Goal: Task Accomplishment & Management: Manage account settings

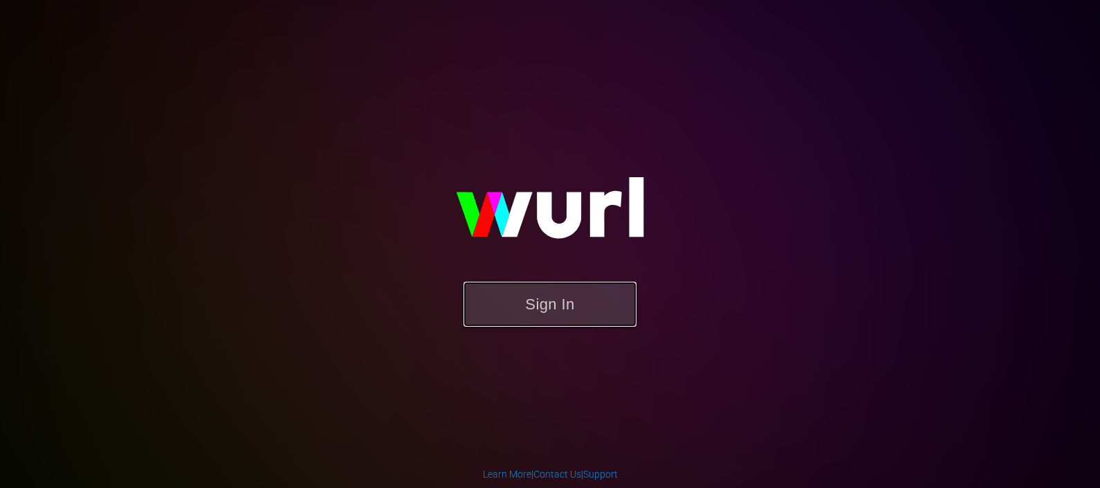
click at [598, 298] on button "Sign In" at bounding box center [550, 304] width 173 height 45
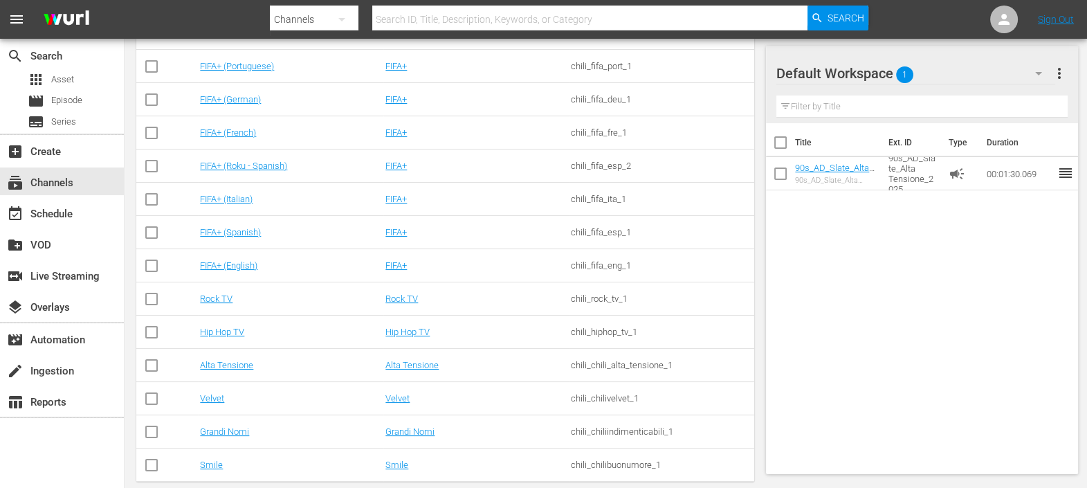
scroll to position [323, 0]
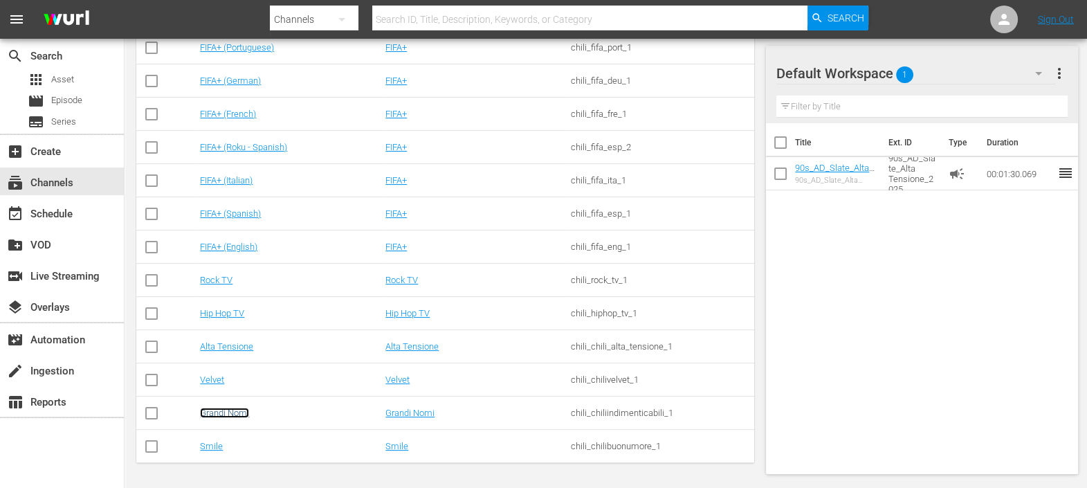
click at [242, 417] on link "Grandi Nomi" at bounding box center [224, 413] width 49 height 10
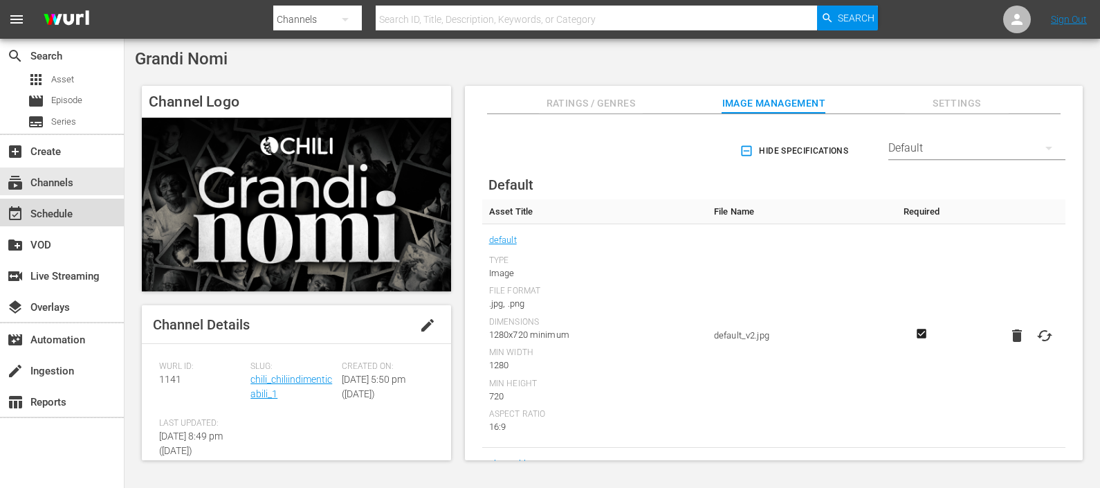
click at [60, 211] on div "event_available Schedule" at bounding box center [39, 212] width 78 height 12
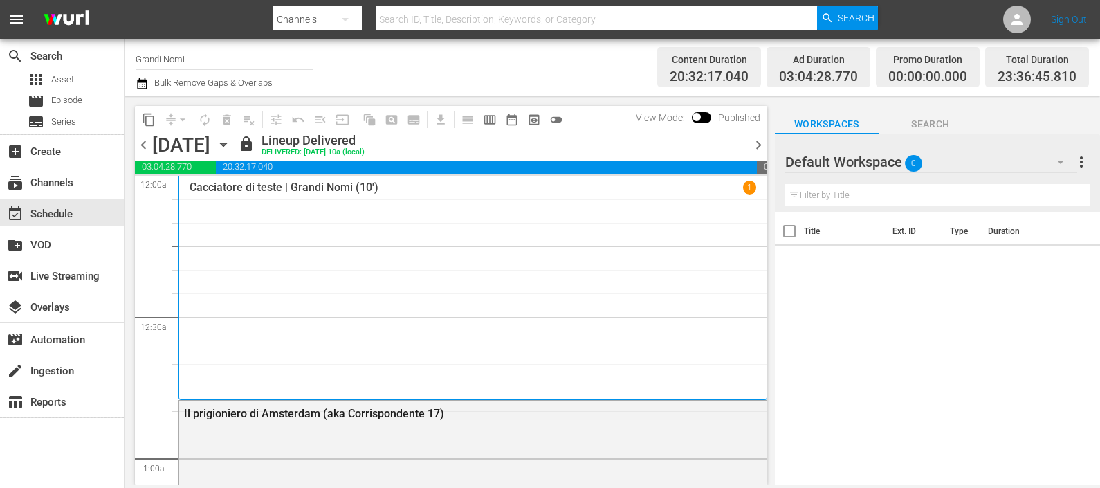
click at [752, 149] on span "chevron_right" at bounding box center [758, 144] width 17 height 17
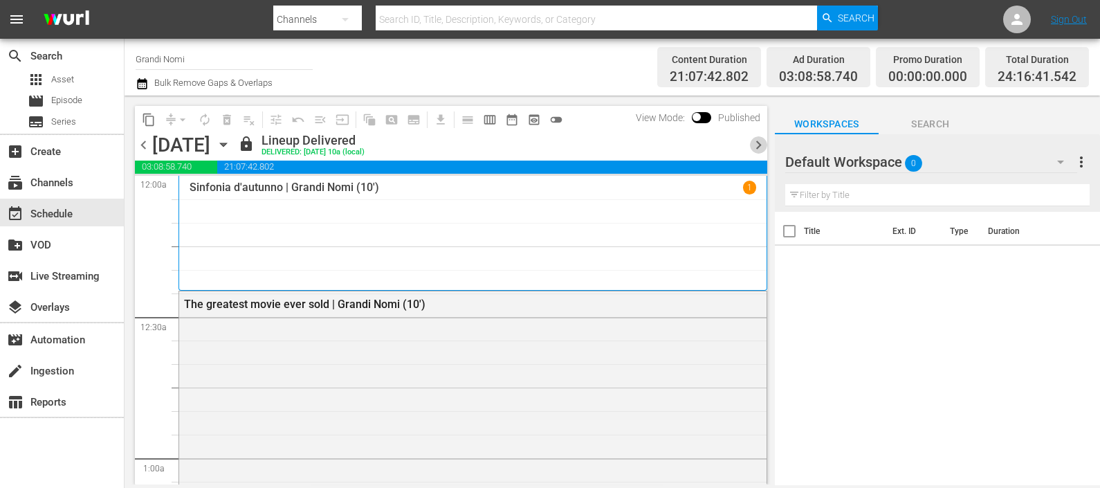
click at [755, 147] on span "chevron_right" at bounding box center [758, 144] width 17 height 17
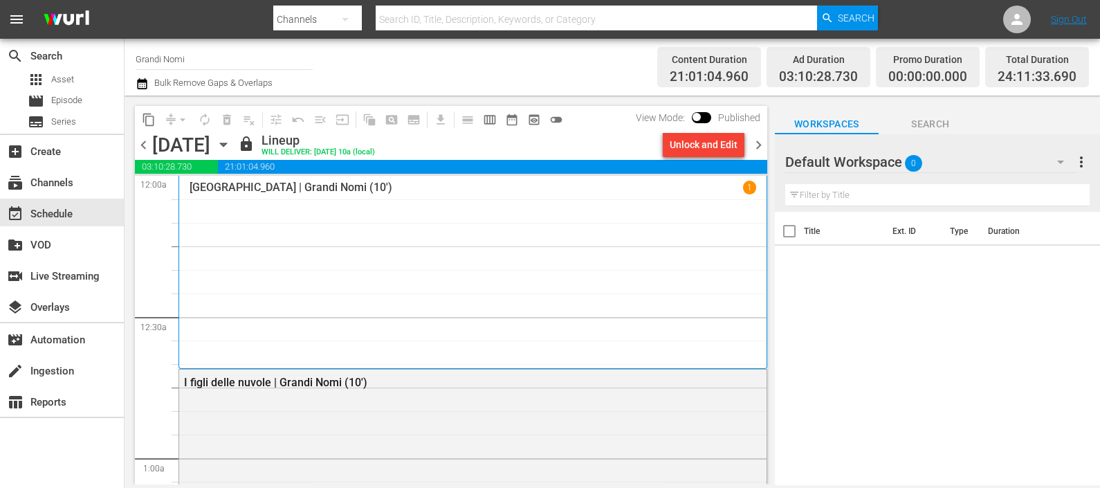
click at [755, 147] on span "chevron_right" at bounding box center [758, 144] width 17 height 17
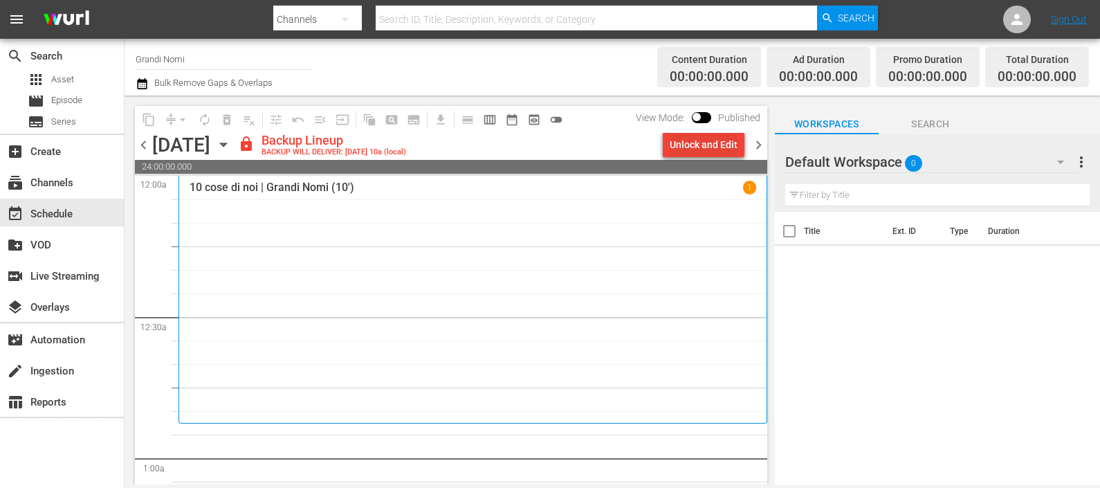
click at [730, 141] on div "Unlock and Edit" at bounding box center [704, 144] width 68 height 25
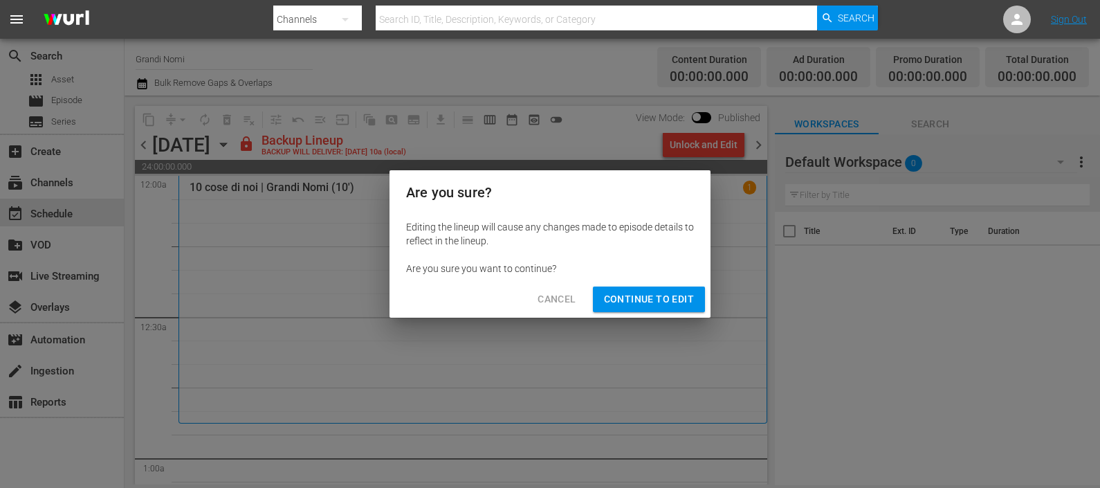
click at [644, 293] on span "Continue to Edit" at bounding box center [649, 299] width 90 height 17
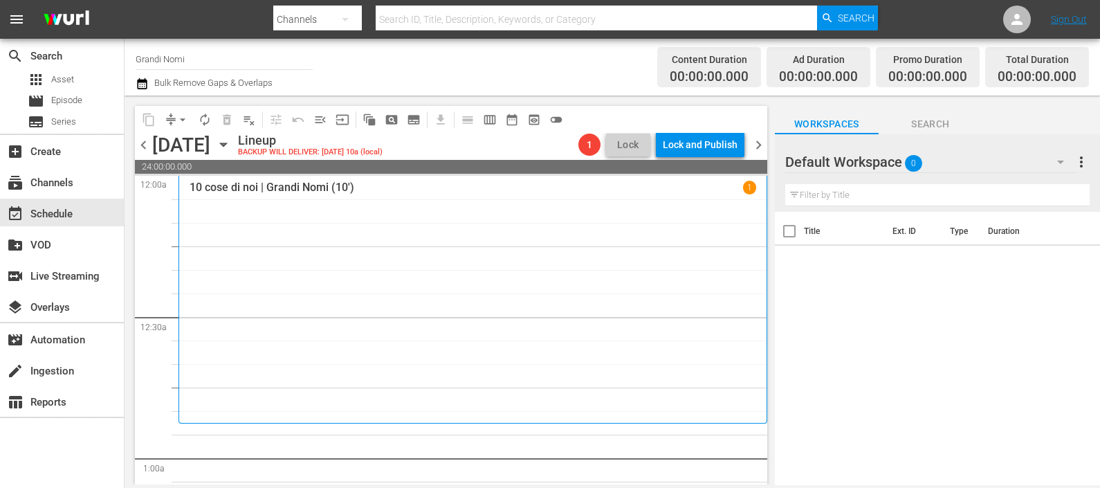
click at [938, 162] on div "Default Workspace 0" at bounding box center [932, 162] width 292 height 39
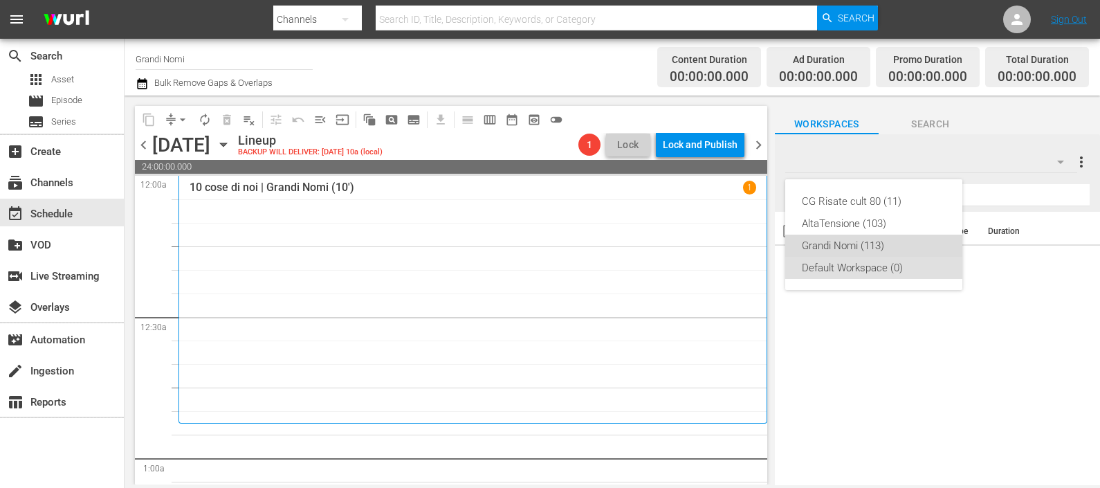
click at [888, 242] on div "Grandi Nomi (113)" at bounding box center [874, 246] width 144 height 22
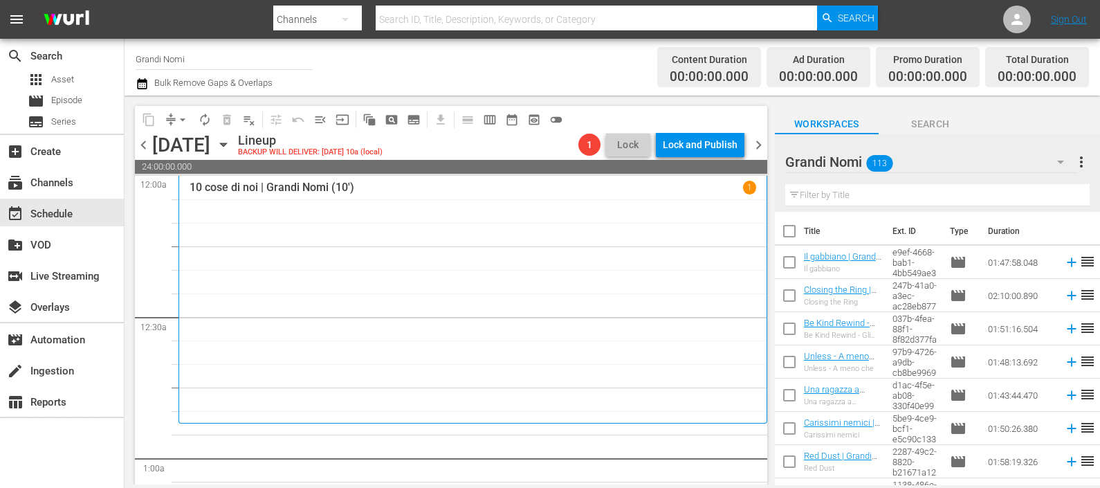
click at [887, 194] on input "text" at bounding box center [938, 195] width 305 height 22
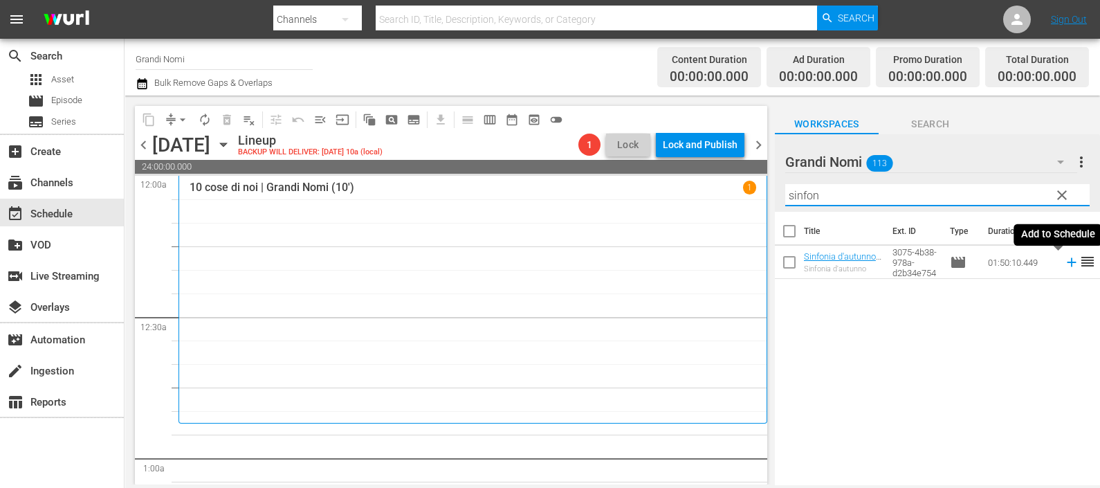
click at [1064, 265] on icon at bounding box center [1071, 262] width 15 height 15
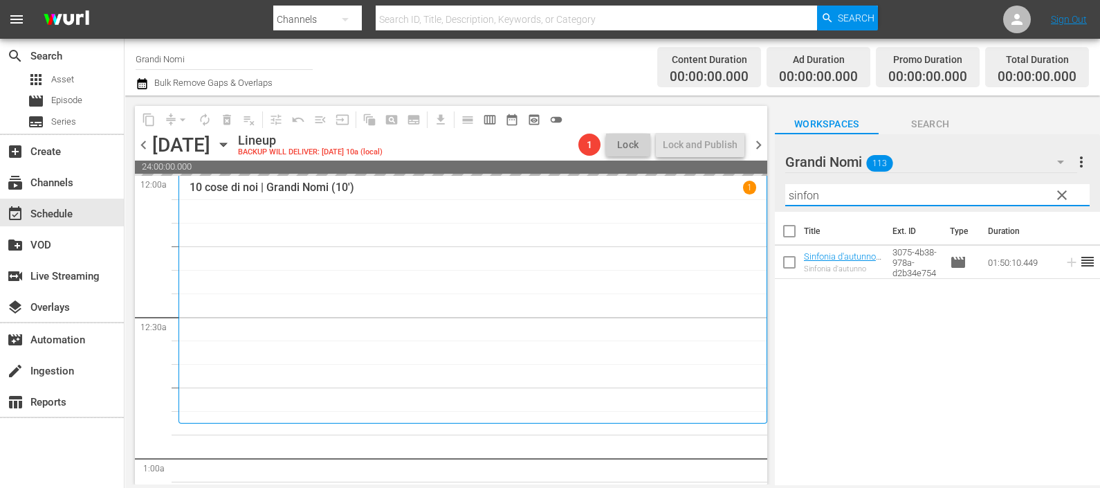
drag, startPoint x: 840, startPoint y: 199, endPoint x: 763, endPoint y: 206, distance: 77.2
click at [763, 206] on div "content_copy compress arrow_drop_down autorenew_outlined delete_forever_outline…" at bounding box center [613, 290] width 976 height 389
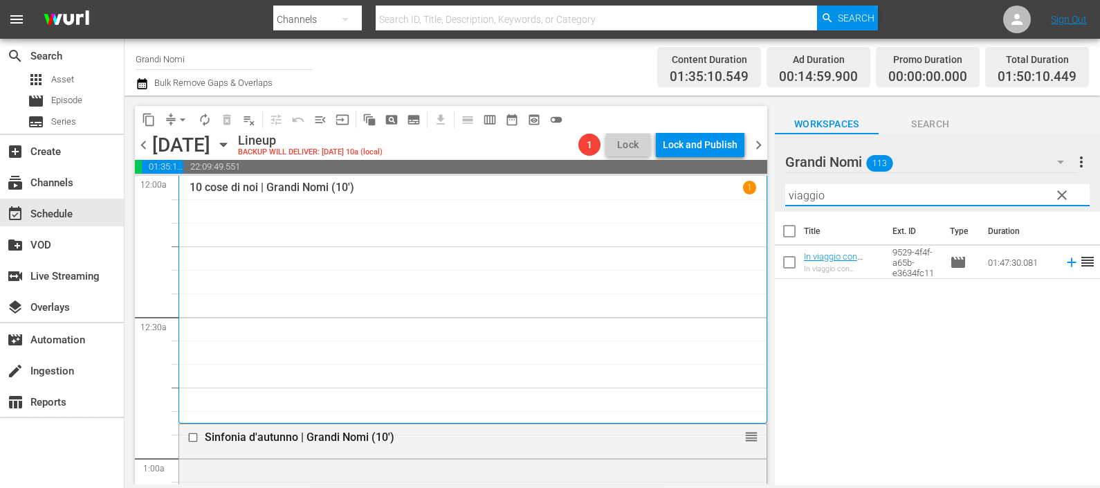
click at [1064, 266] on icon at bounding box center [1071, 262] width 15 height 15
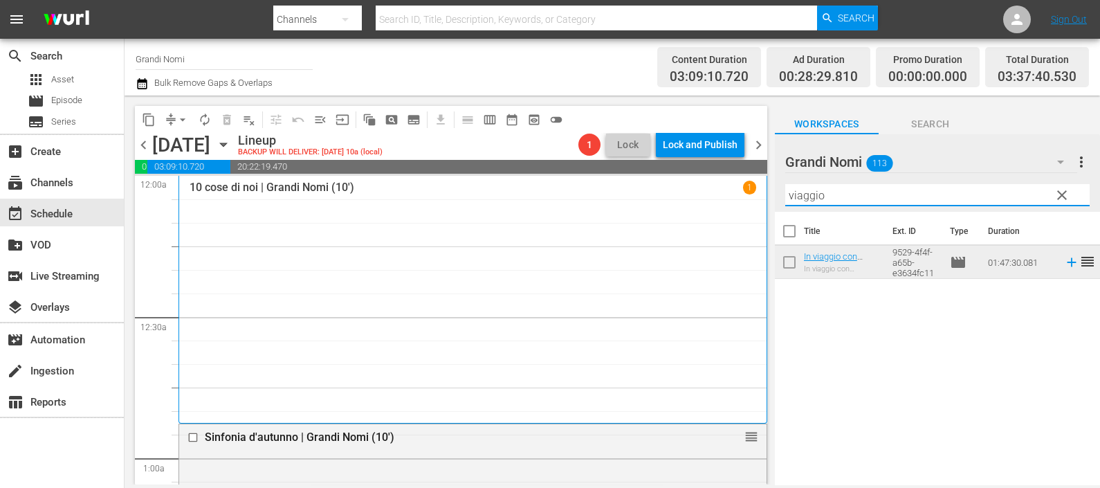
drag, startPoint x: 835, startPoint y: 183, endPoint x: 707, endPoint y: 205, distance: 129.8
click at [705, 201] on div "content_copy compress arrow_drop_down autorenew_outlined delete_forever_outline…" at bounding box center [613, 290] width 976 height 389
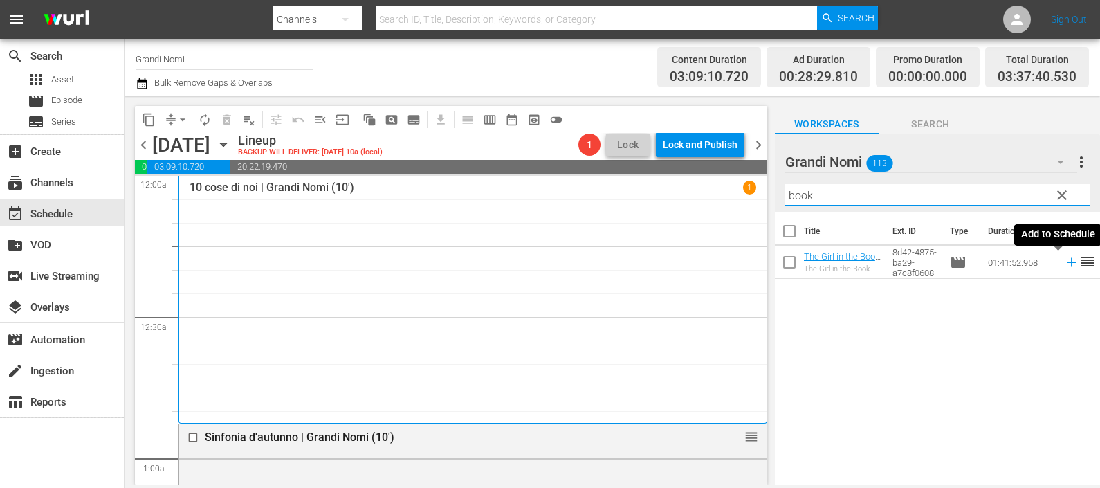
click at [1067, 262] on icon at bounding box center [1071, 262] width 9 height 9
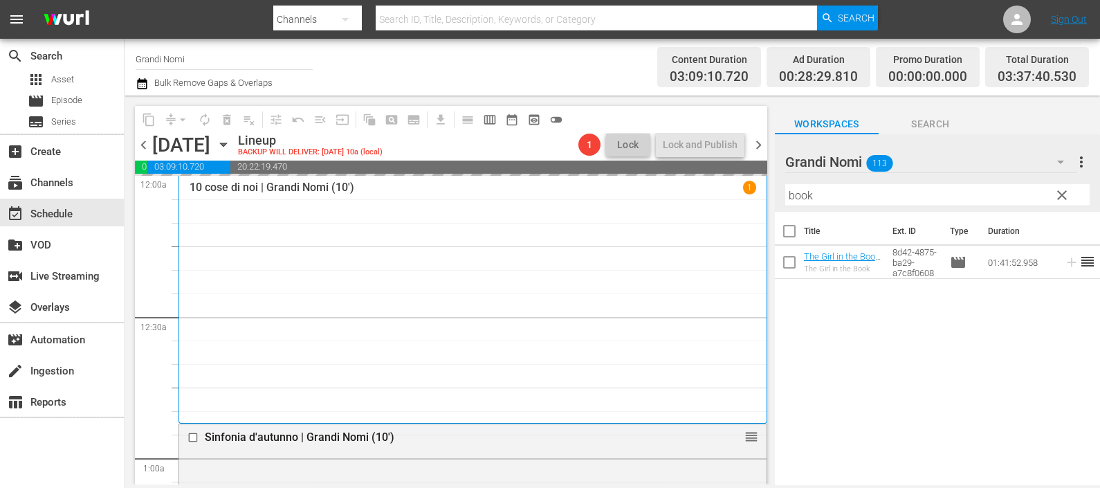
click at [731, 201] on div "content_copy compress arrow_drop_down autorenew_outlined delete_forever_outline…" at bounding box center [613, 290] width 976 height 389
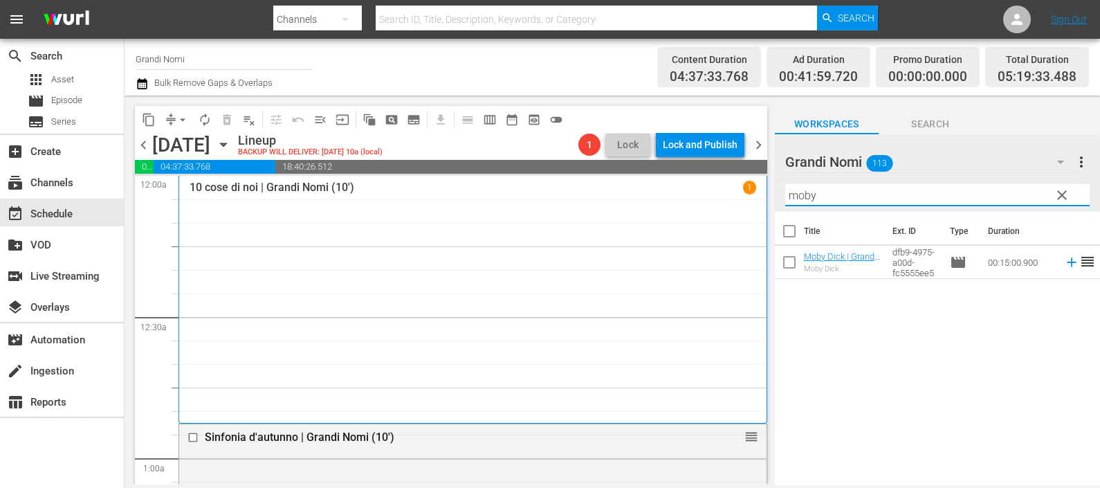
click at [1064, 262] on icon at bounding box center [1071, 262] width 15 height 15
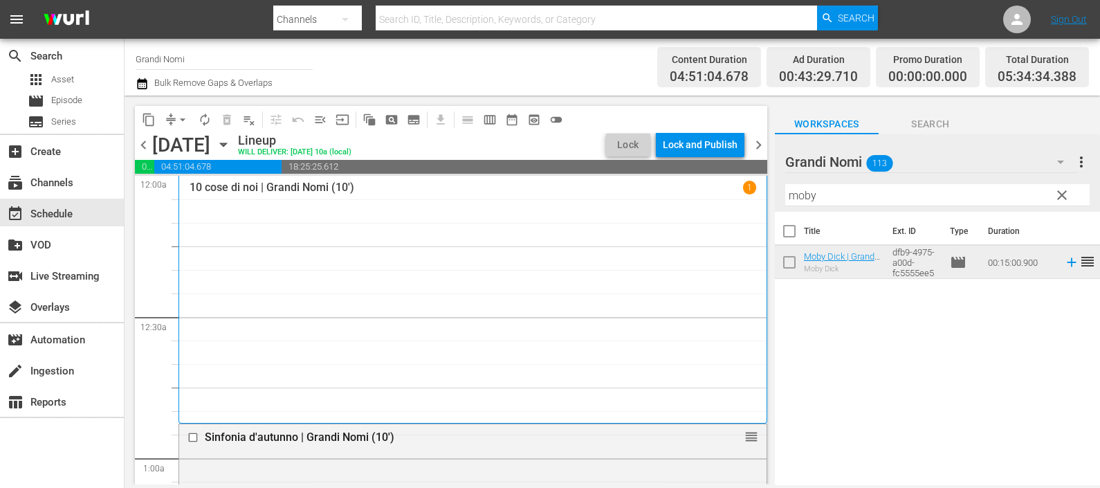
drag, startPoint x: 830, startPoint y: 201, endPoint x: 749, endPoint y: 184, distance: 82.7
click at [749, 184] on div "content_copy compress arrow_drop_down autorenew_outlined delete_forever_outline…" at bounding box center [613, 290] width 976 height 389
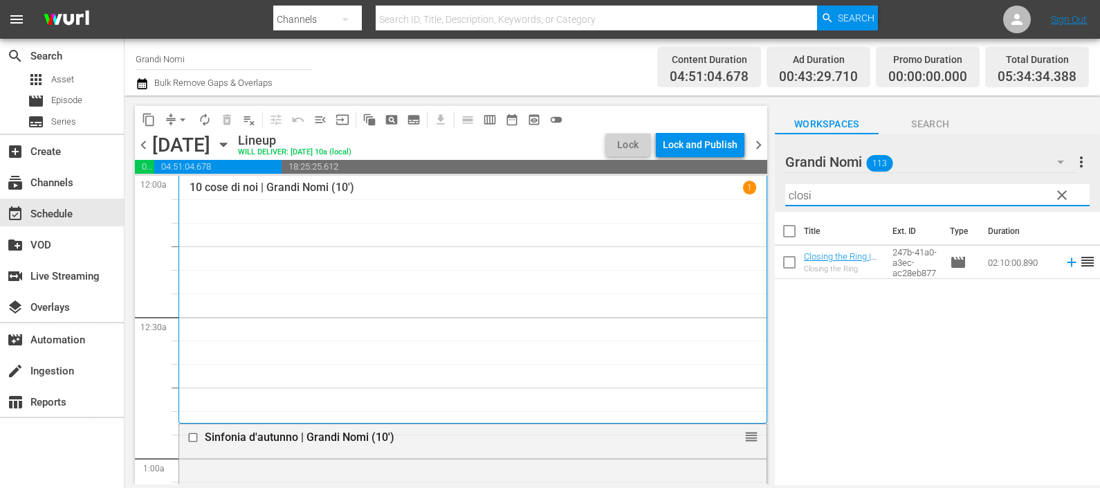
click at [1064, 260] on icon at bounding box center [1071, 262] width 15 height 15
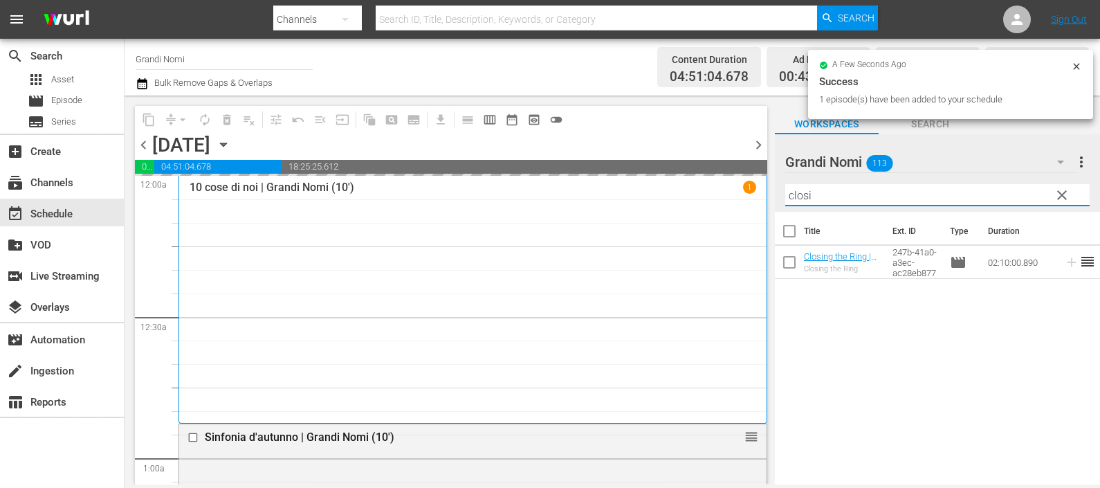
drag, startPoint x: 818, startPoint y: 194, endPoint x: 745, endPoint y: 180, distance: 74.0
click at [745, 180] on div "content_copy compress arrow_drop_down autorenew_outlined delete_forever_outline…" at bounding box center [613, 290] width 976 height 389
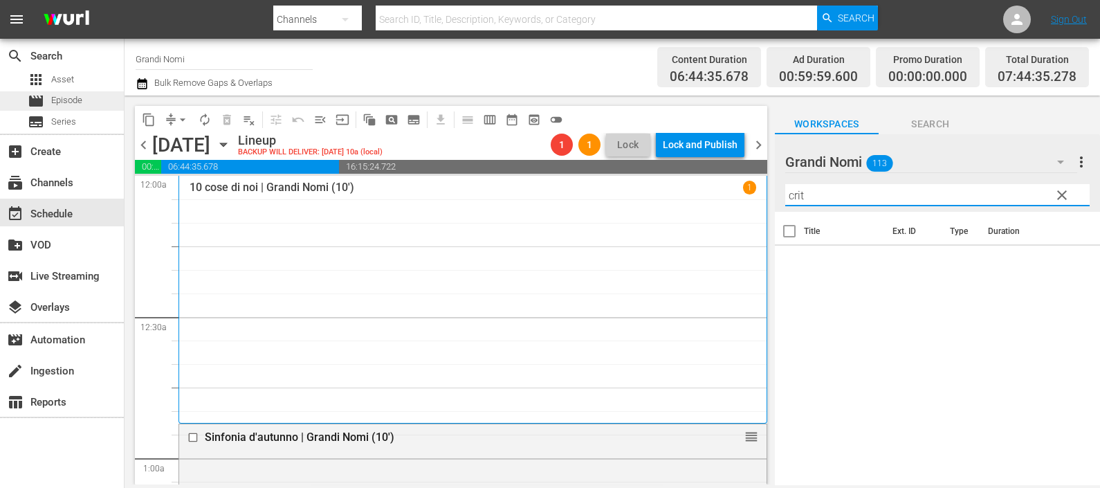
type input "crit"
click at [71, 95] on span "Episode" at bounding box center [66, 100] width 31 height 14
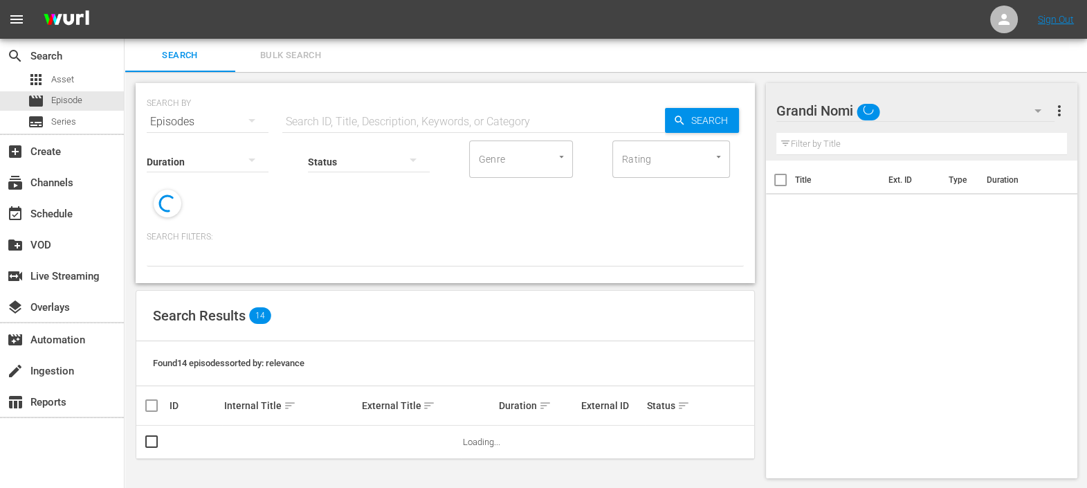
click at [336, 118] on input "text" at bounding box center [473, 121] width 383 height 33
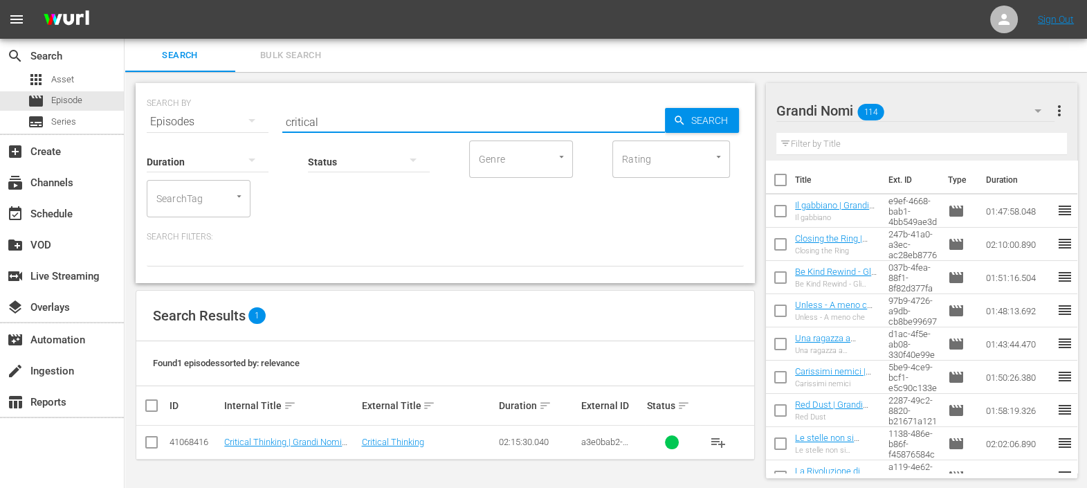
scroll to position [1, 0]
type input "critical"
click at [714, 443] on span "playlist_add" at bounding box center [718, 441] width 17 height 17
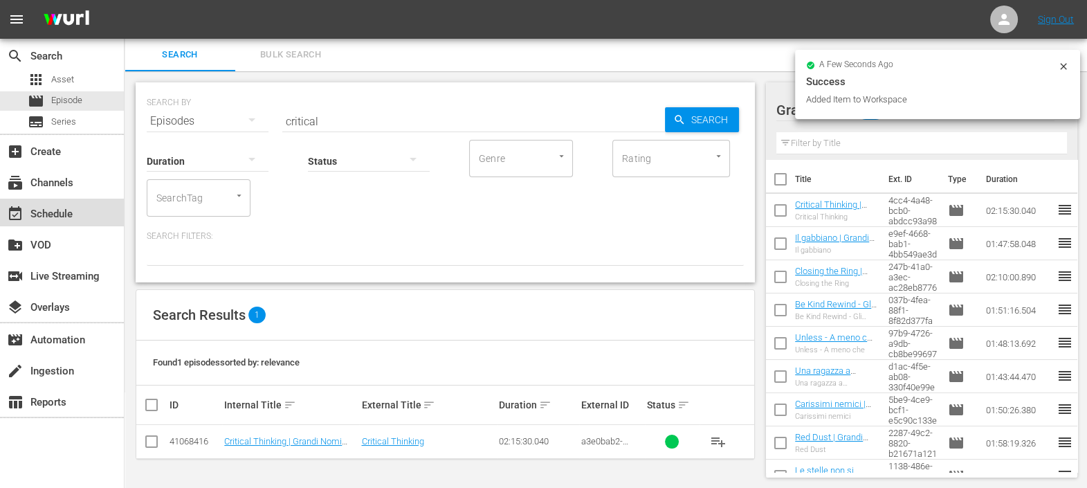
click at [88, 209] on div "event_available Schedule" at bounding box center [62, 213] width 124 height 28
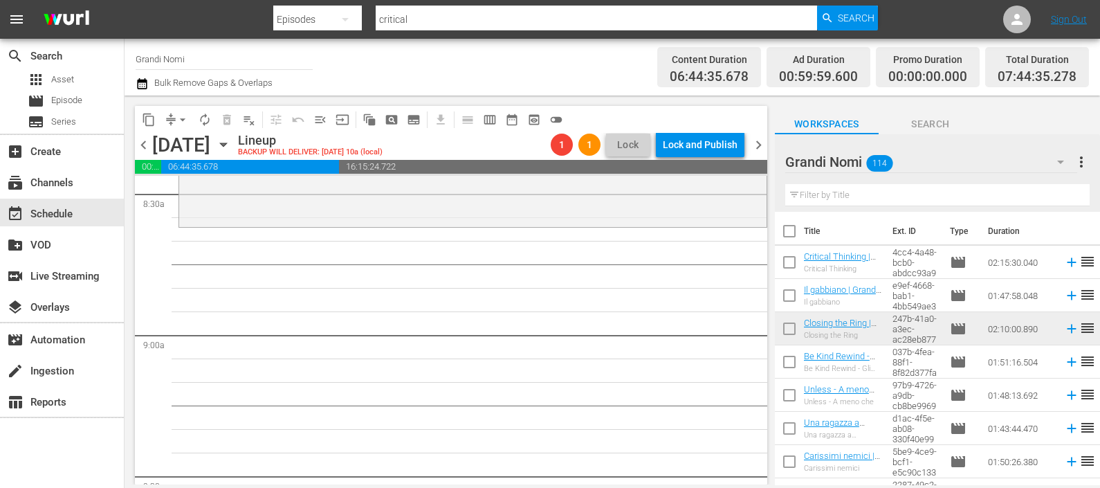
scroll to position [2323, 0]
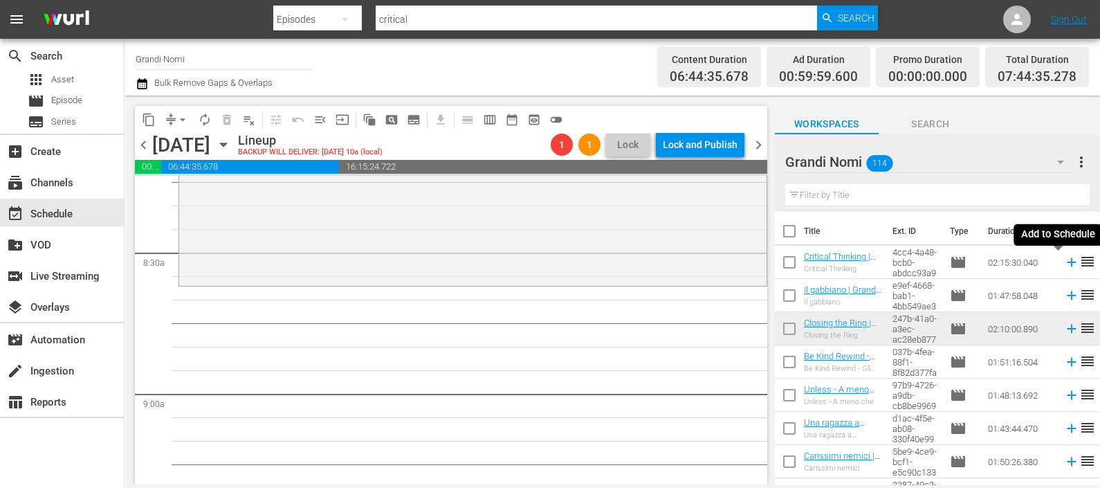
click at [1067, 266] on icon at bounding box center [1071, 262] width 9 height 9
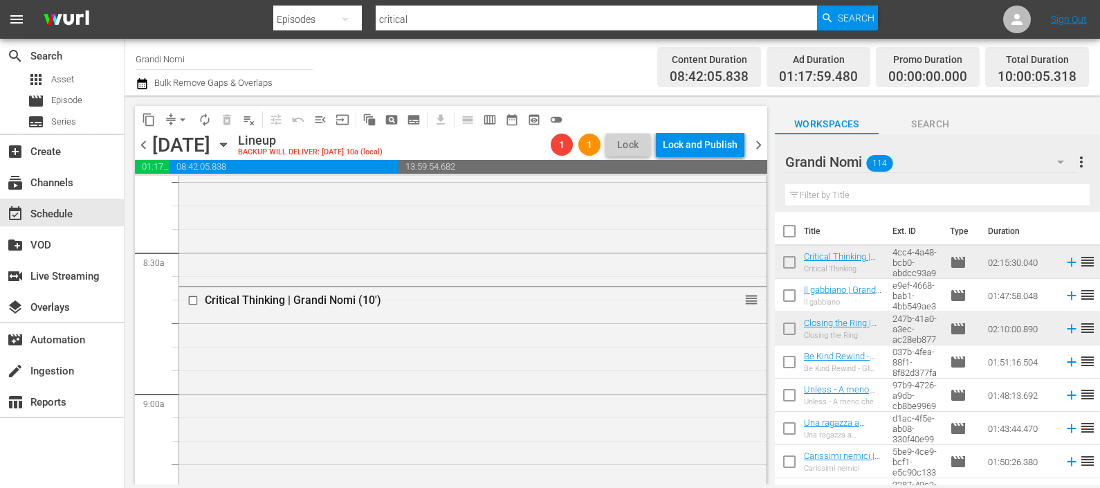
click at [844, 190] on input "text" at bounding box center [938, 195] width 305 height 22
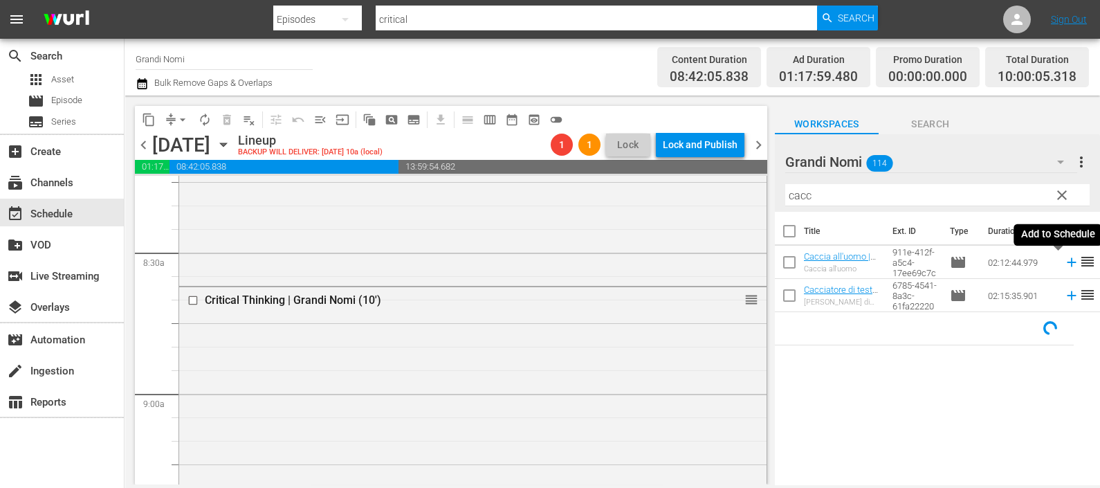
click at [1067, 262] on icon at bounding box center [1071, 262] width 9 height 9
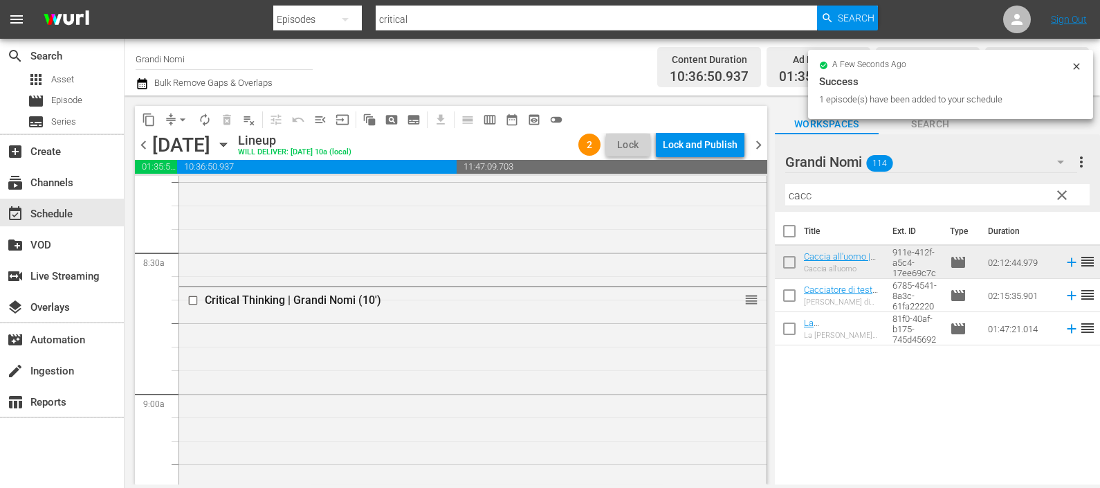
drag, startPoint x: 853, startPoint y: 210, endPoint x: 848, endPoint y: 204, distance: 7.8
click at [848, 207] on div "Filter by Title cacc" at bounding box center [938, 195] width 305 height 33
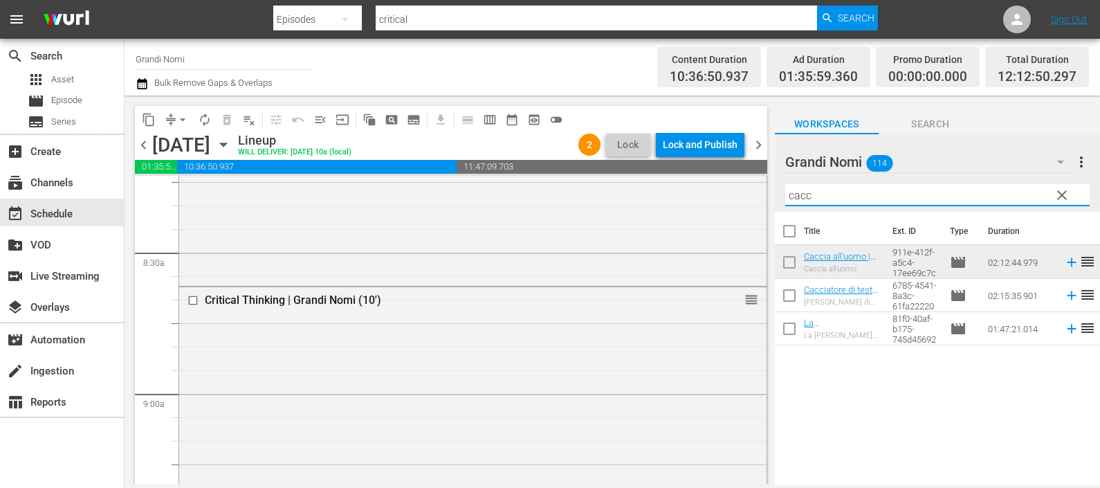
drag, startPoint x: 819, startPoint y: 200, endPoint x: 756, endPoint y: 194, distance: 63.9
click at [731, 194] on div "content_copy compress arrow_drop_down autorenew_outlined delete_forever_outline…" at bounding box center [613, 290] width 976 height 389
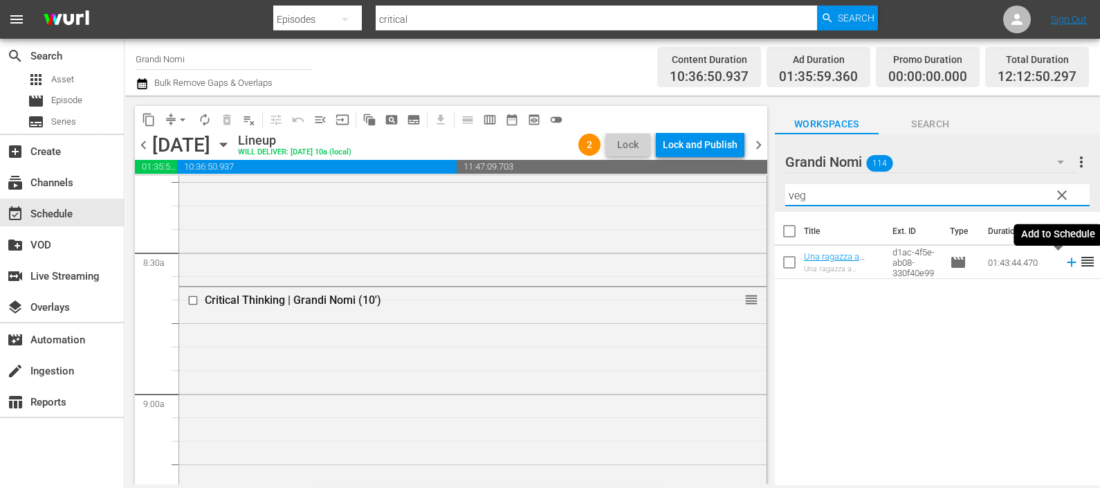
click at [1064, 266] on icon at bounding box center [1071, 262] width 15 height 15
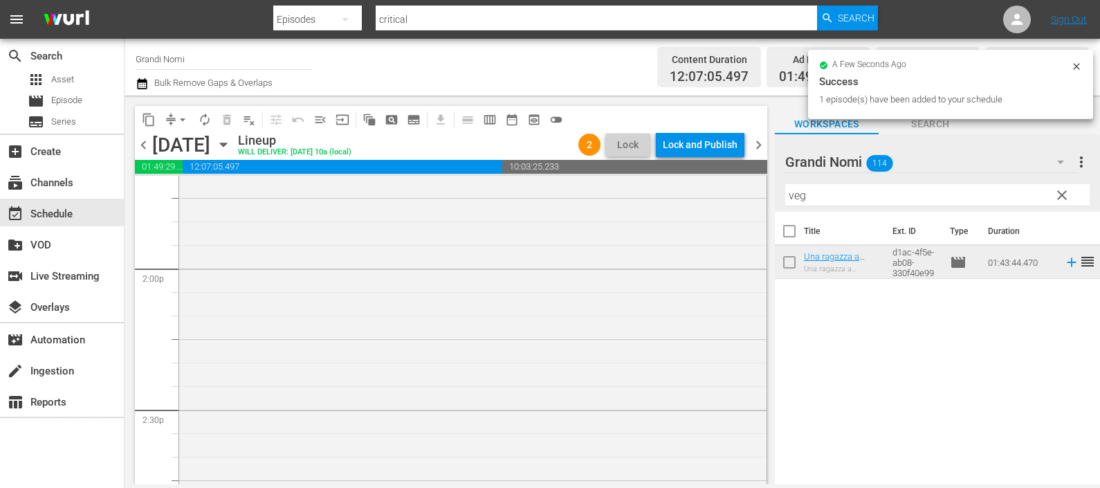
scroll to position [4400, 0]
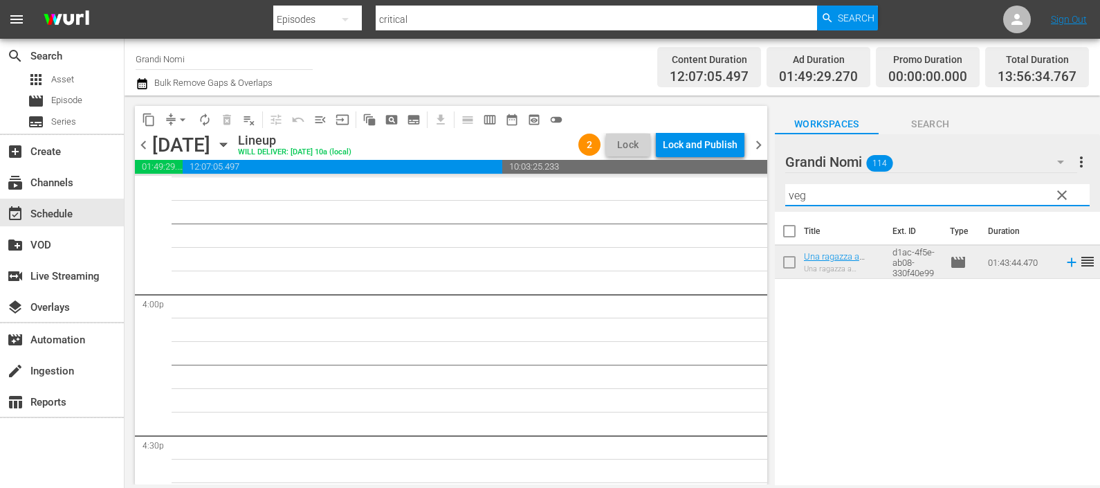
drag, startPoint x: 813, startPoint y: 190, endPoint x: 730, endPoint y: 200, distance: 82.9
click at [730, 200] on div "content_copy compress arrow_drop_down autorenew_outlined delete_forever_outline…" at bounding box center [613, 290] width 976 height 389
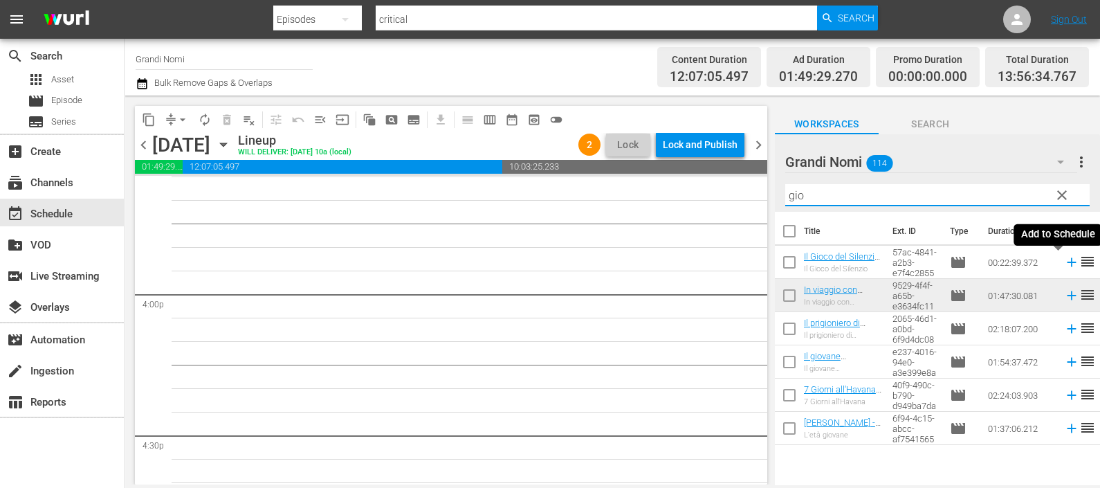
drag, startPoint x: 1055, startPoint y: 259, endPoint x: 1049, endPoint y: 255, distance: 7.1
click at [1064, 259] on icon at bounding box center [1071, 262] width 15 height 15
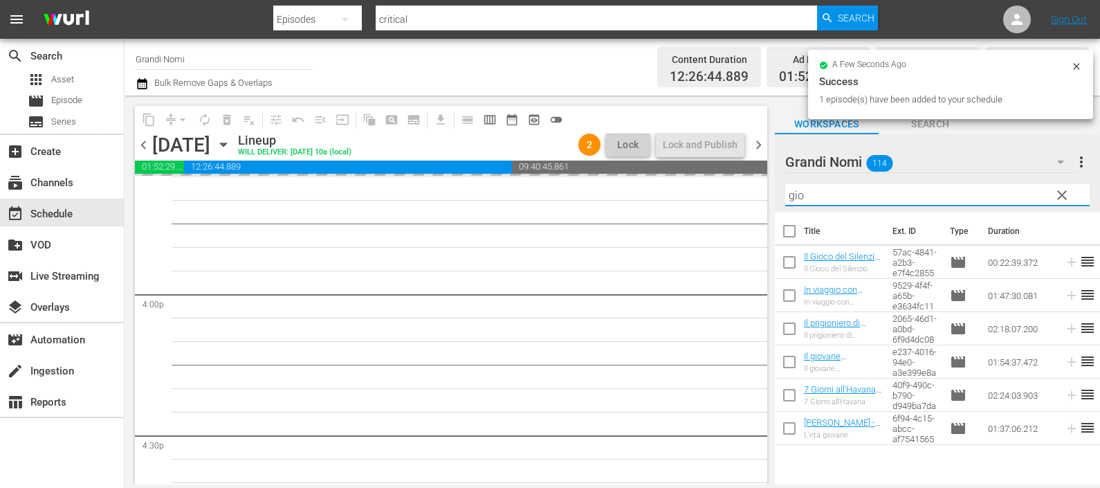
drag, startPoint x: 864, startPoint y: 194, endPoint x: 762, endPoint y: 183, distance: 103.0
click at [762, 183] on div "content_copy compress arrow_drop_down autorenew_outlined delete_forever_outline…" at bounding box center [613, 290] width 976 height 389
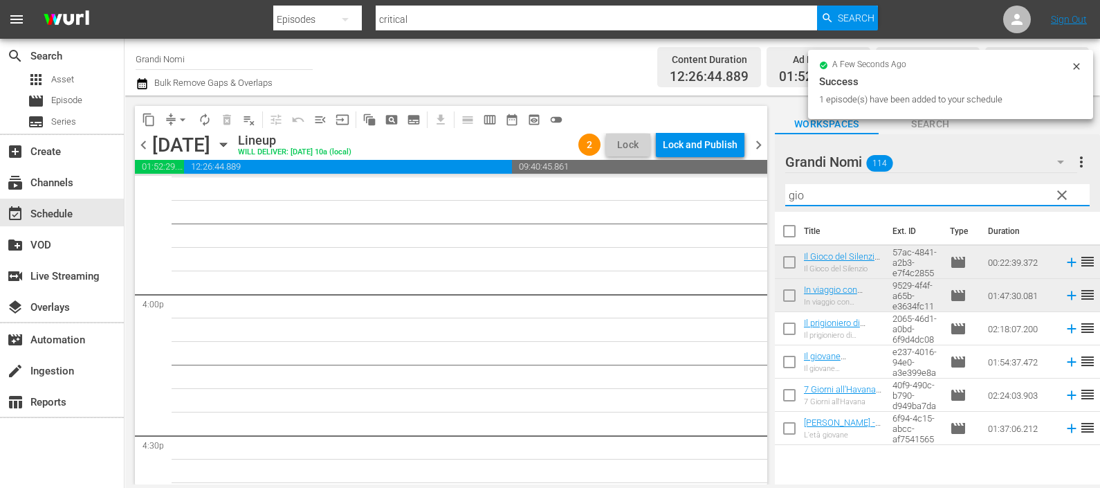
scroll to position [4376, 0]
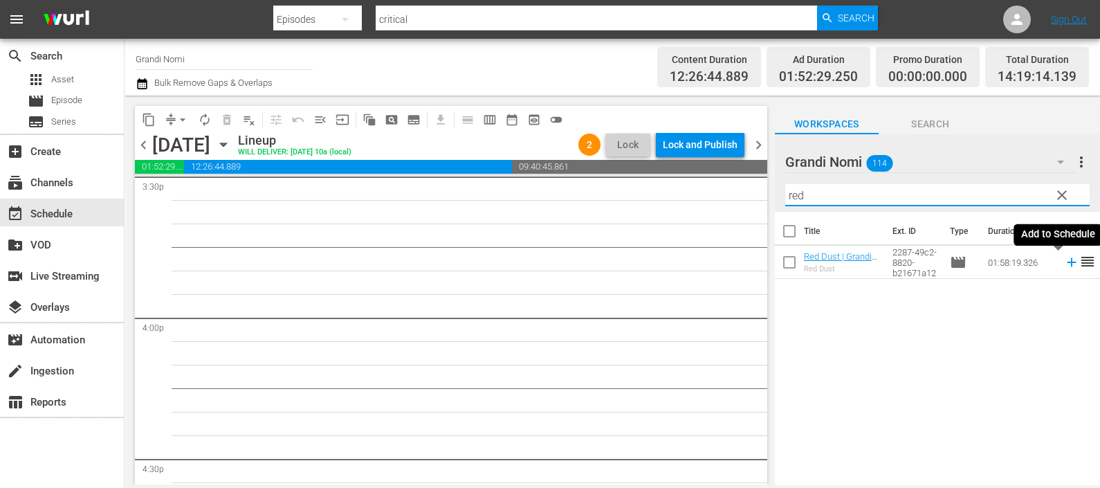
click at [1064, 263] on icon at bounding box center [1071, 262] width 15 height 15
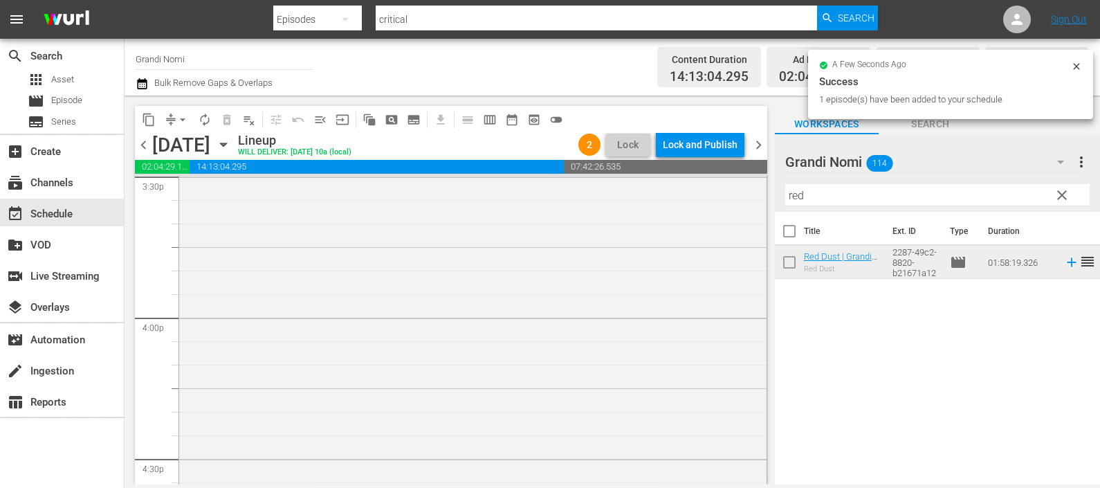
scroll to position [4722, 0]
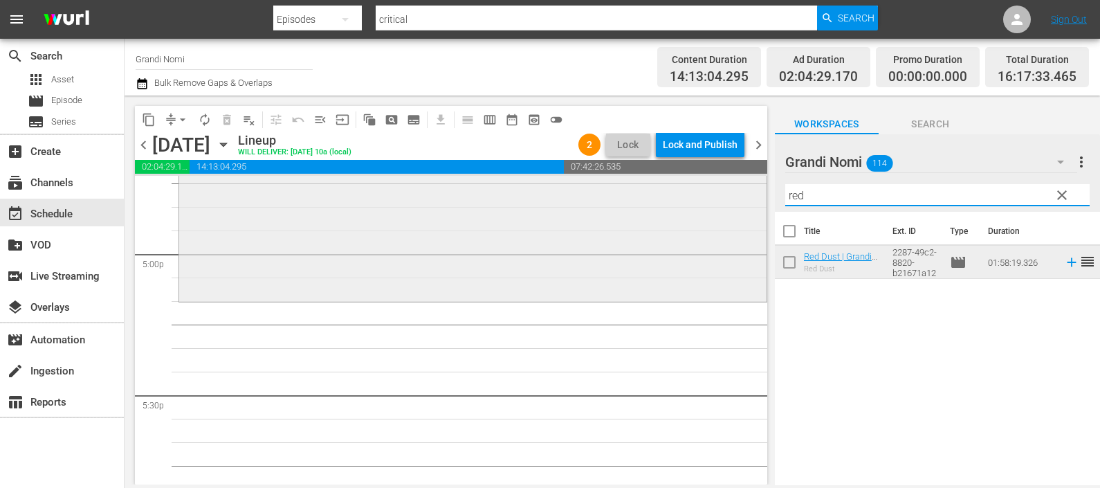
drag, startPoint x: 891, startPoint y: 196, endPoint x: 668, endPoint y: 208, distance: 223.9
click at [668, 208] on div "content_copy compress arrow_drop_down autorenew_outlined delete_forever_outline…" at bounding box center [613, 290] width 976 height 389
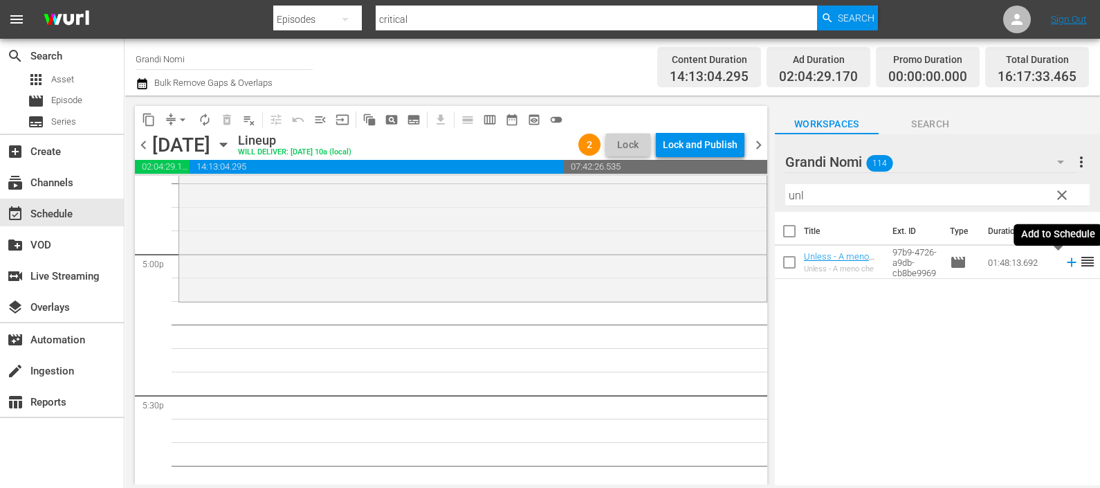
click at [1067, 263] on icon at bounding box center [1071, 262] width 9 height 9
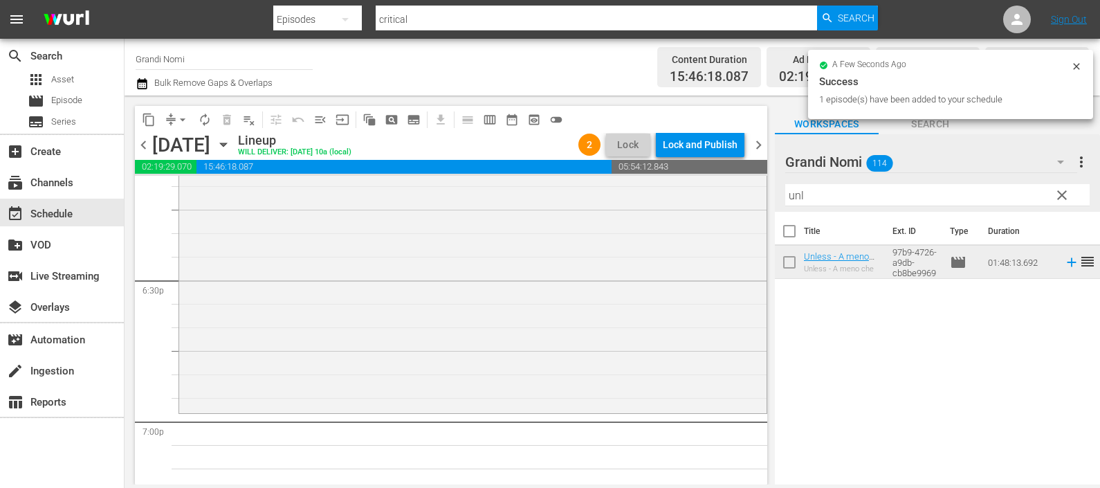
scroll to position [5155, 0]
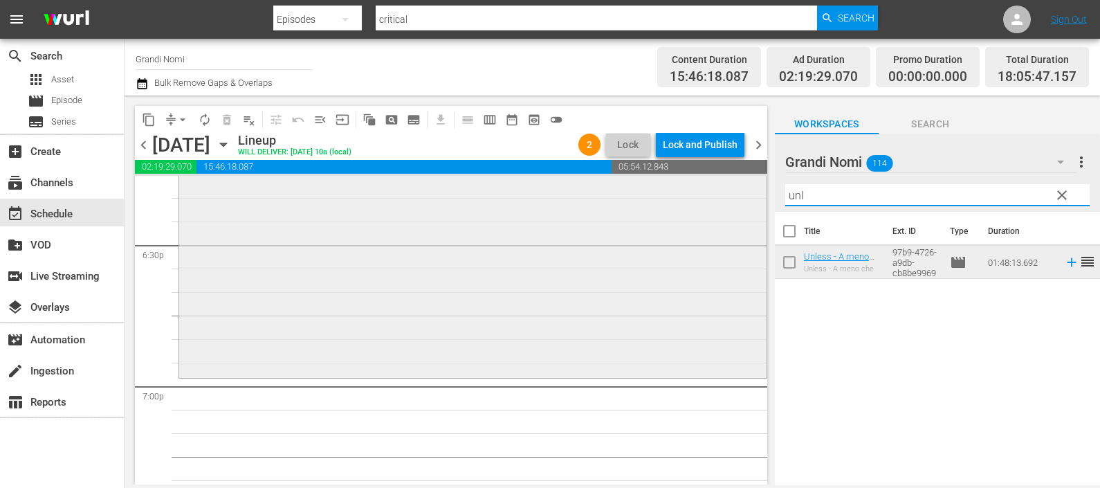
drag, startPoint x: 826, startPoint y: 192, endPoint x: 723, endPoint y: 191, distance: 103.1
click at [724, 190] on div "content_copy compress arrow_drop_down autorenew_outlined delete_forever_outline…" at bounding box center [613, 290] width 976 height 389
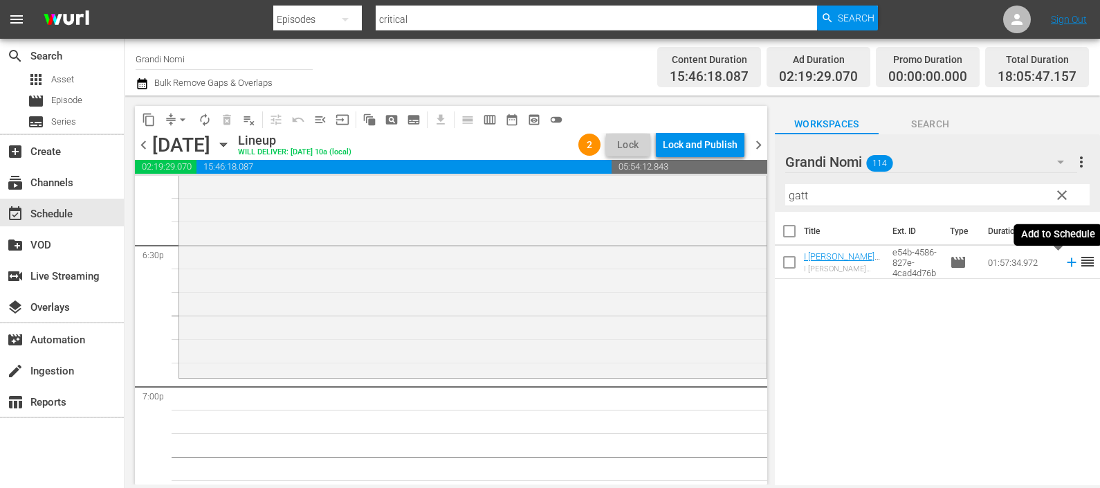
click at [1064, 259] on icon at bounding box center [1071, 262] width 15 height 15
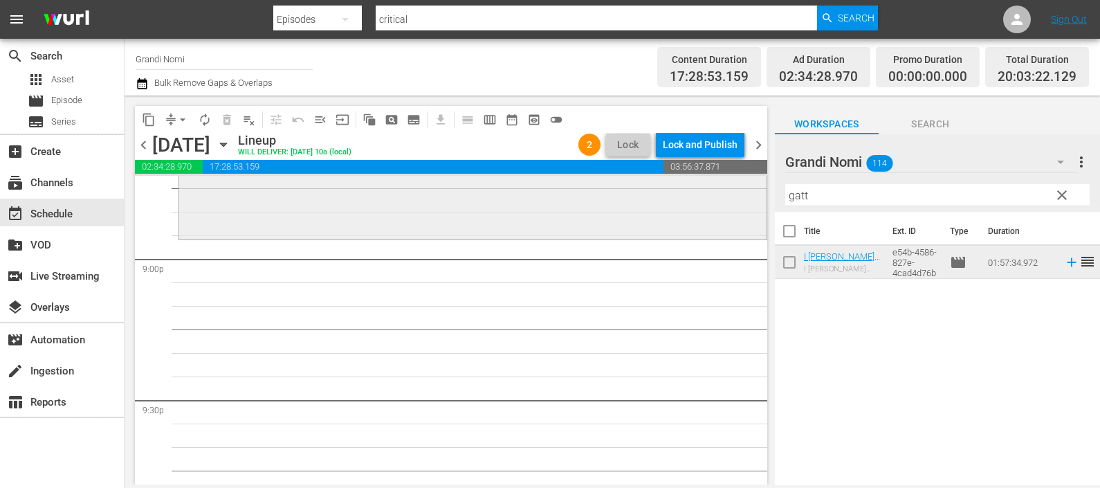
scroll to position [5674, 0]
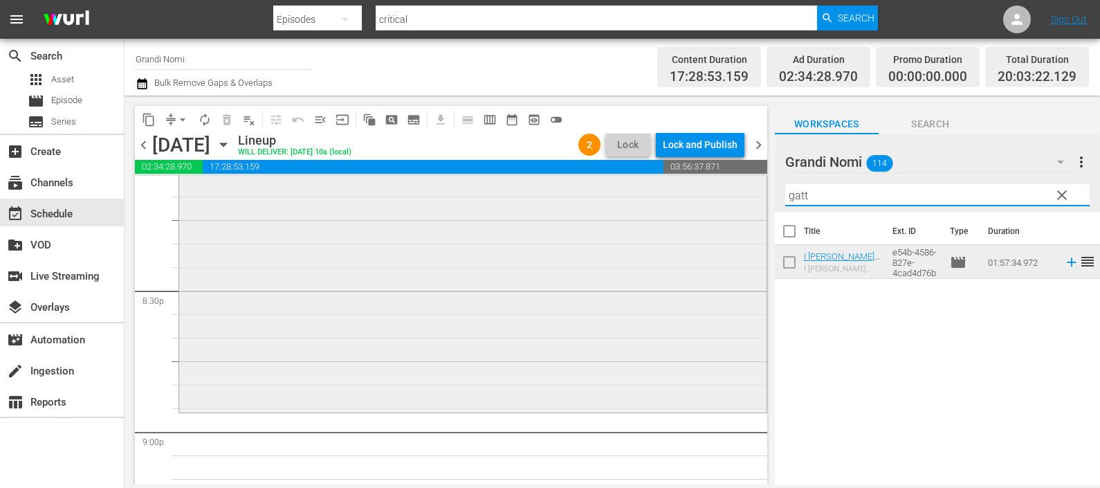
drag, startPoint x: 833, startPoint y: 192, endPoint x: 741, endPoint y: 208, distance: 93.3
click at [741, 208] on div "content_copy compress arrow_drop_down autorenew_outlined delete_forever_outline…" at bounding box center [613, 290] width 976 height 389
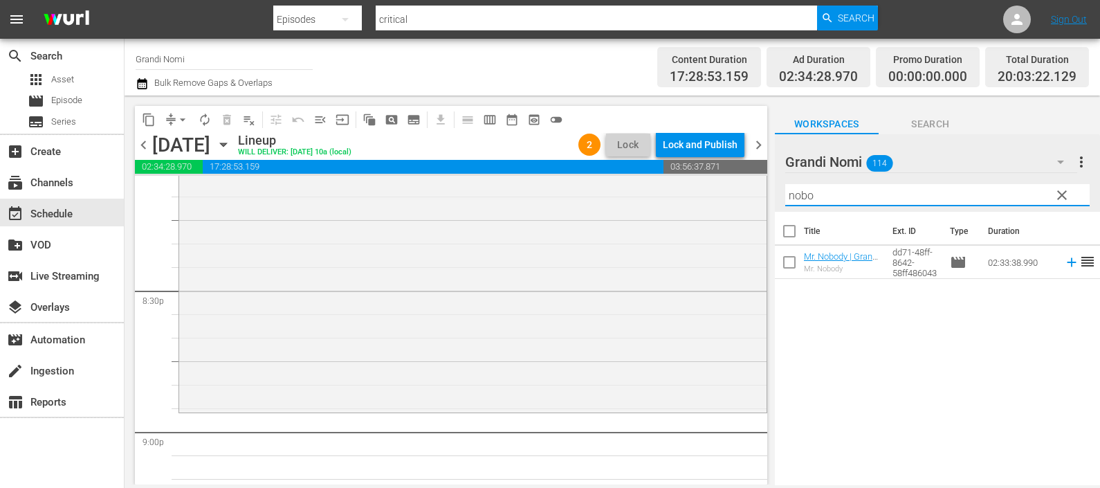
click at [1064, 262] on icon at bounding box center [1071, 262] width 15 height 15
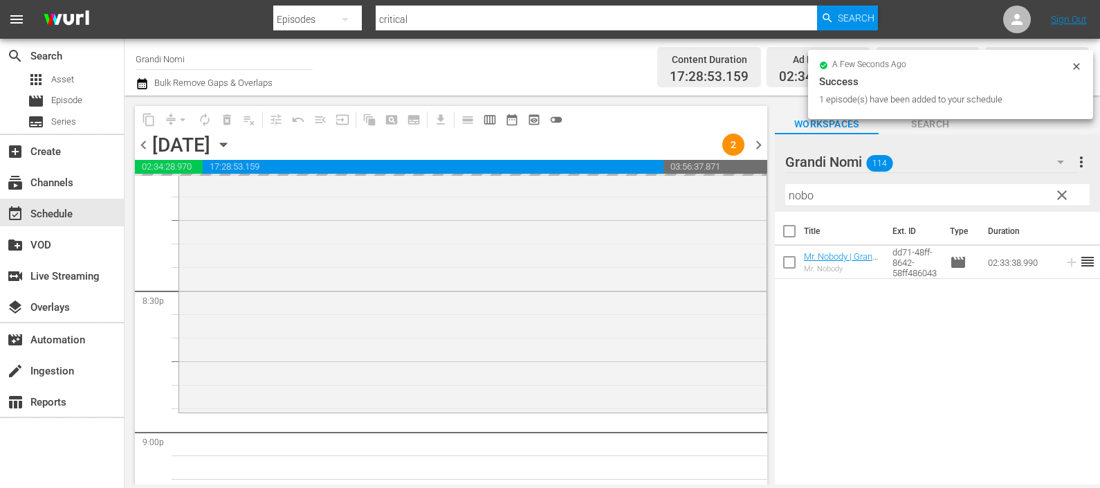
scroll to position [5983, 0]
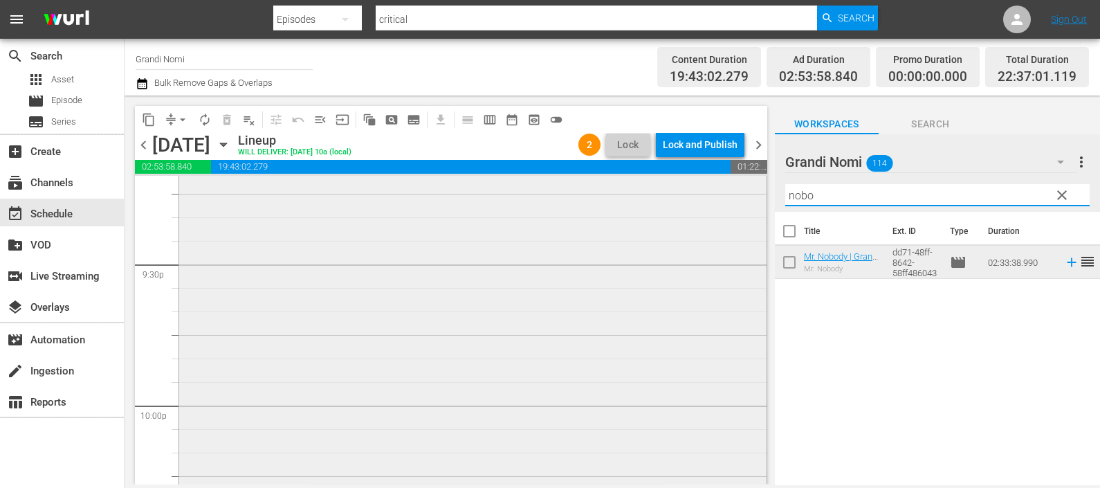
drag, startPoint x: 840, startPoint y: 192, endPoint x: 734, endPoint y: 210, distance: 108.2
click at [734, 208] on div "content_copy compress arrow_drop_down autorenew_outlined delete_forever_outline…" at bounding box center [613, 290] width 976 height 389
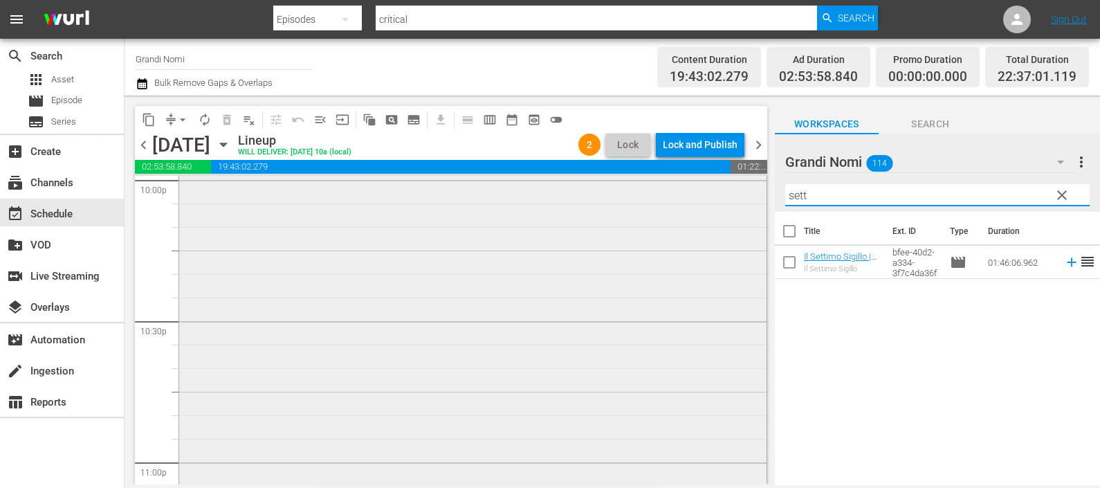
scroll to position [6415, 0]
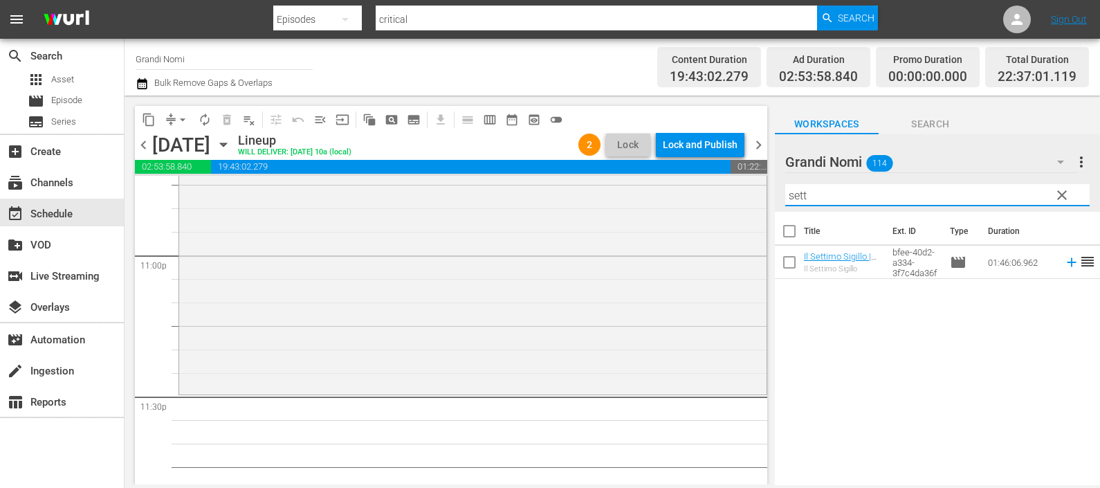
type input "sett"
click at [1064, 260] on icon at bounding box center [1071, 262] width 15 height 15
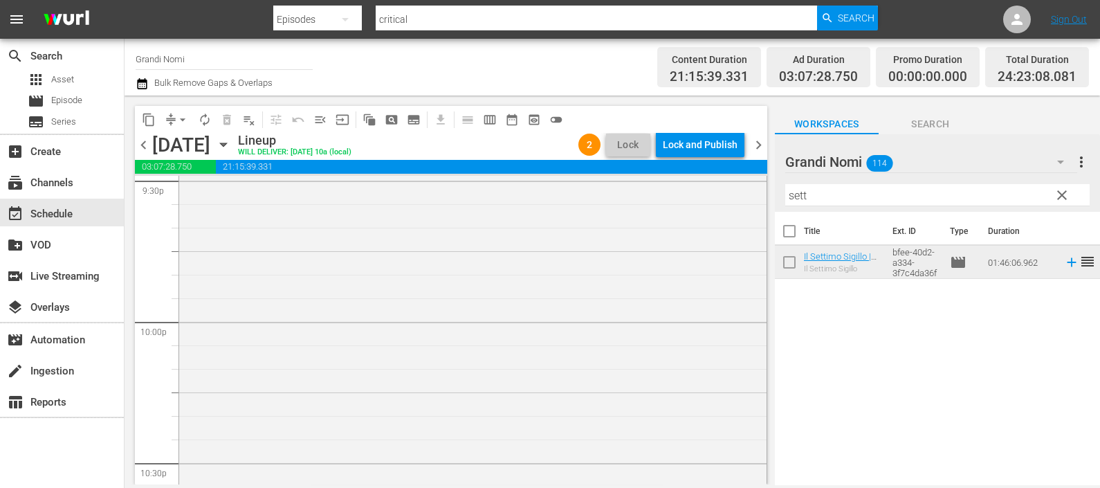
scroll to position [5960, 0]
click at [149, 87] on button "button" at bounding box center [144, 83] width 17 height 17
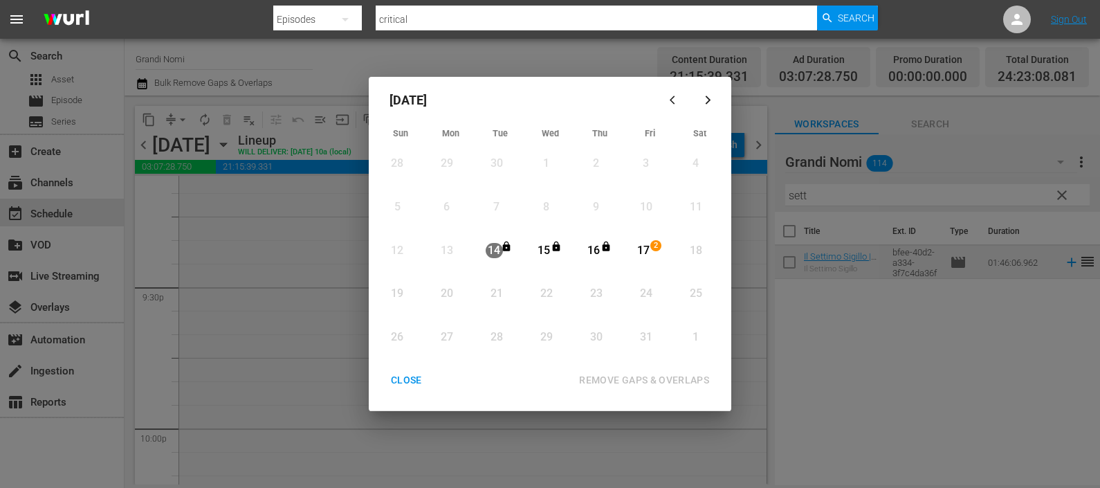
click at [640, 247] on div "17" at bounding box center [643, 251] width 17 height 16
click at [640, 382] on div "REMOVE GAPS & OVERLAPS" at bounding box center [644, 380] width 152 height 17
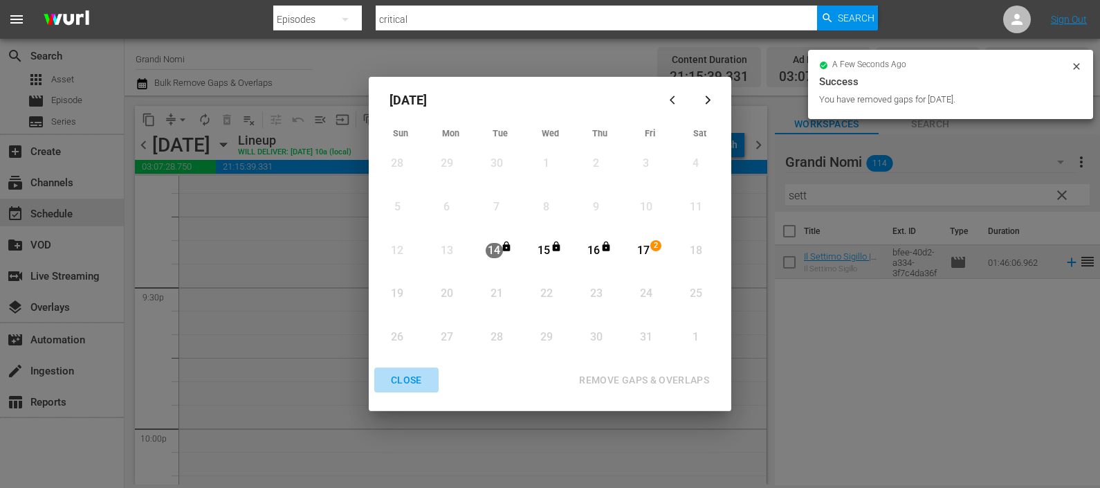
click at [406, 375] on div "CLOSE" at bounding box center [406, 380] width 53 height 17
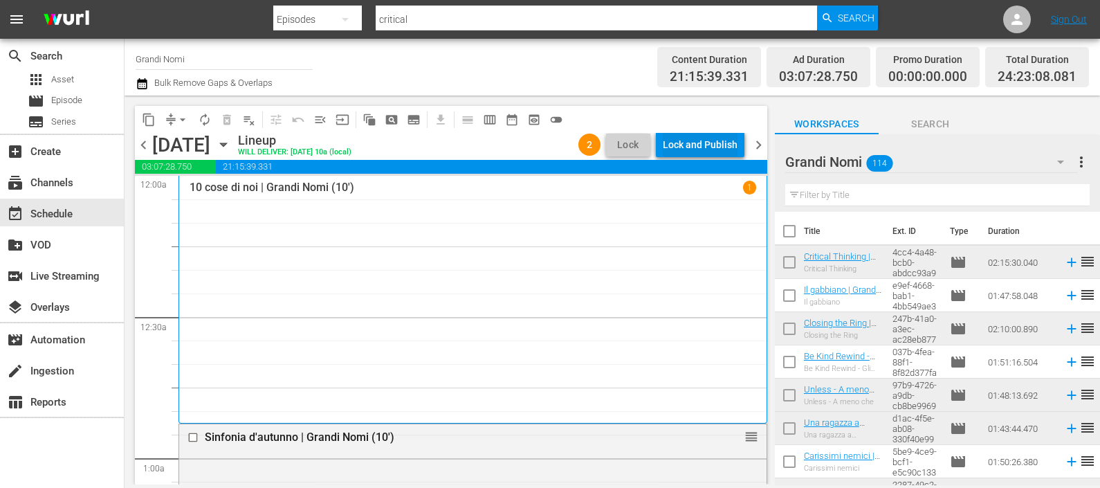
click at [692, 135] on div "Lock and Publish" at bounding box center [700, 144] width 75 height 25
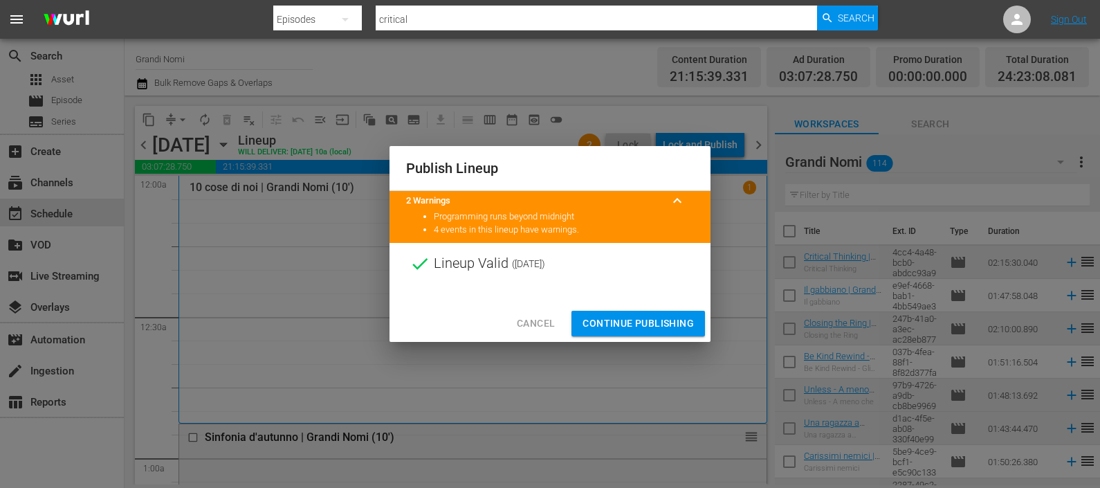
click at [671, 316] on span "Continue Publishing" at bounding box center [638, 323] width 111 height 17
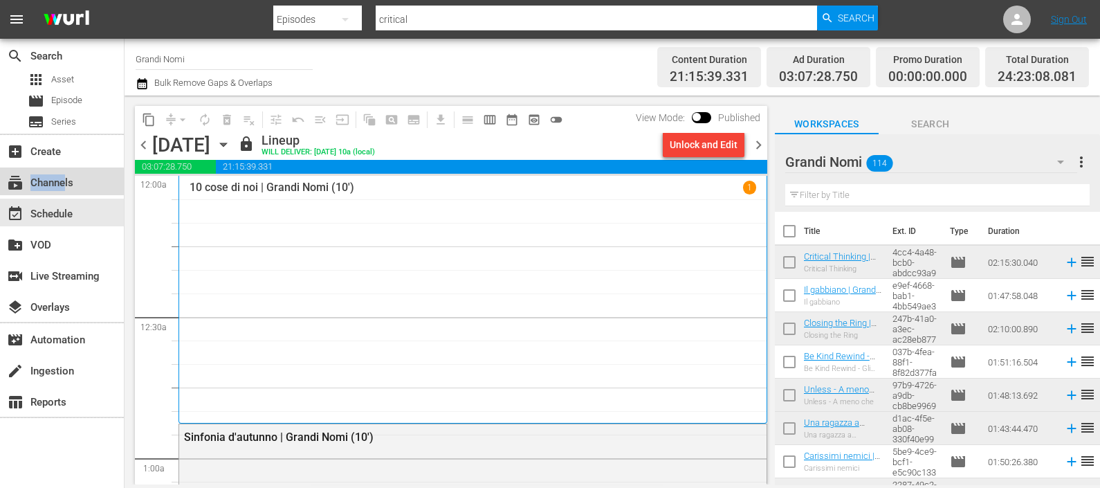
click at [66, 176] on div "subscriptions Channels" at bounding box center [39, 180] width 78 height 12
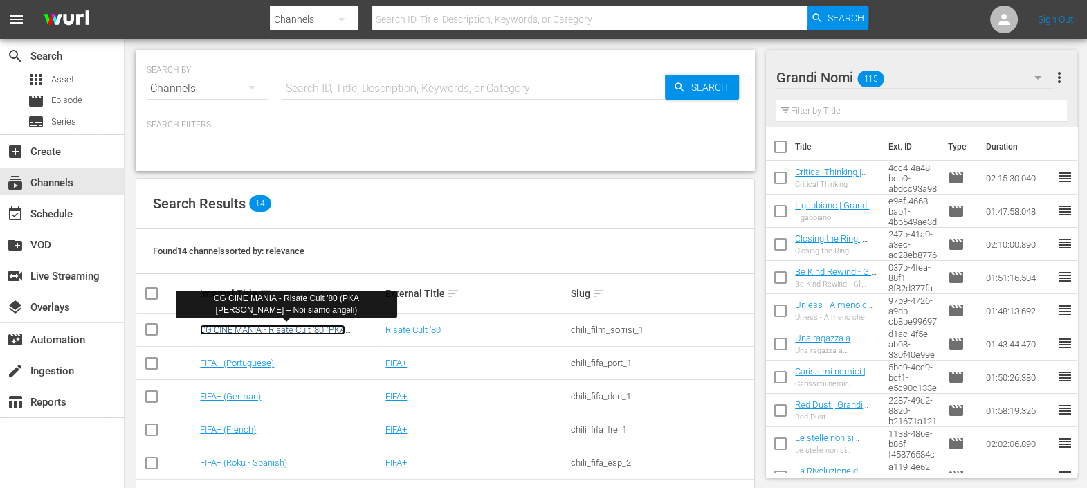
click at [303, 329] on link "CG CINE MANIA - Risate Cult '80 (PKA [PERSON_NAME] – Noi siamo angeli)" at bounding box center [272, 335] width 145 height 21
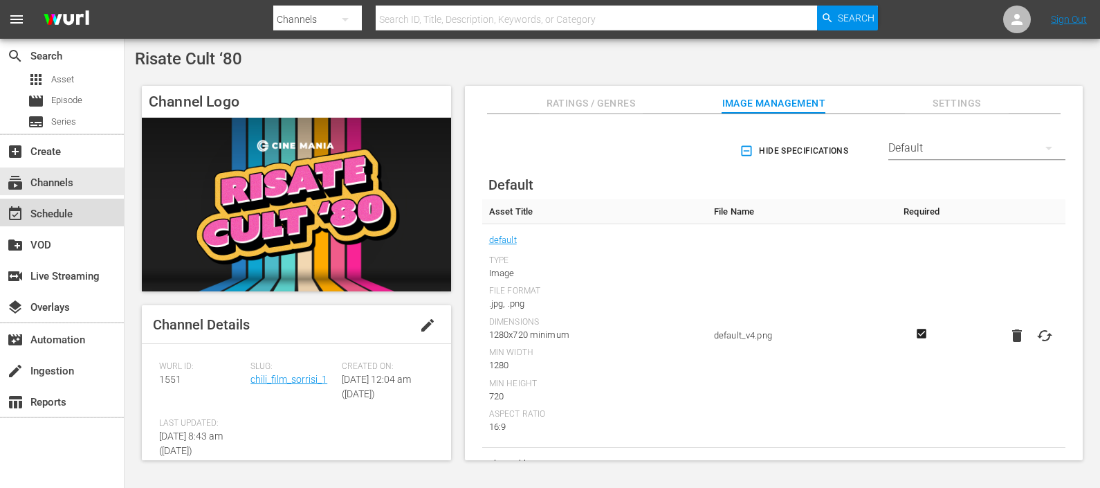
click at [62, 215] on div "event_available Schedule" at bounding box center [39, 212] width 78 height 12
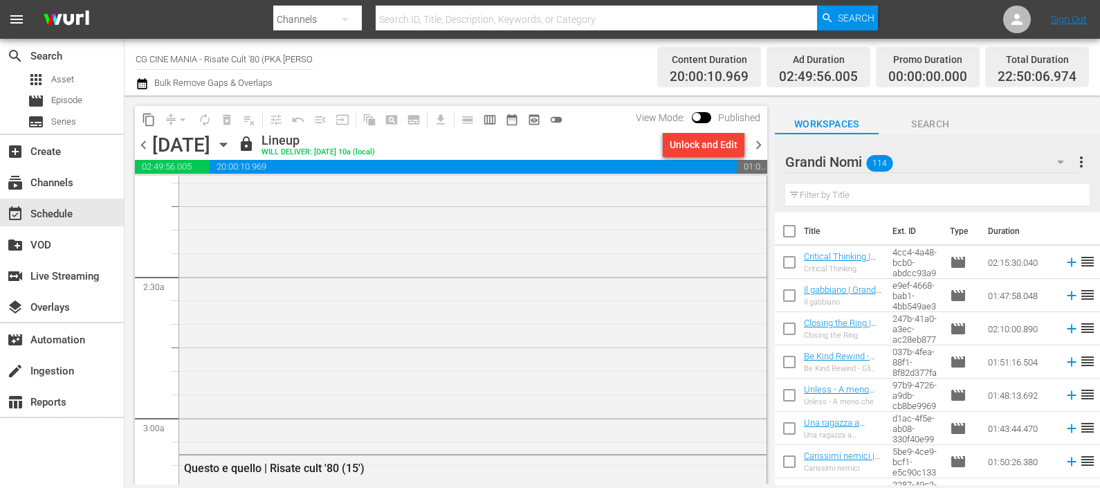
scroll to position [1038, 0]
click at [761, 142] on span "chevron_right" at bounding box center [758, 144] width 17 height 17
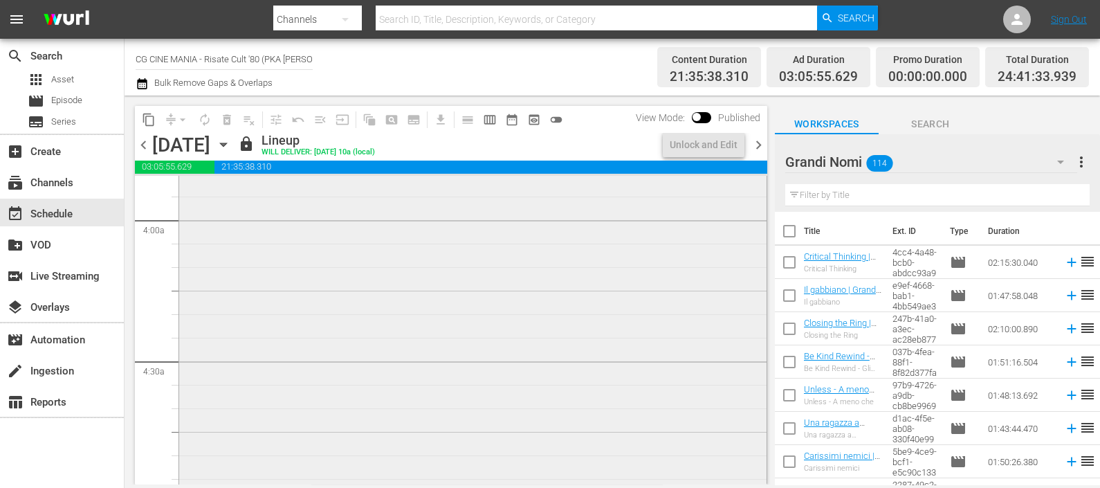
scroll to position [1062, 0]
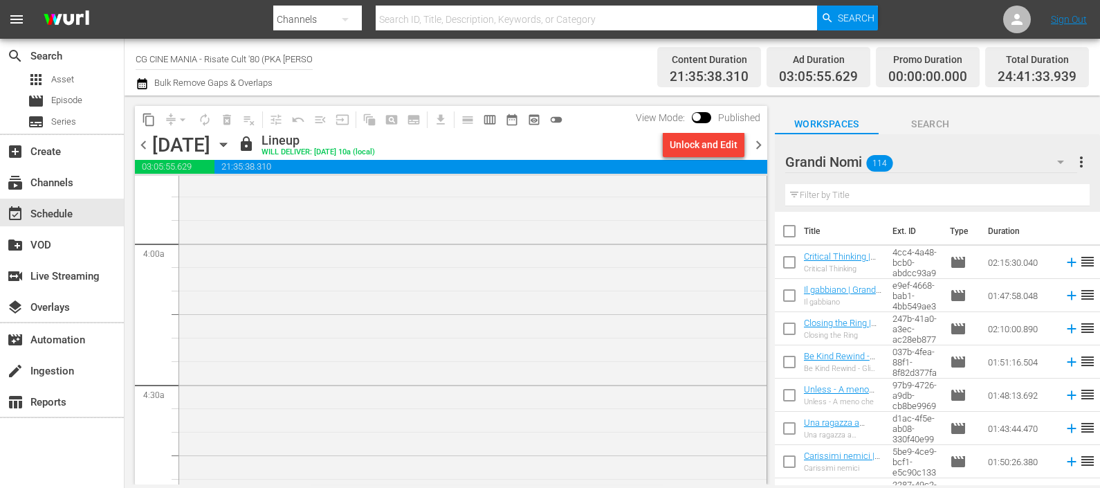
click at [763, 146] on span "chevron_right" at bounding box center [758, 144] width 17 height 17
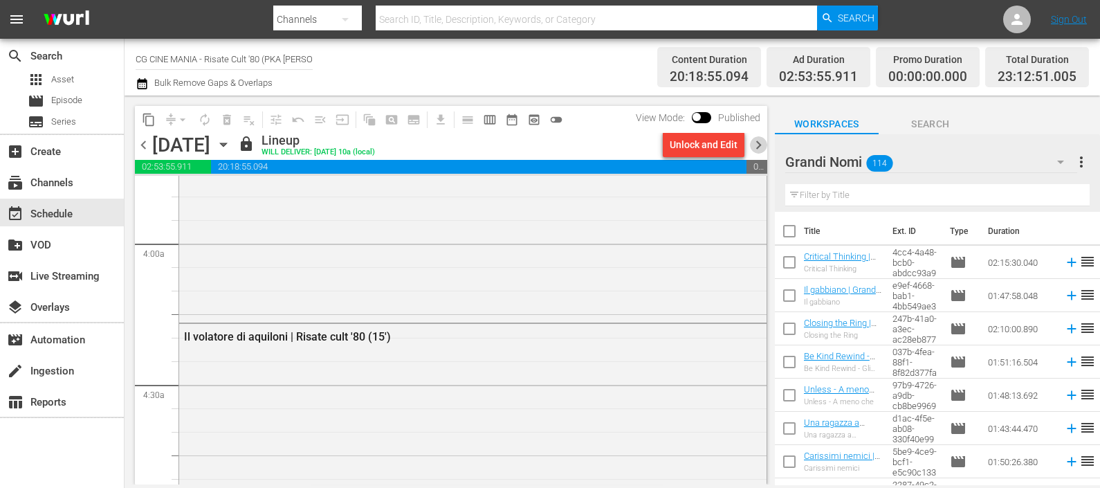
click at [763, 146] on span "chevron_right" at bounding box center [758, 144] width 17 height 17
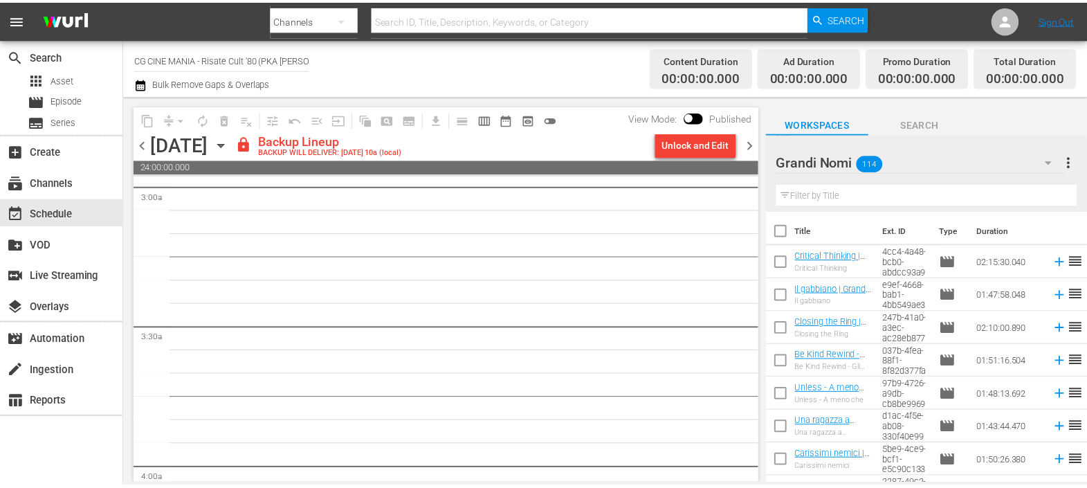
scroll to position [802, 0]
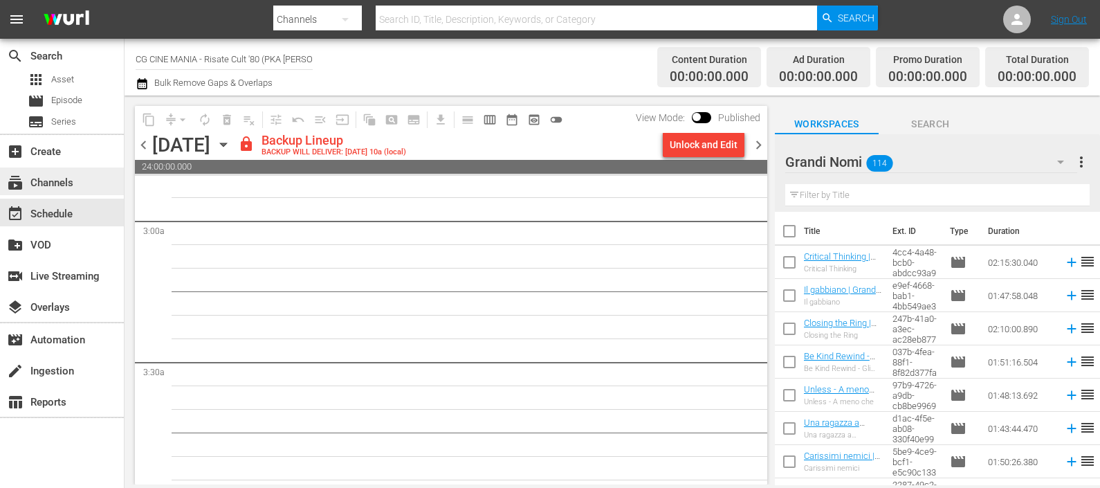
click at [73, 182] on div "subscriptions Channels" at bounding box center [39, 180] width 78 height 12
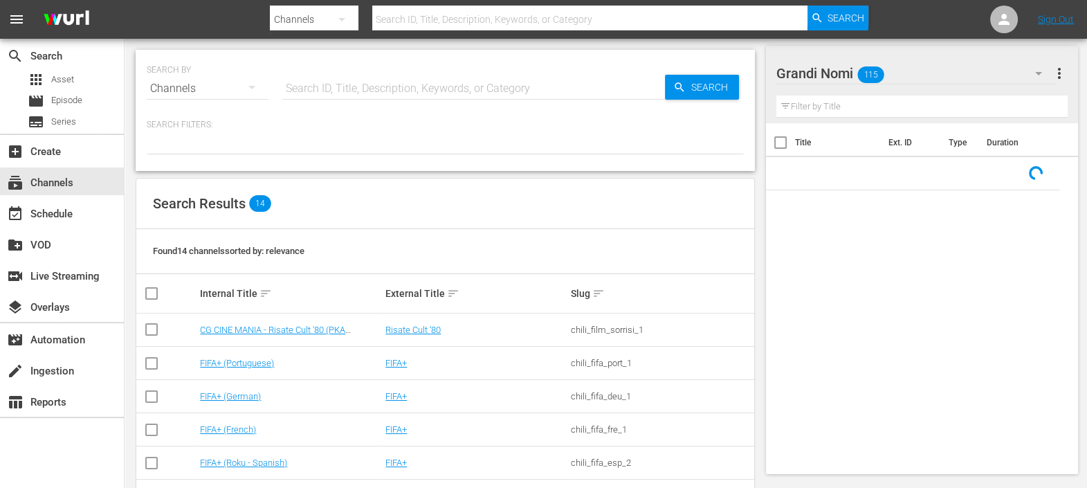
scroll to position [316, 0]
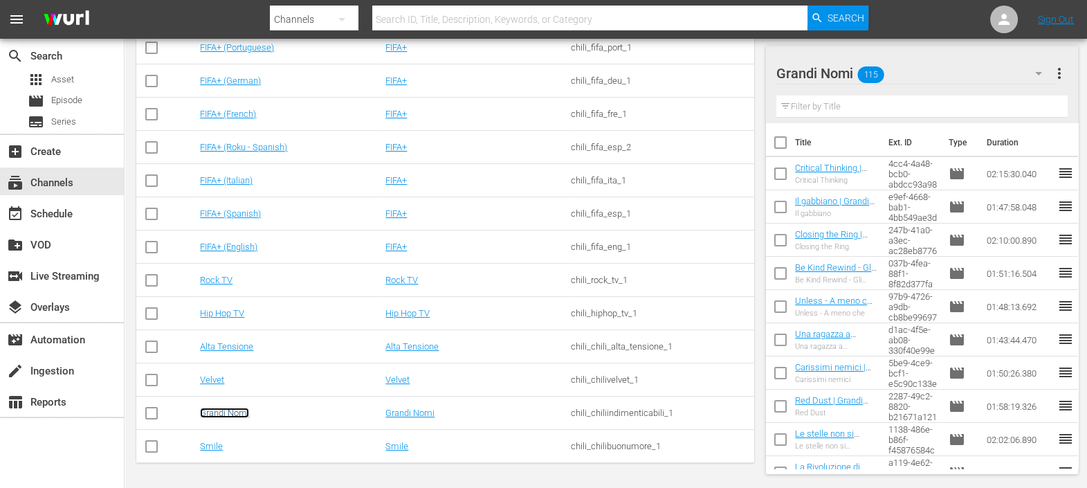
click at [220, 412] on link "Grandi Nomi" at bounding box center [224, 413] width 49 height 10
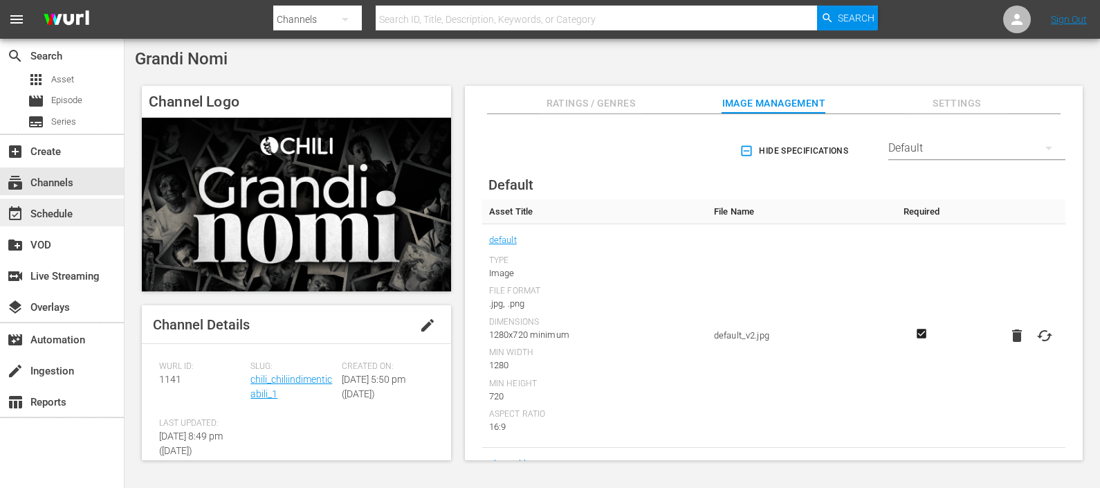
click at [64, 199] on div "event_available Schedule" at bounding box center [62, 213] width 124 height 28
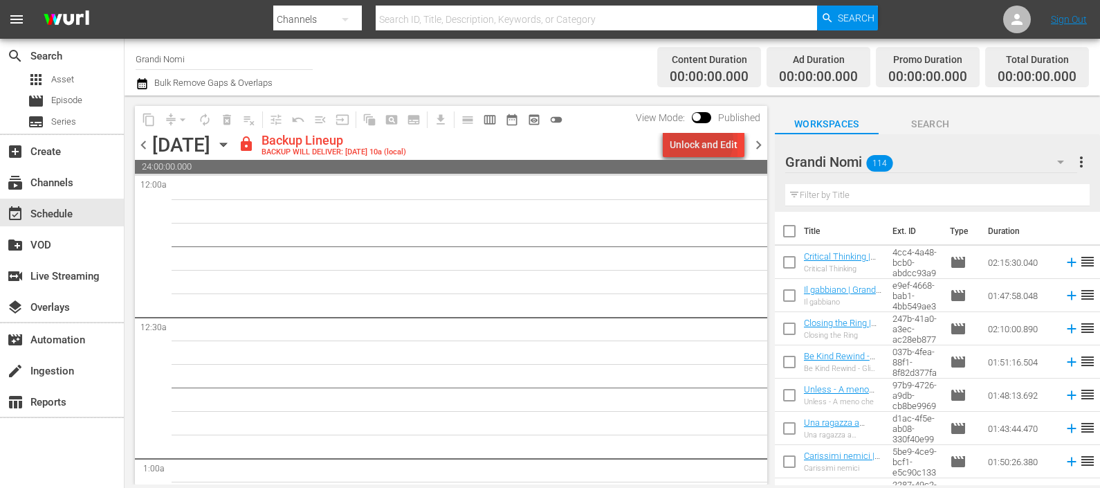
click at [703, 141] on div "Unlock and Edit" at bounding box center [704, 144] width 68 height 25
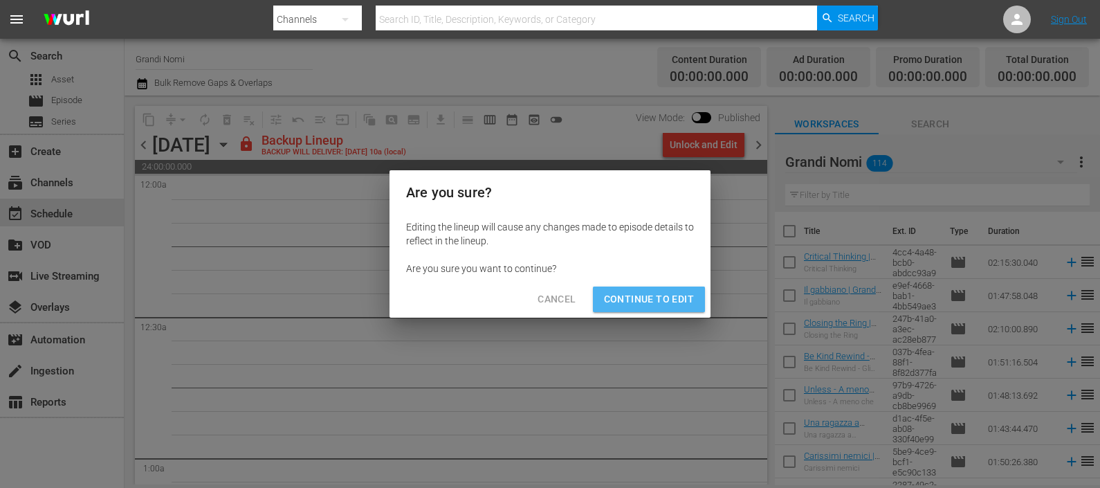
click at [671, 291] on span "Continue to Edit" at bounding box center [649, 299] width 90 height 17
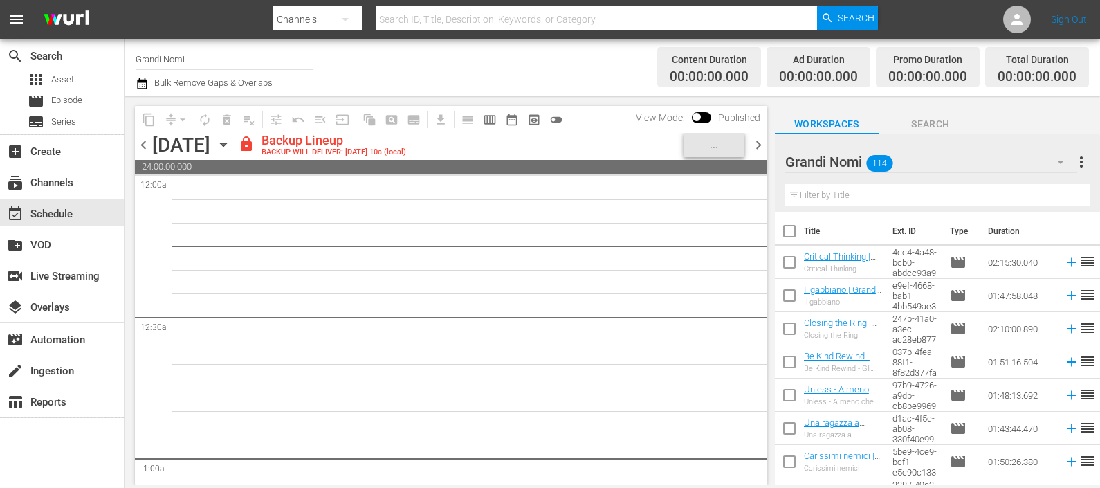
scroll to position [86, 0]
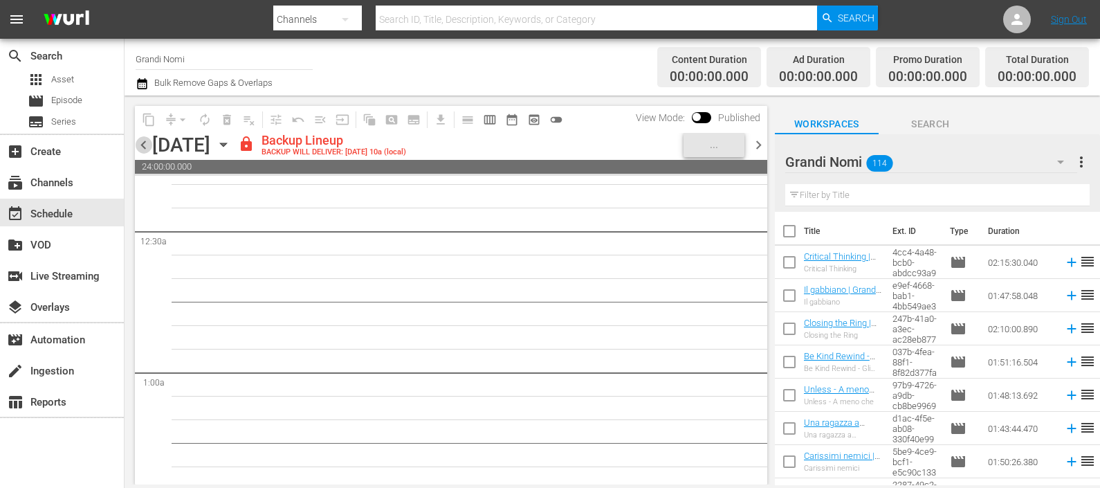
click at [142, 143] on span "chevron_left" at bounding box center [143, 144] width 17 height 17
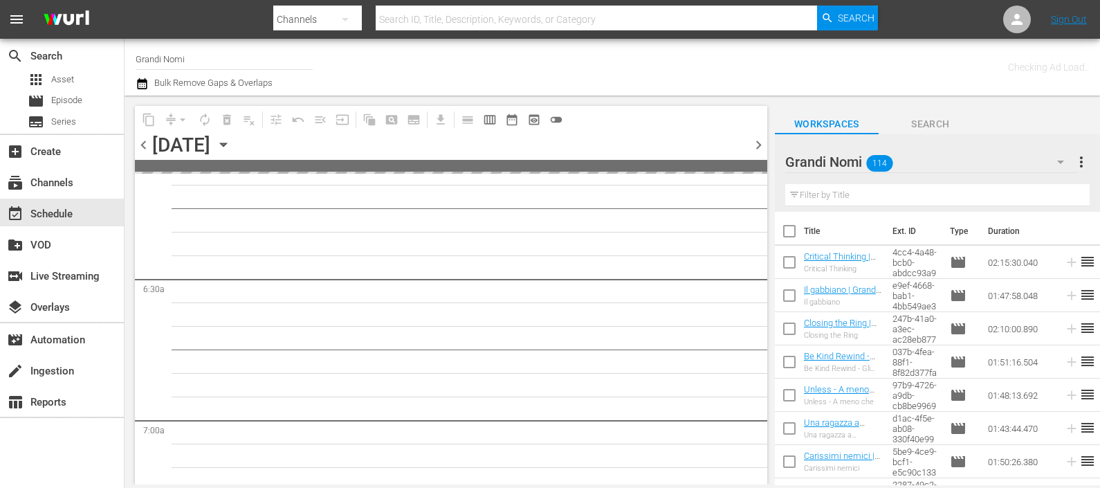
scroll to position [1038, 0]
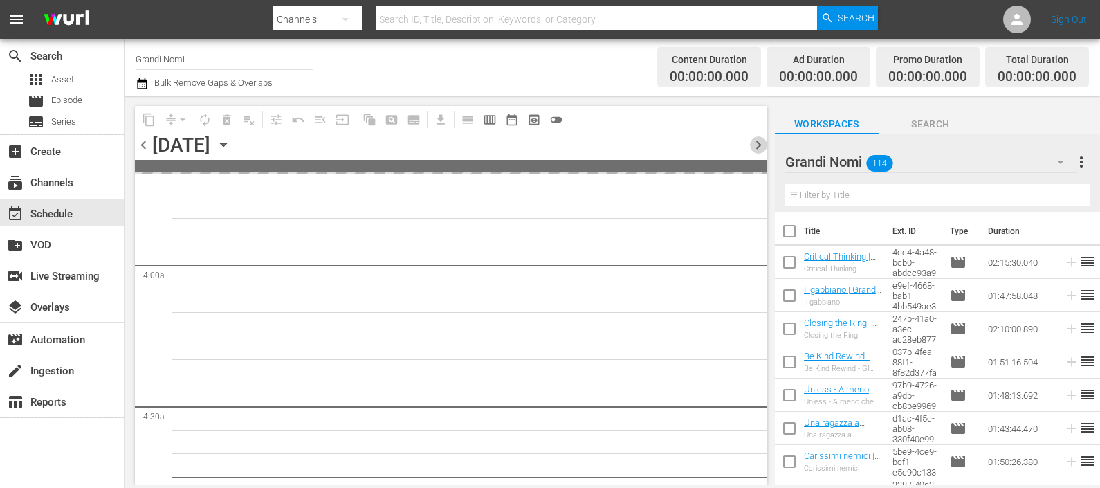
click at [765, 145] on span "chevron_right" at bounding box center [758, 144] width 17 height 17
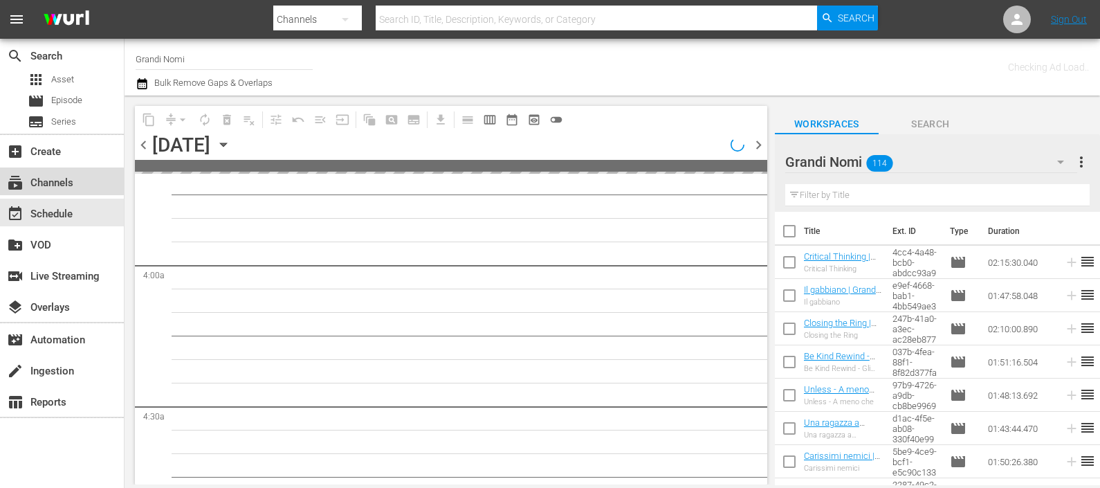
click at [59, 178] on div "subscriptions Channels" at bounding box center [39, 180] width 78 height 12
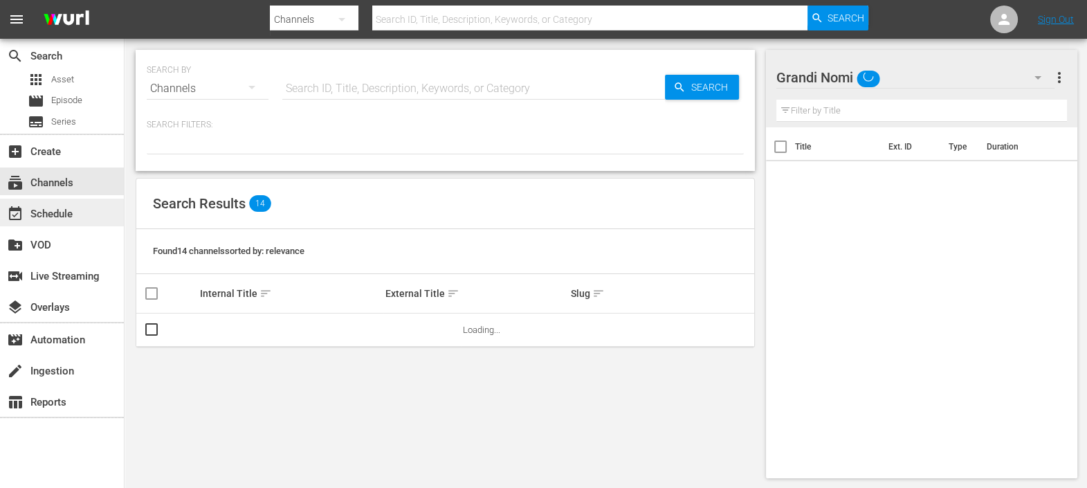
click at [63, 211] on div "event_available Schedule" at bounding box center [39, 212] width 78 height 12
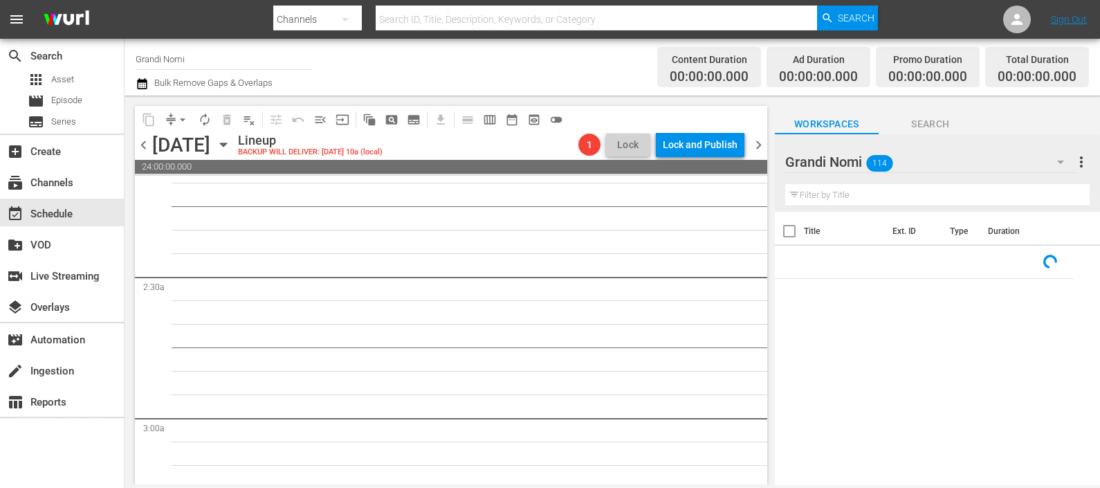
scroll to position [86, 0]
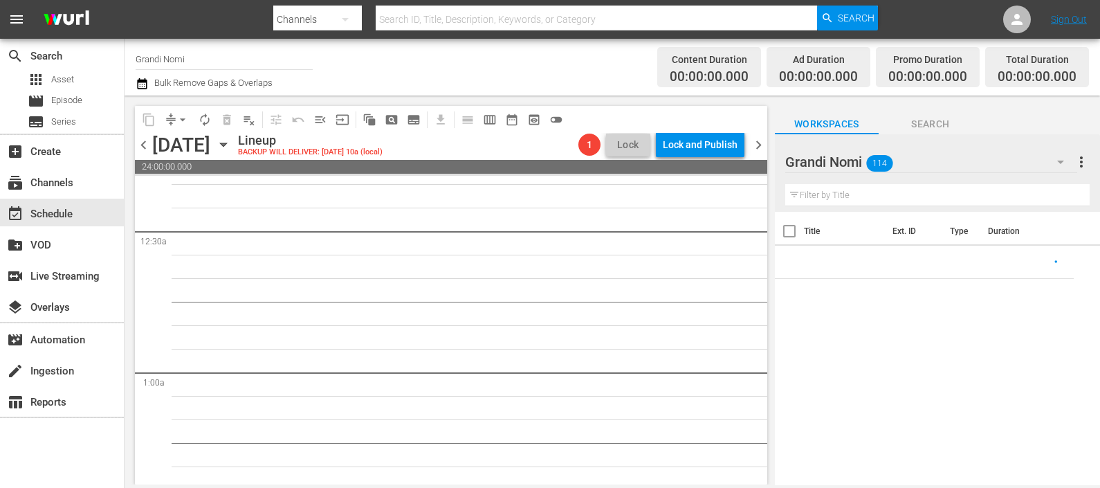
click at [141, 142] on span "chevron_left" at bounding box center [143, 144] width 17 height 17
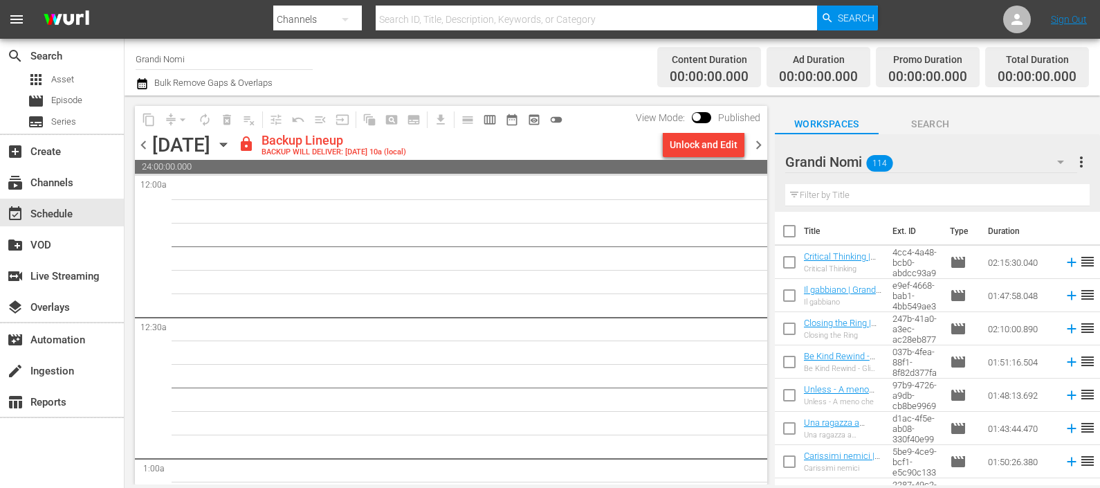
click at [147, 143] on span "chevron_left" at bounding box center [143, 144] width 17 height 17
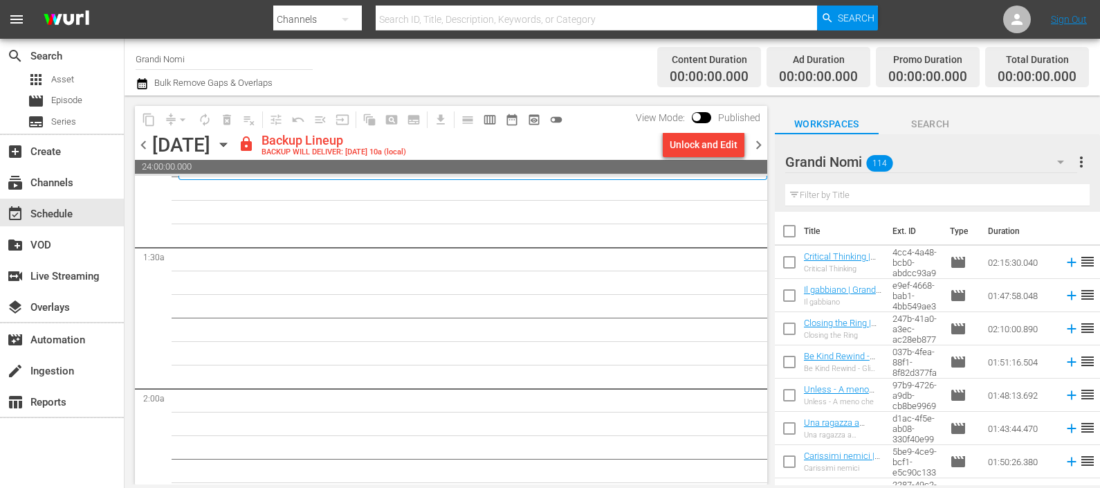
scroll to position [260, 0]
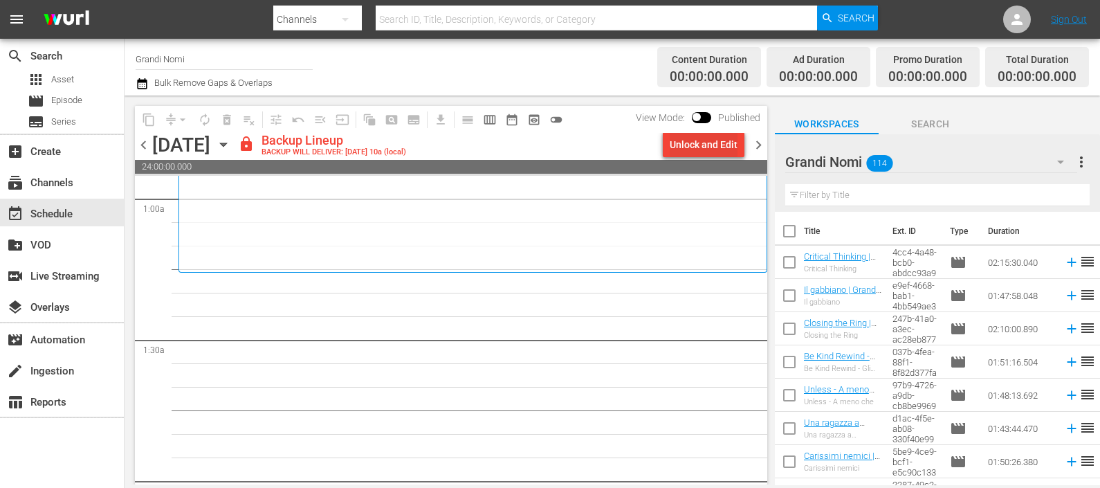
click at [720, 137] on div "Unlock and Edit" at bounding box center [704, 144] width 68 height 25
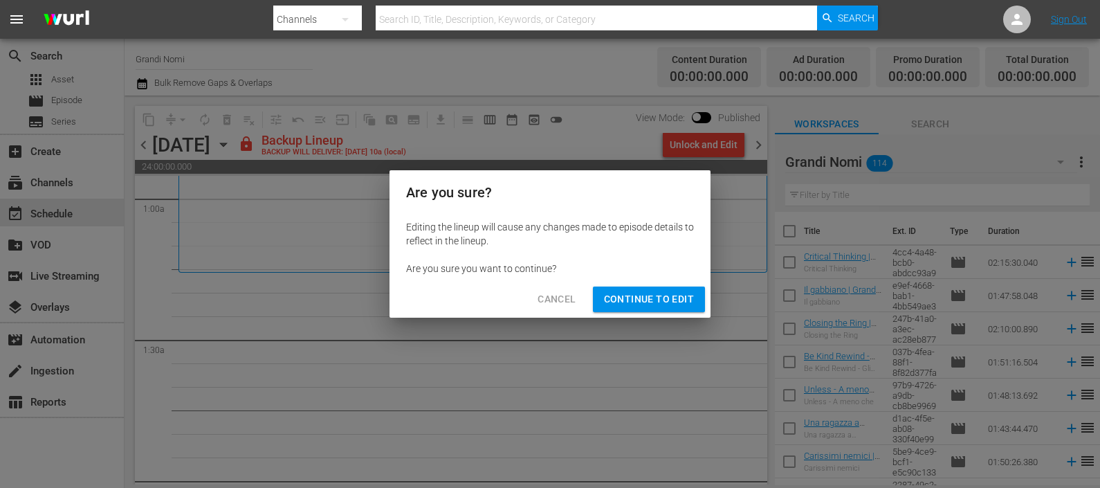
click at [671, 298] on span "Continue to Edit" at bounding box center [649, 299] width 90 height 17
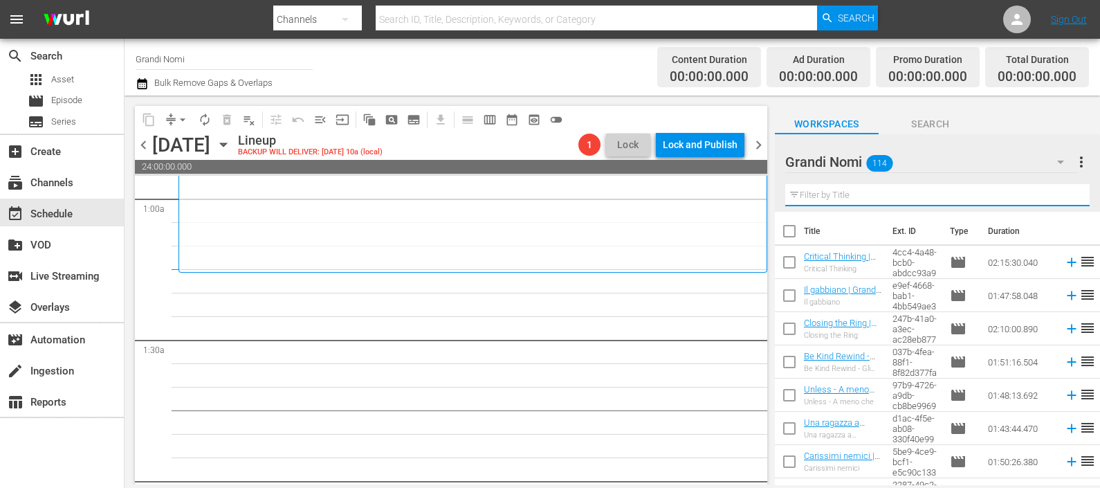
click at [885, 192] on input "text" at bounding box center [938, 195] width 305 height 22
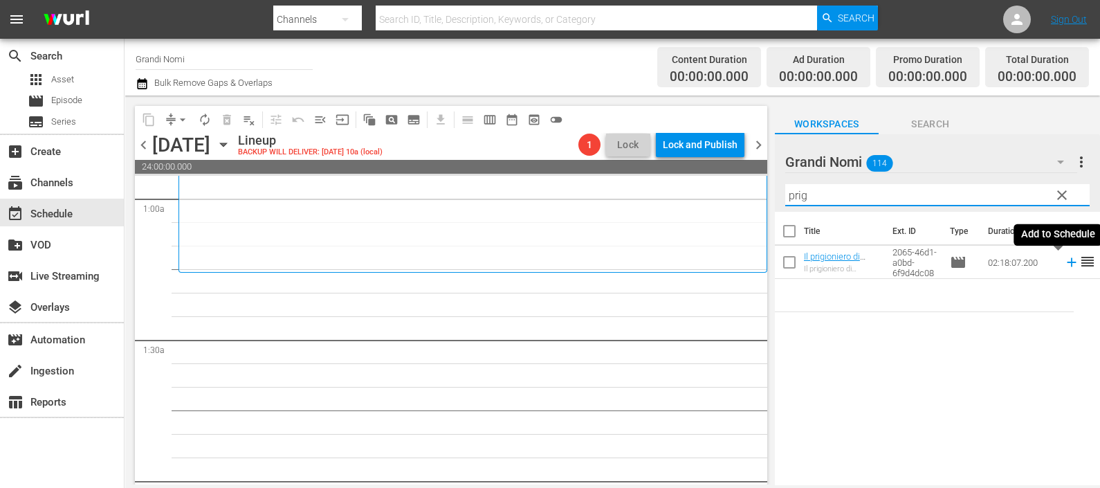
drag, startPoint x: 1053, startPoint y: 266, endPoint x: 1059, endPoint y: 260, distance: 8.8
click at [1064, 266] on icon at bounding box center [1071, 262] width 15 height 15
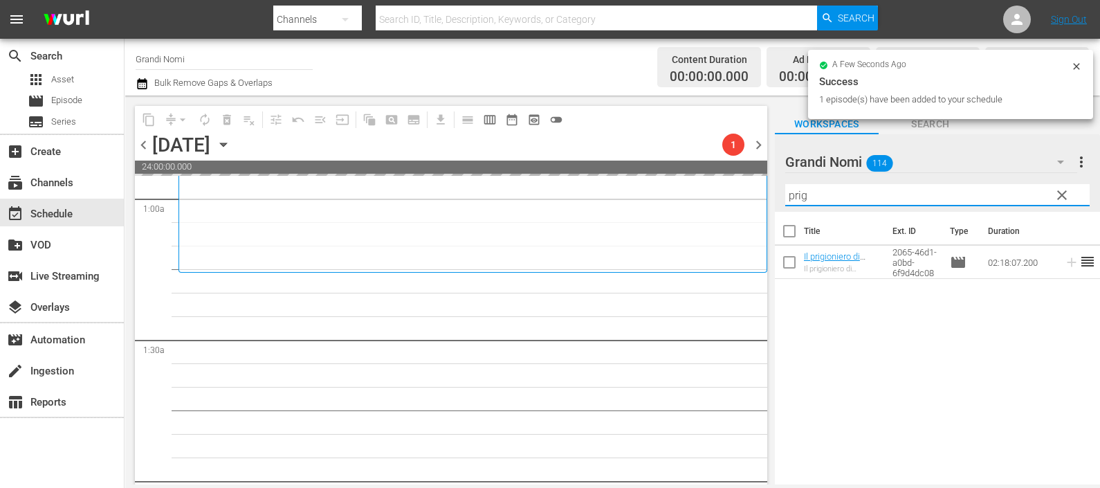
drag, startPoint x: 833, startPoint y: 194, endPoint x: 724, endPoint y: 206, distance: 109.3
click at [724, 204] on div "content_copy compress arrow_drop_down autorenew_outlined delete_forever_outline…" at bounding box center [613, 290] width 976 height 389
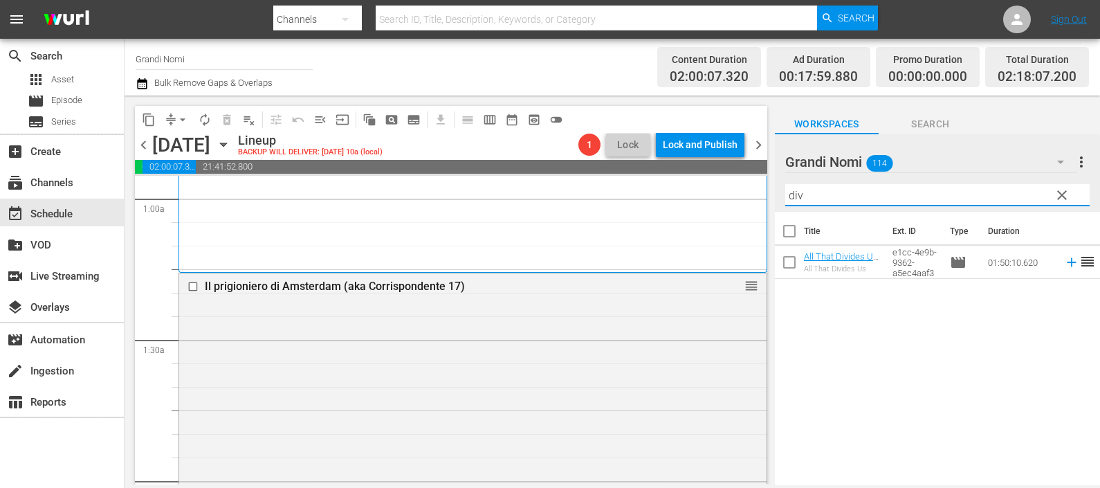
click at [1064, 260] on icon at bounding box center [1071, 262] width 15 height 15
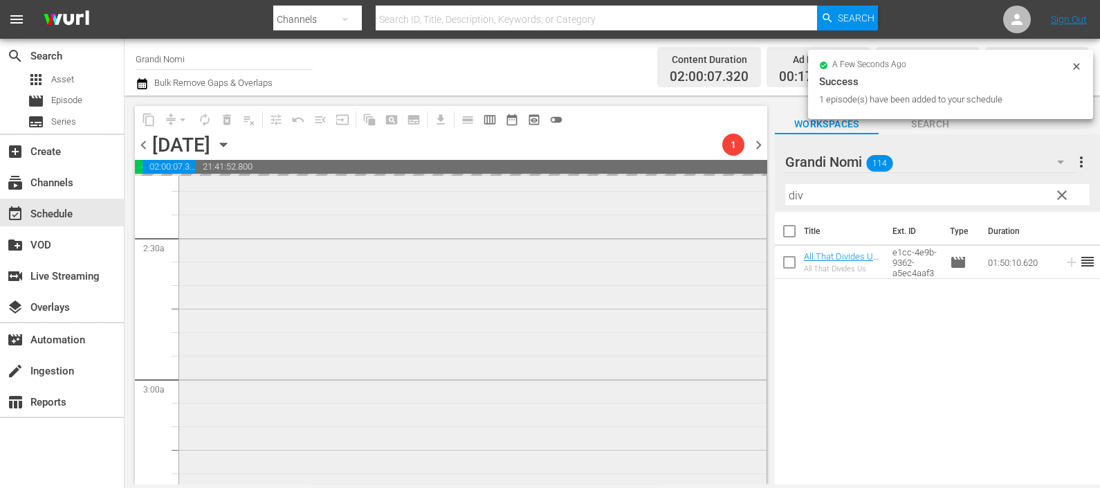
scroll to position [779, 0]
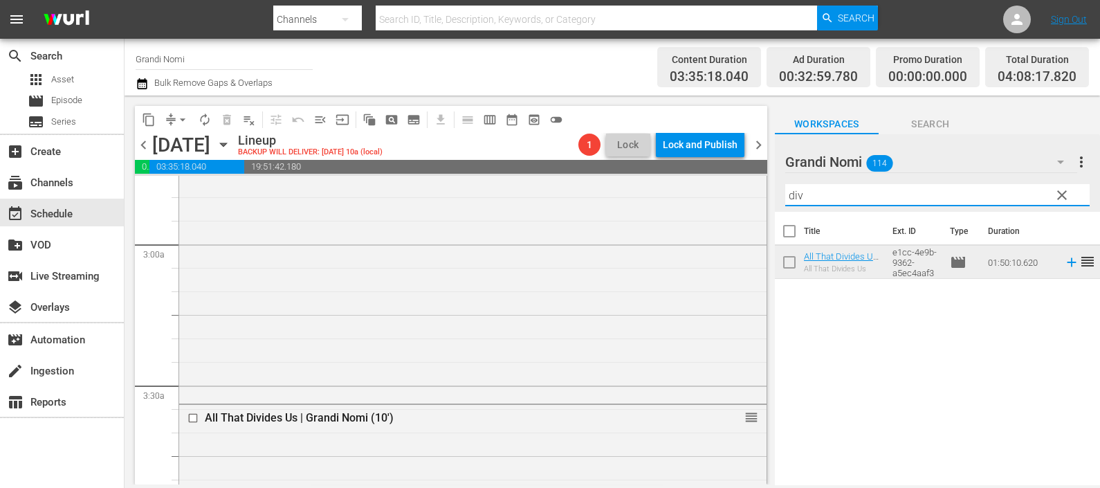
drag, startPoint x: 819, startPoint y: 189, endPoint x: 769, endPoint y: 186, distance: 50.6
click at [769, 186] on div "content_copy compress arrow_drop_down autorenew_outlined delete_forever_outline…" at bounding box center [613, 290] width 976 height 389
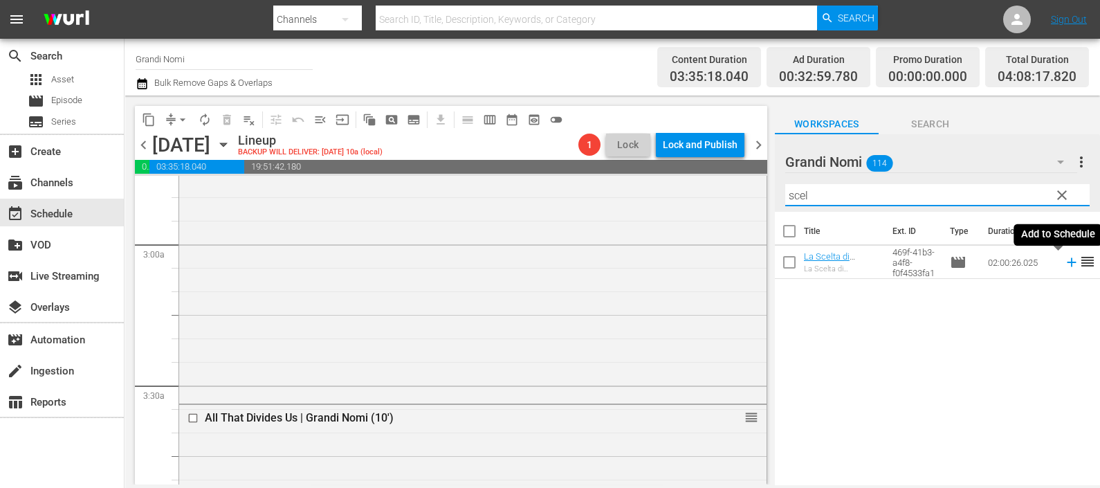
click at [1064, 262] on icon at bounding box center [1071, 262] width 15 height 15
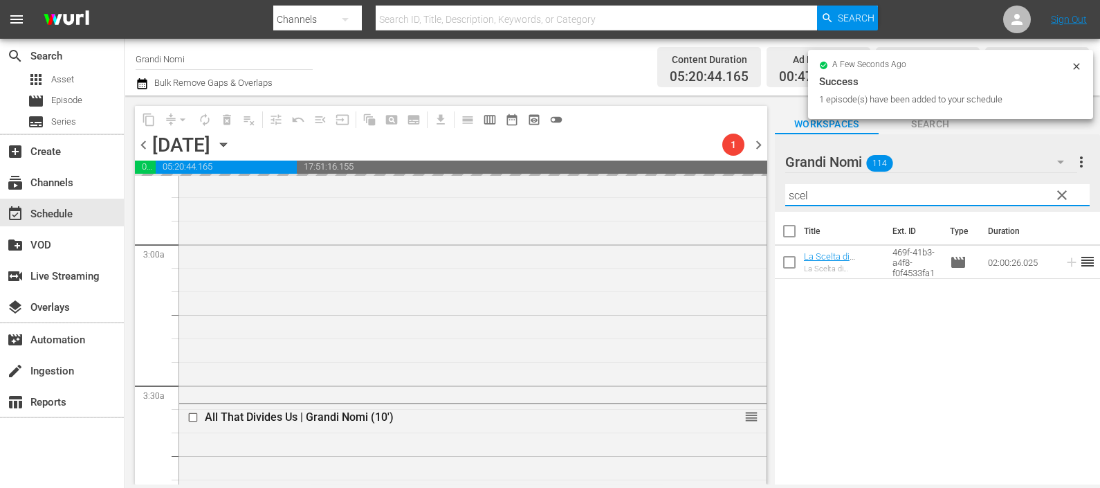
click at [754, 185] on div "content_copy compress arrow_drop_down autorenew_outlined delete_forever_outline…" at bounding box center [613, 290] width 976 height 389
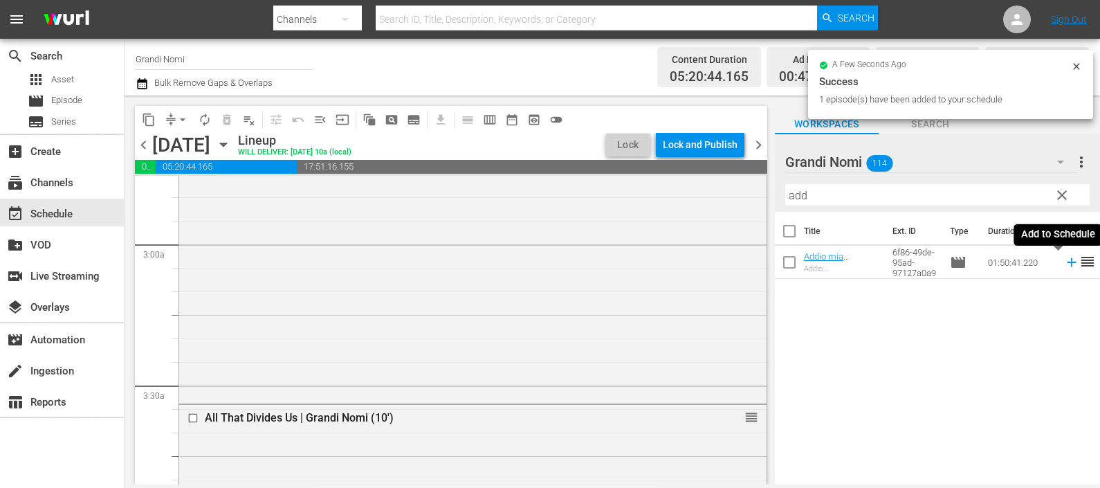
click at [1064, 261] on icon at bounding box center [1071, 262] width 15 height 15
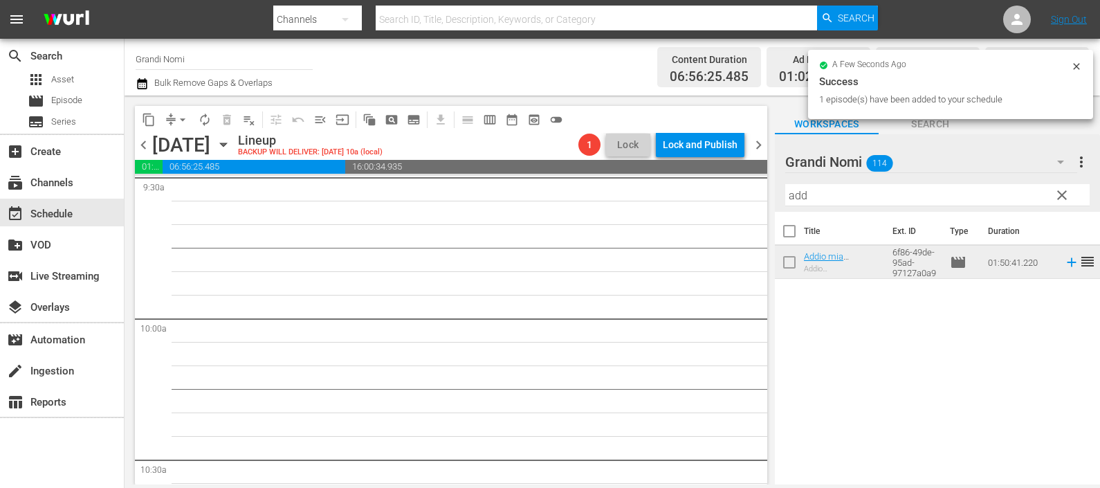
scroll to position [2422, 0]
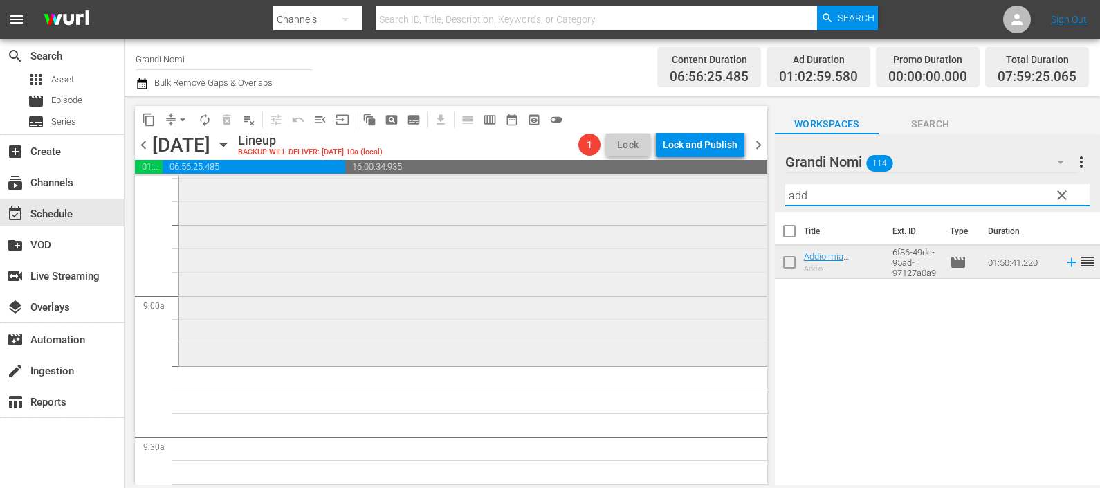
drag, startPoint x: 809, startPoint y: 200, endPoint x: 671, endPoint y: 212, distance: 138.2
click at [673, 211] on div "content_copy compress arrow_drop_down autorenew_outlined delete_forever_outline…" at bounding box center [613, 290] width 976 height 389
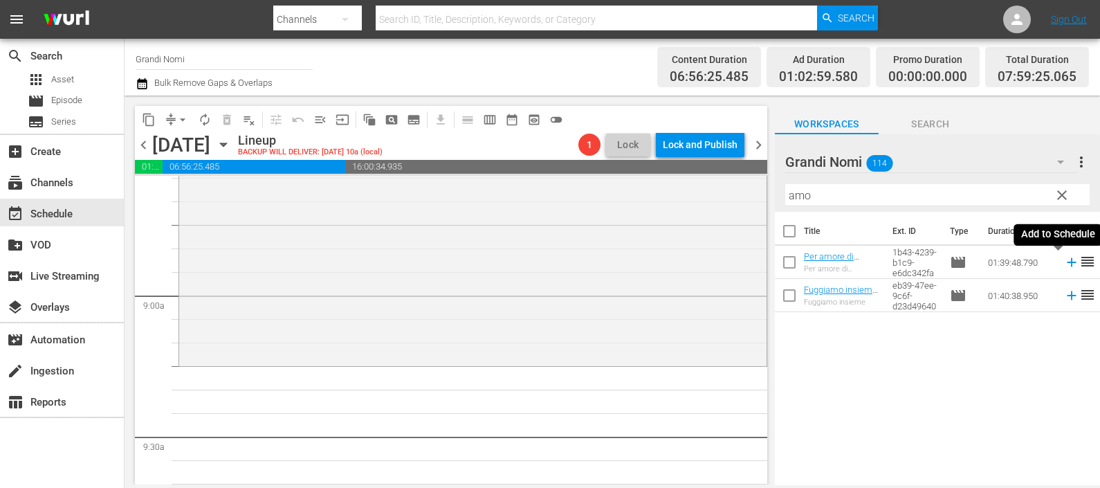
click at [1064, 259] on icon at bounding box center [1071, 262] width 15 height 15
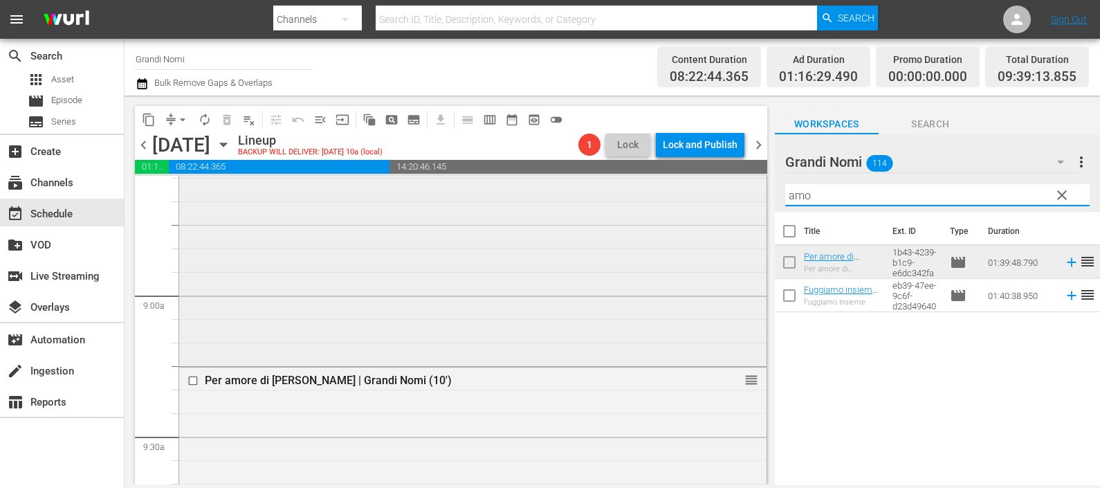
drag, startPoint x: 778, startPoint y: 195, endPoint x: 708, endPoint y: 196, distance: 69.9
click at [709, 194] on div "content_copy compress arrow_drop_down autorenew_outlined delete_forever_outline…" at bounding box center [613, 290] width 976 height 389
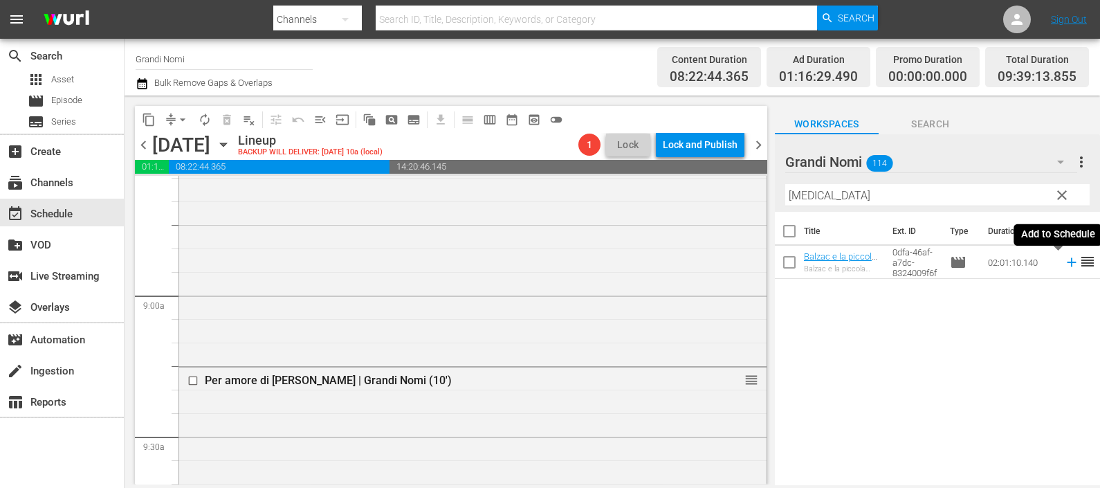
drag, startPoint x: 1052, startPoint y: 260, endPoint x: 988, endPoint y: 266, distance: 64.0
click at [1064, 260] on icon at bounding box center [1071, 262] width 15 height 15
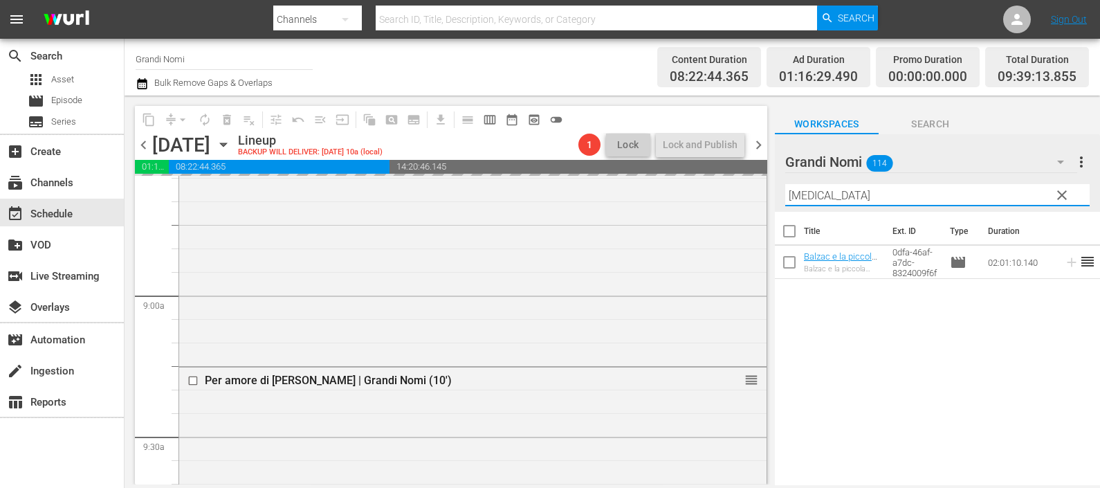
drag, startPoint x: 862, startPoint y: 199, endPoint x: 768, endPoint y: 190, distance: 94.6
click at [765, 185] on div "content_copy compress arrow_drop_down autorenew_outlined delete_forever_outline…" at bounding box center [613, 290] width 976 height 389
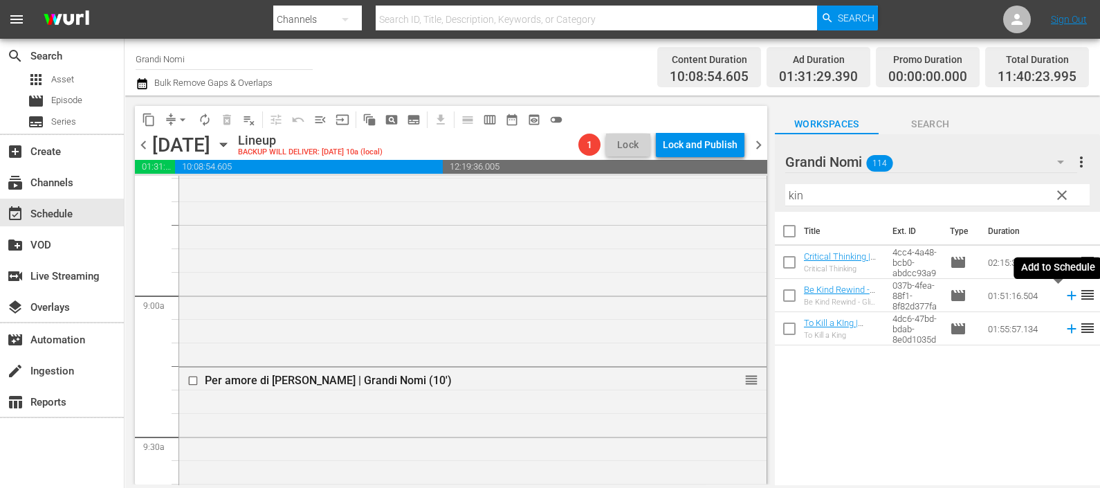
click at [1064, 298] on icon at bounding box center [1071, 295] width 15 height 15
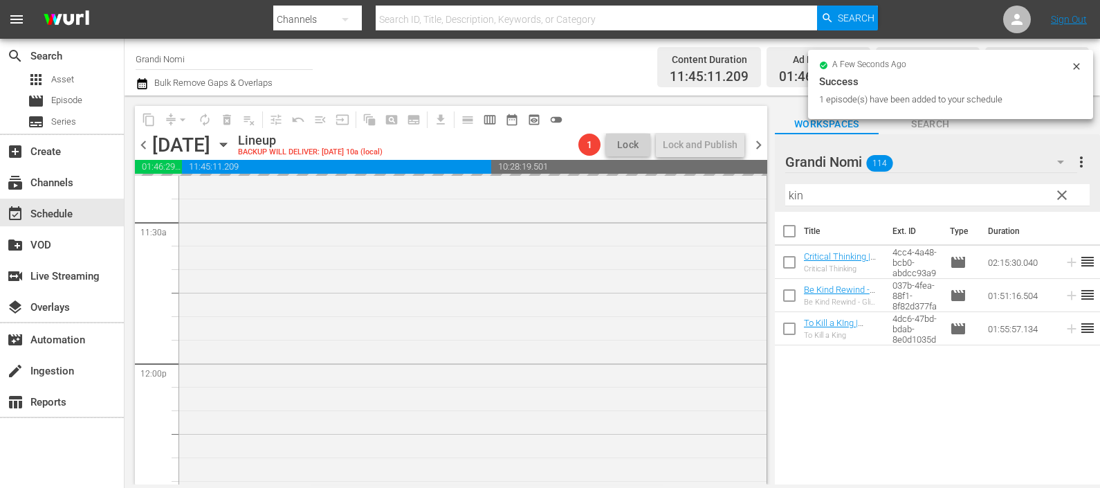
scroll to position [3634, 0]
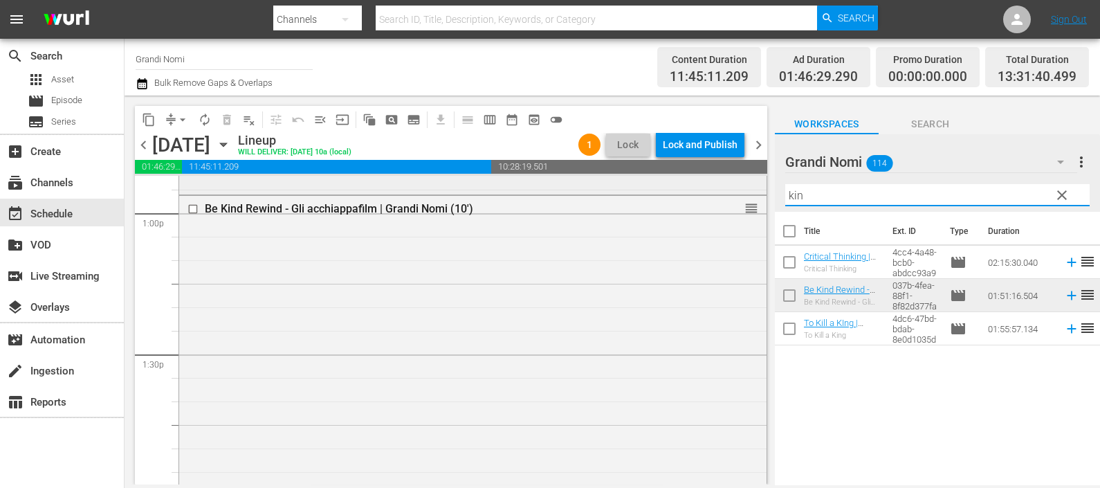
drag, startPoint x: 783, startPoint y: 192, endPoint x: 744, endPoint y: 193, distance: 38.8
click at [744, 192] on div "content_copy compress arrow_drop_down autorenew_outlined delete_forever_outline…" at bounding box center [613, 290] width 976 height 389
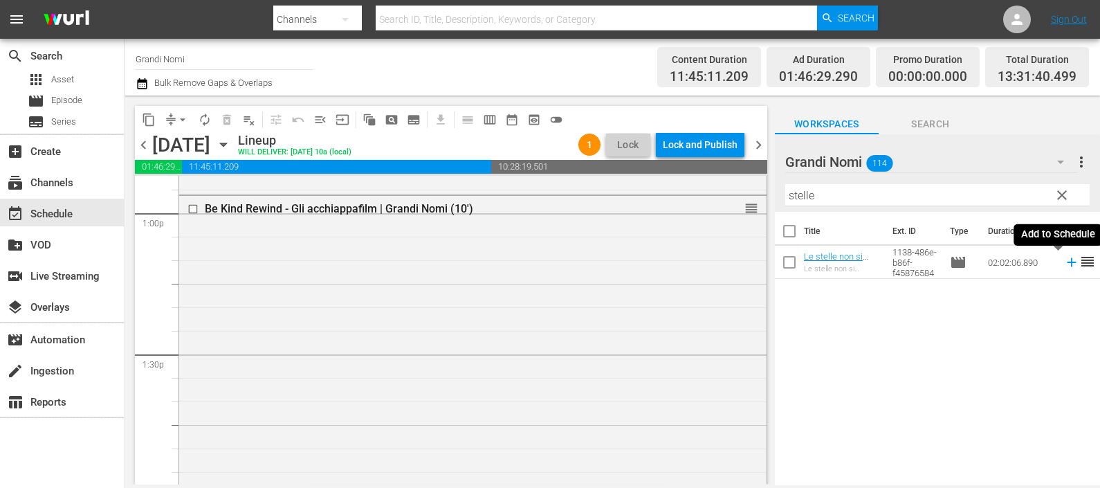
click at [1067, 259] on icon at bounding box center [1071, 262] width 9 height 9
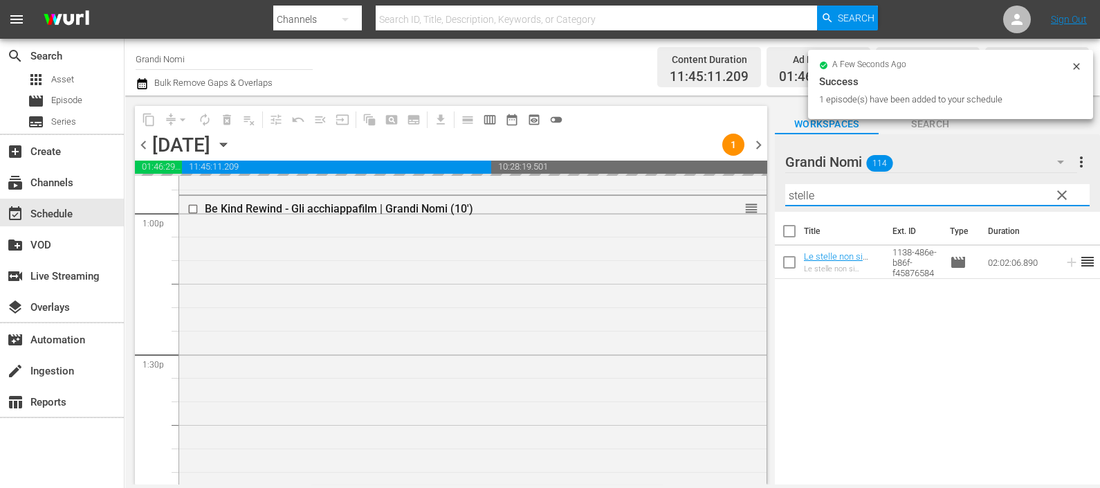
drag, startPoint x: 828, startPoint y: 181, endPoint x: 756, endPoint y: 176, distance: 72.1
click at [756, 176] on div "content_copy compress arrow_drop_down autorenew_outlined delete_forever_outline…" at bounding box center [613, 290] width 976 height 389
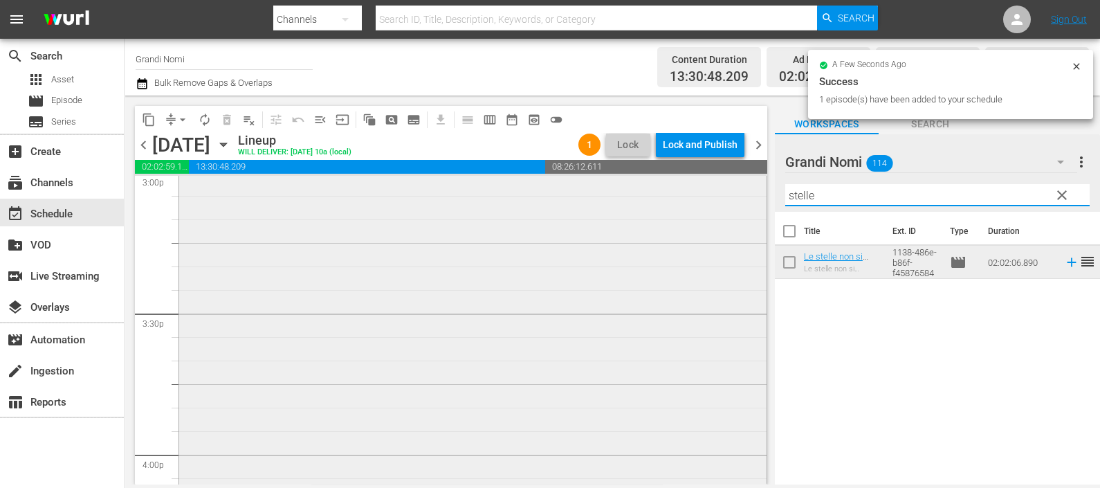
scroll to position [4325, 0]
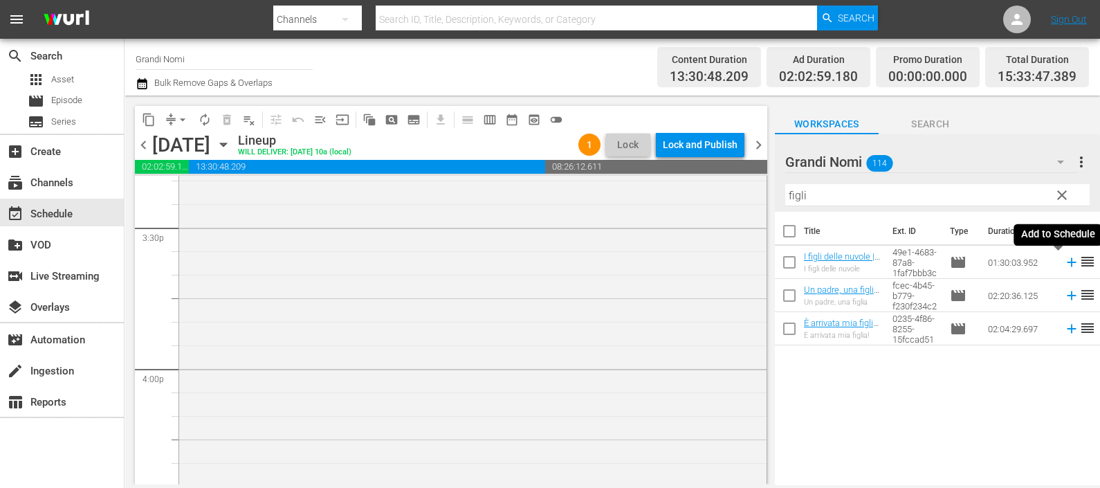
click at [1064, 266] on icon at bounding box center [1071, 262] width 15 height 15
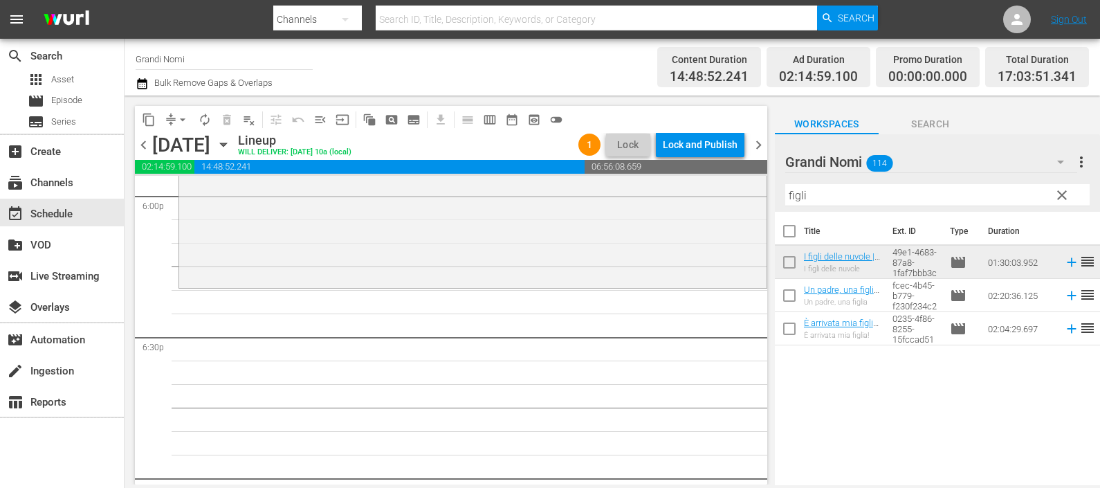
scroll to position [5363, 0]
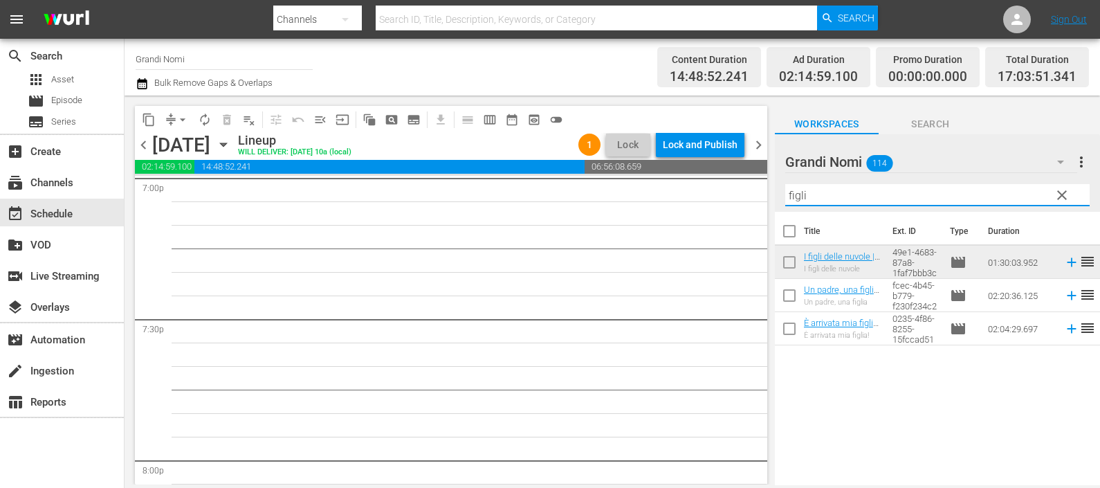
drag, startPoint x: 866, startPoint y: 188, endPoint x: 723, endPoint y: 183, distance: 142.6
click at [705, 172] on div "content_copy compress arrow_drop_down autorenew_outlined delete_forever_outline…" at bounding box center [613, 290] width 976 height 389
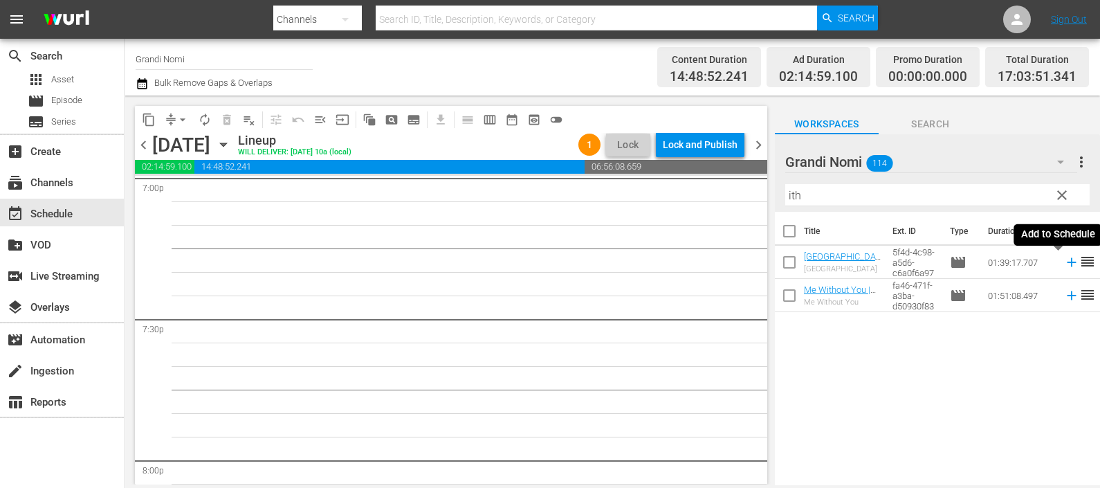
click at [1067, 264] on icon at bounding box center [1071, 262] width 9 height 9
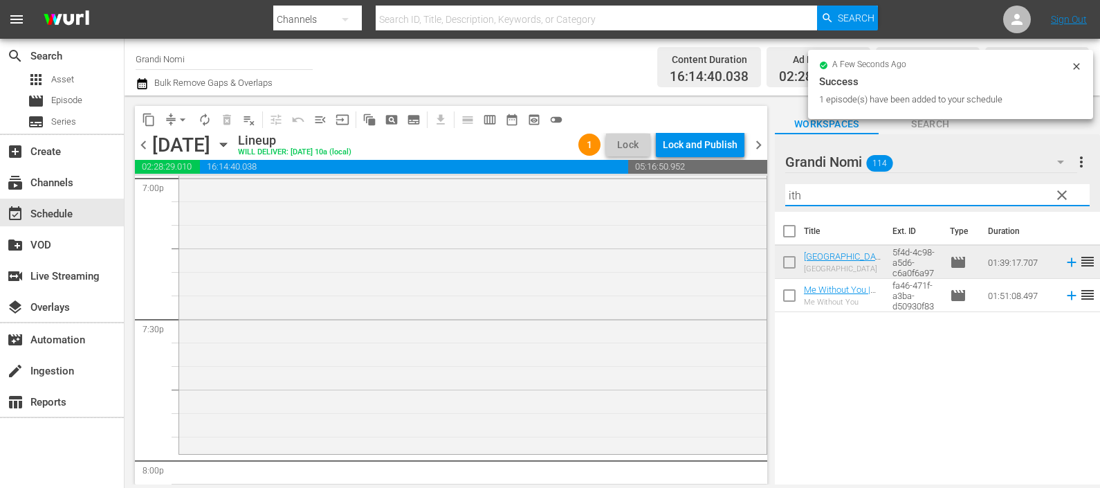
drag, startPoint x: 816, startPoint y: 190, endPoint x: 764, endPoint y: 194, distance: 52.0
click at [764, 193] on div "content_copy compress arrow_drop_down autorenew_outlined delete_forever_outline…" at bounding box center [613, 290] width 976 height 389
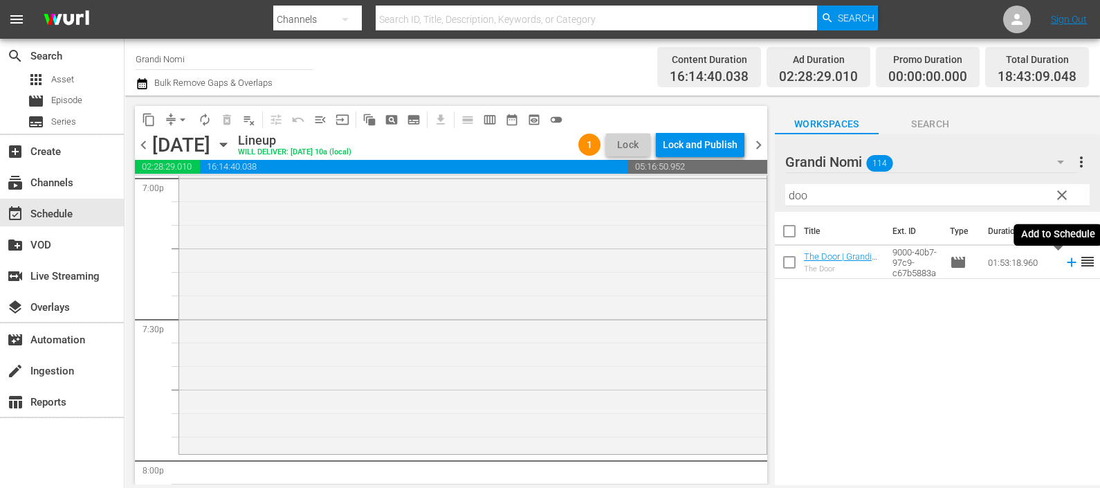
click at [1064, 266] on icon at bounding box center [1071, 262] width 15 height 15
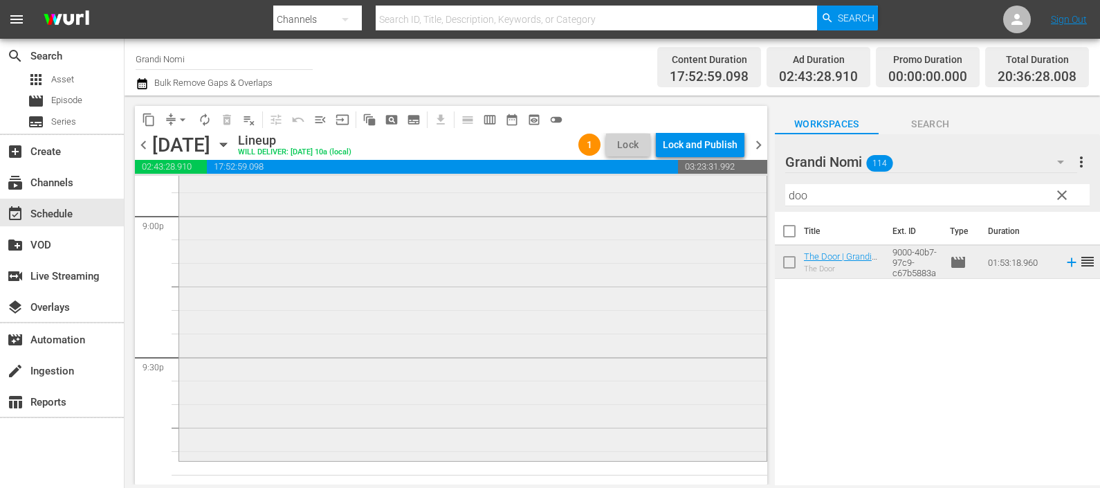
scroll to position [5883, 0]
drag, startPoint x: 857, startPoint y: 201, endPoint x: 751, endPoint y: 209, distance: 106.2
click at [751, 209] on div "content_copy compress arrow_drop_down autorenew_outlined delete_forever_outline…" at bounding box center [613, 290] width 976 height 389
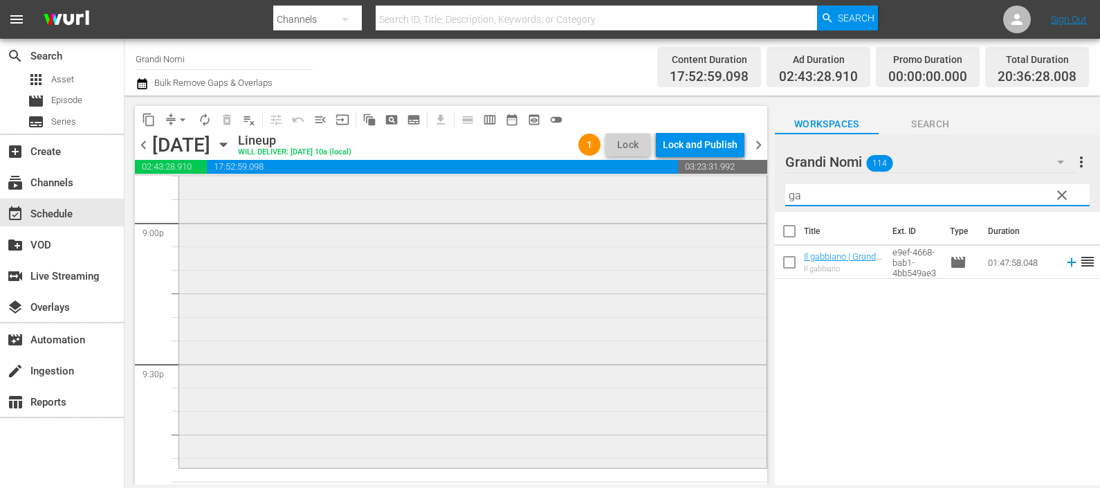
type input "g"
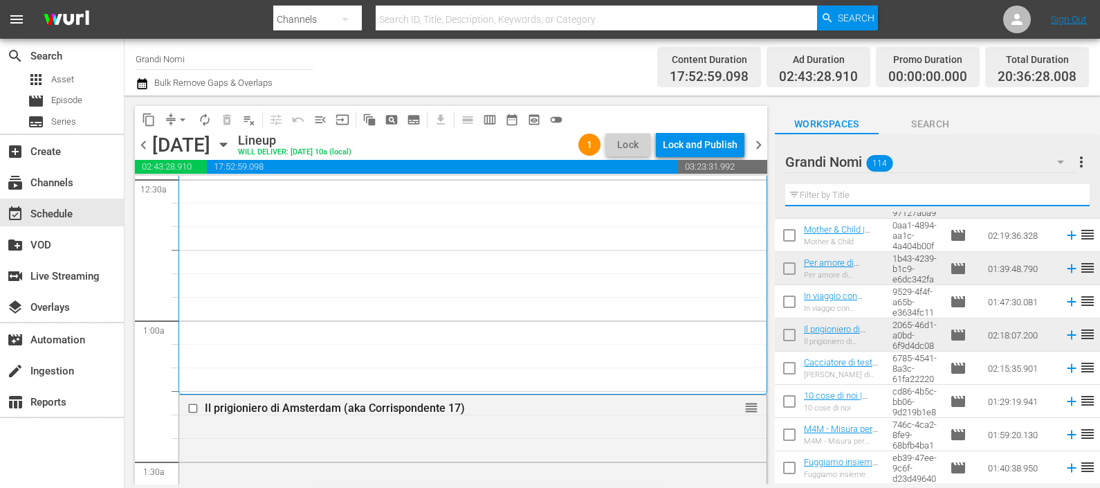
scroll to position [260, 0]
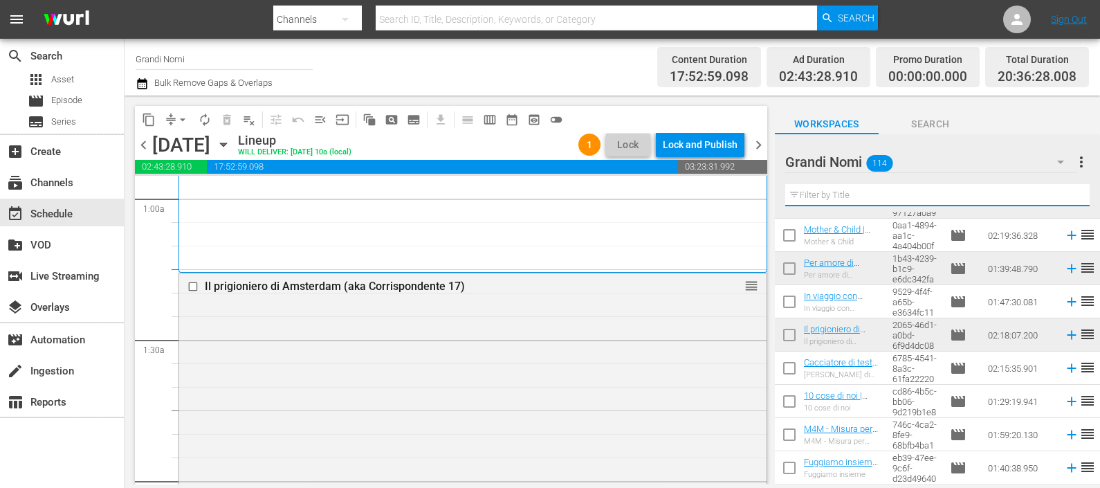
drag, startPoint x: 195, startPoint y: 287, endPoint x: 246, endPoint y: 219, distance: 84.4
click at [195, 287] on input "checkbox" at bounding box center [195, 287] width 15 height 12
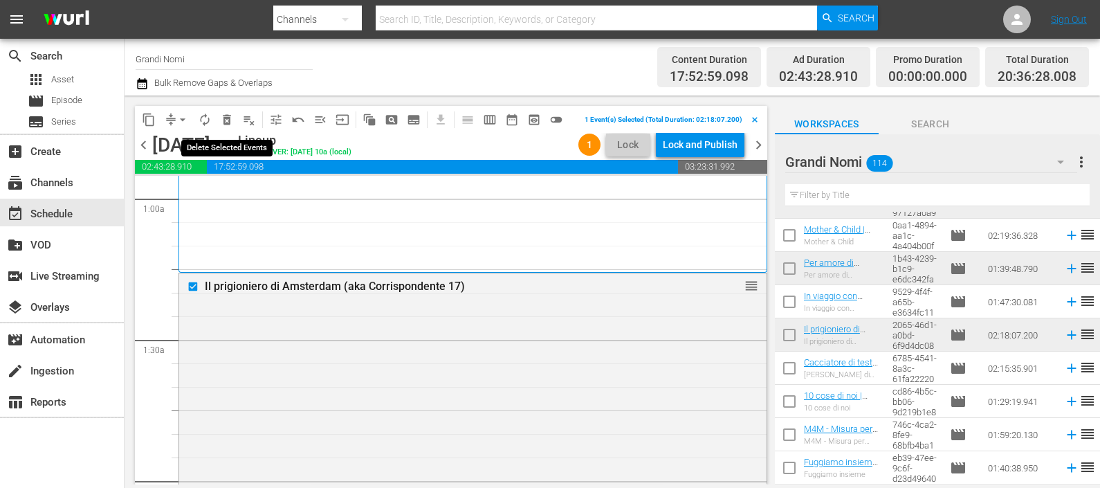
click at [223, 119] on span "delete_forever_outlined" at bounding box center [227, 120] width 14 height 14
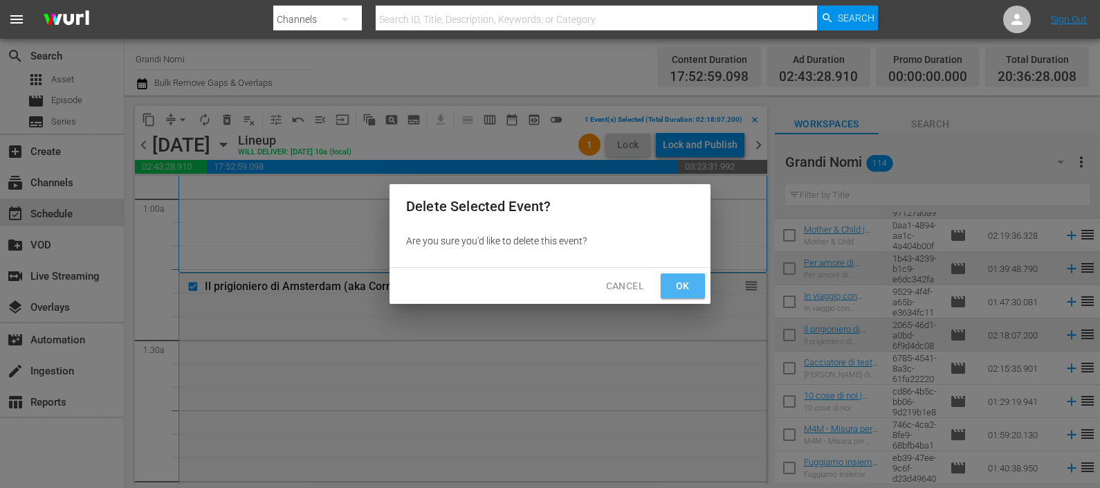
click at [675, 284] on span "Ok" at bounding box center [683, 286] width 22 height 17
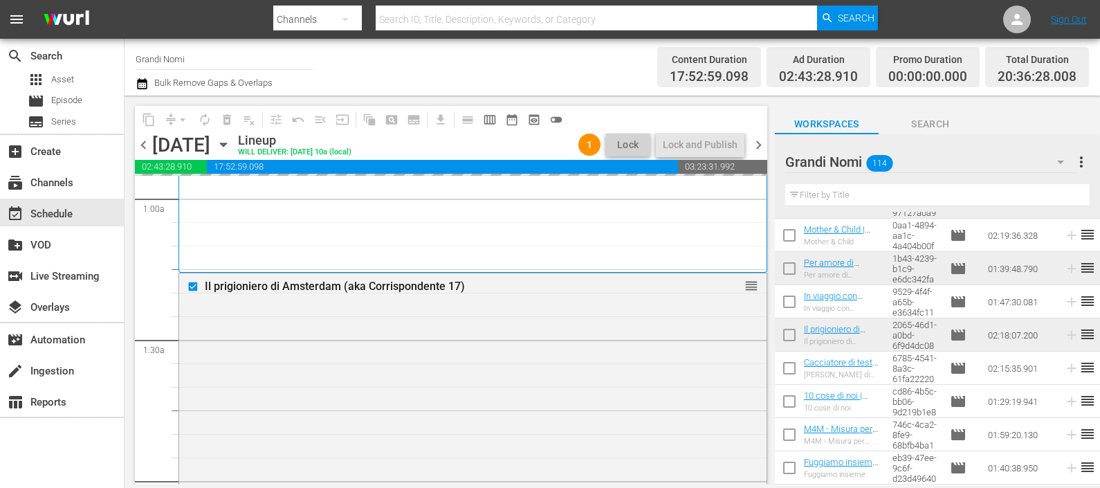
click at [845, 192] on input "text" at bounding box center [938, 195] width 305 height 22
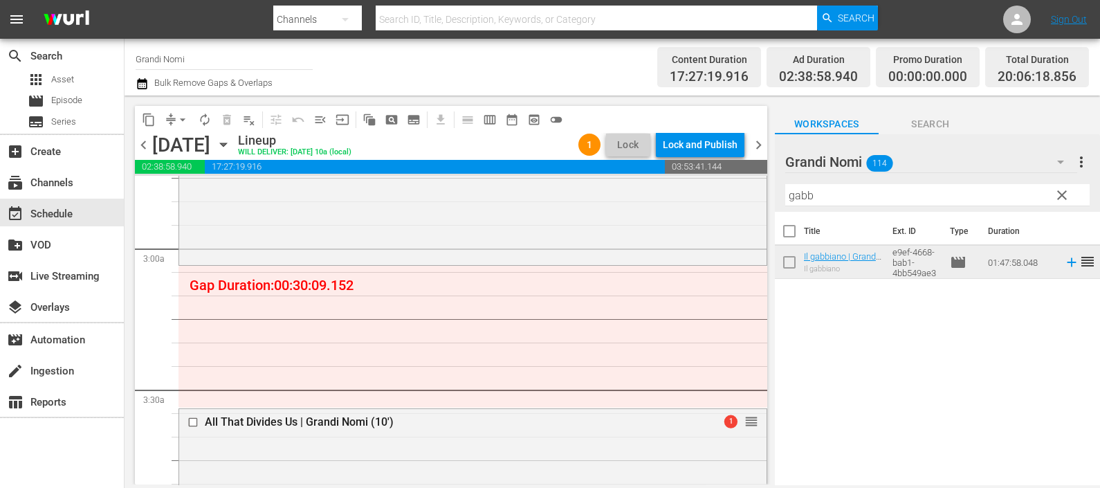
scroll to position [779, 0]
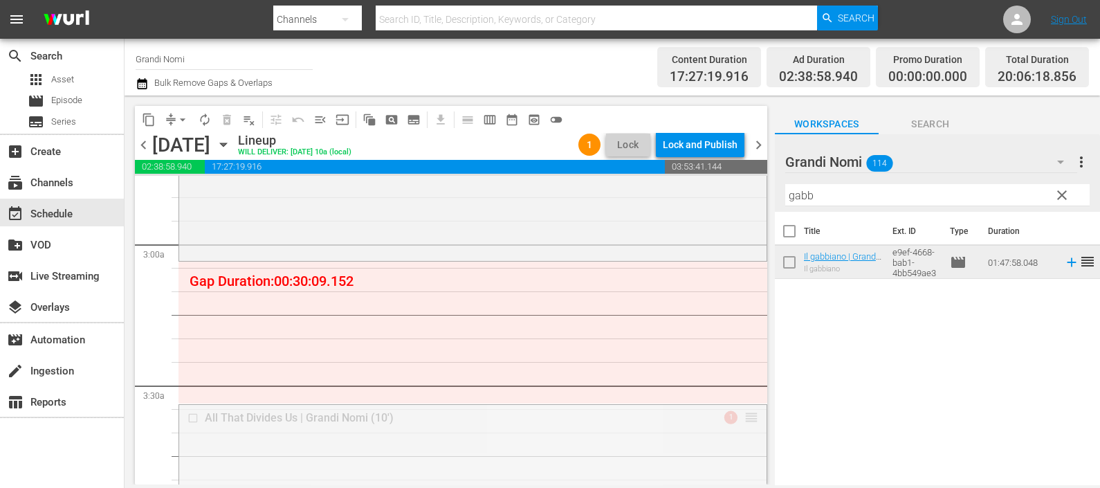
drag, startPoint x: 740, startPoint y: 412, endPoint x: 718, endPoint y: 266, distance: 146.9
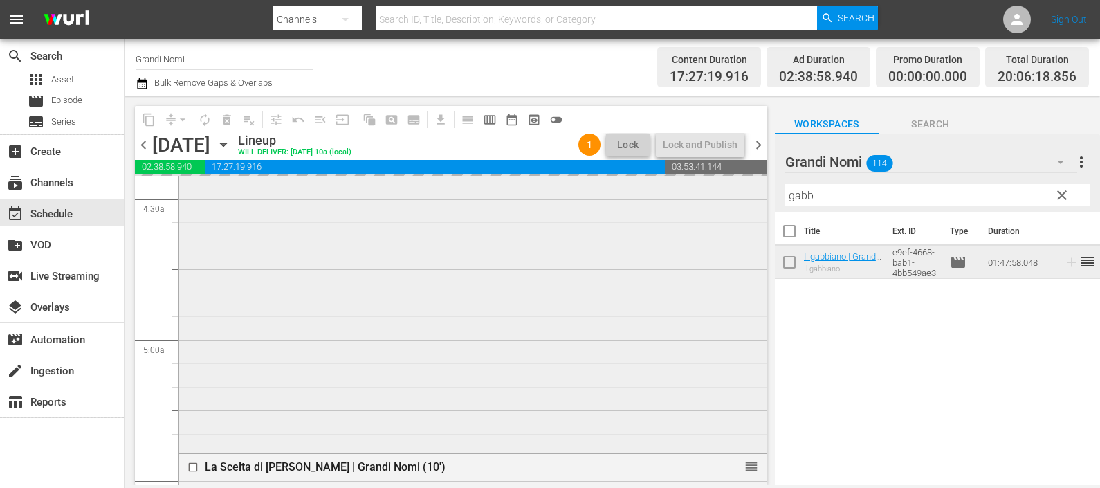
scroll to position [1297, 0]
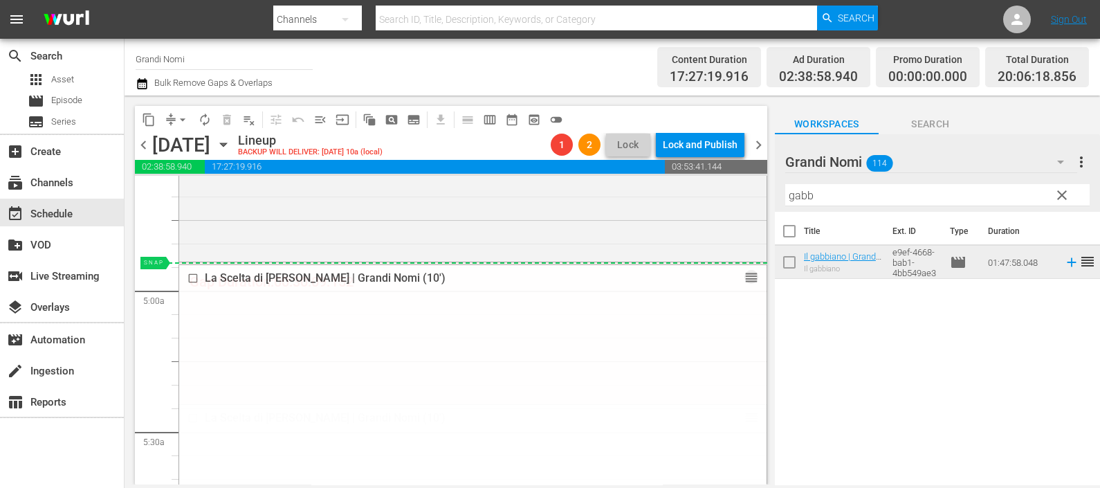
drag, startPoint x: 741, startPoint y: 419, endPoint x: 734, endPoint y: 265, distance: 153.8
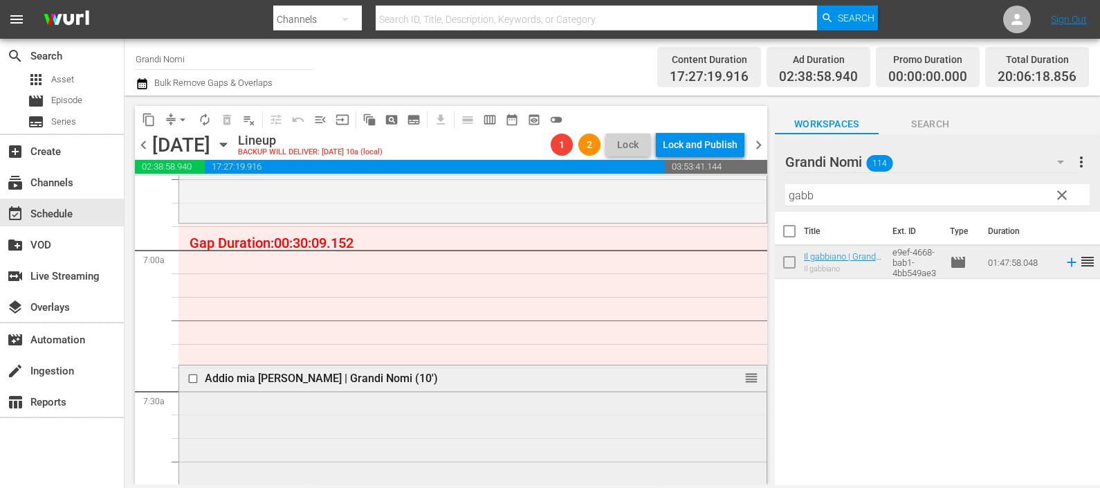
scroll to position [1903, 0]
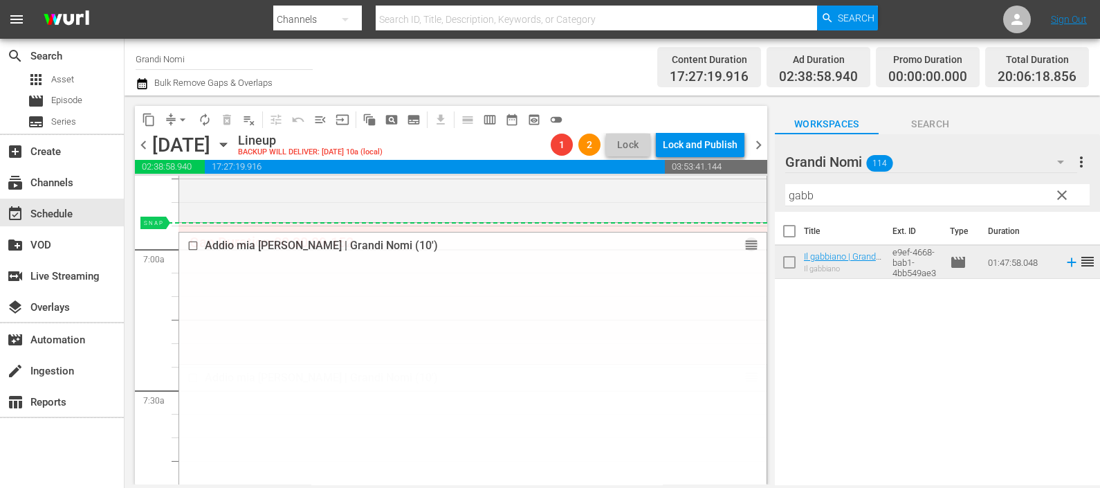
drag, startPoint x: 734, startPoint y: 379, endPoint x: 721, endPoint y: 229, distance: 150.8
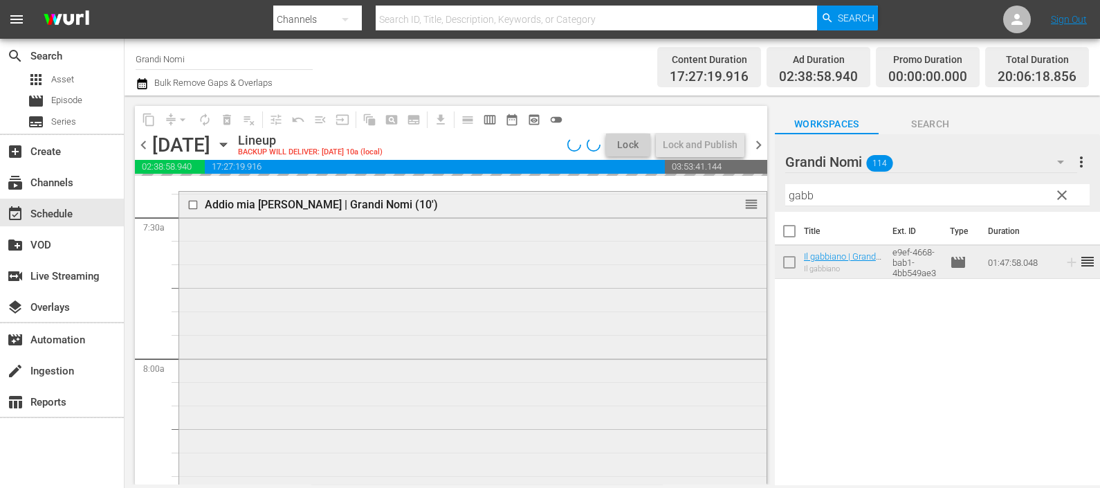
scroll to position [2335, 0]
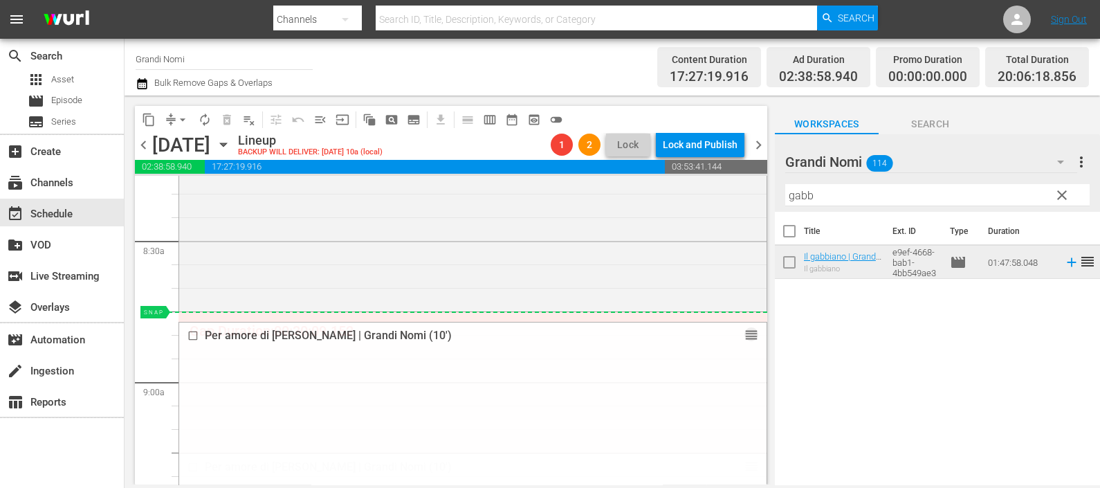
drag, startPoint x: 739, startPoint y: 463, endPoint x: 725, endPoint y: 320, distance: 143.2
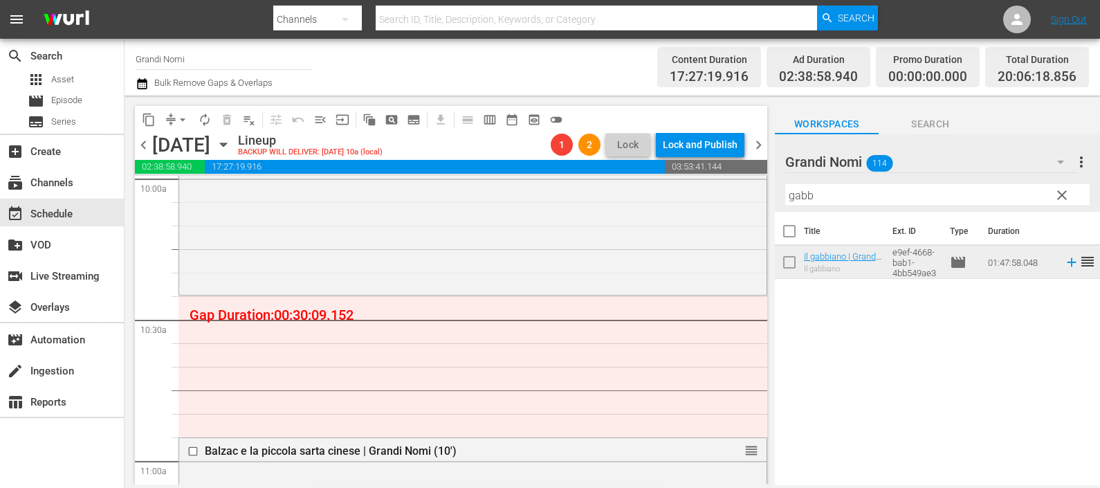
scroll to position [2855, 0]
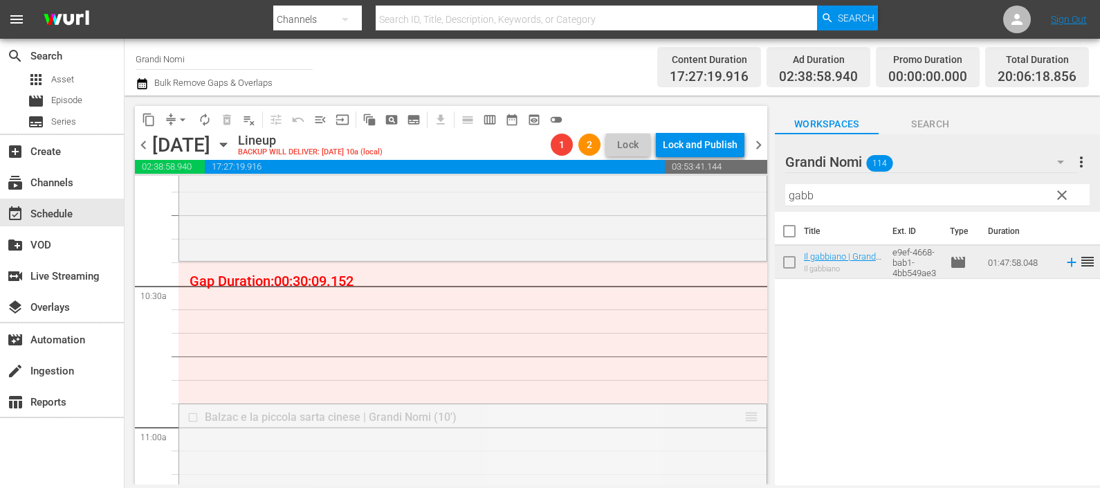
drag, startPoint x: 739, startPoint y: 416, endPoint x: 721, endPoint y: 271, distance: 145.7
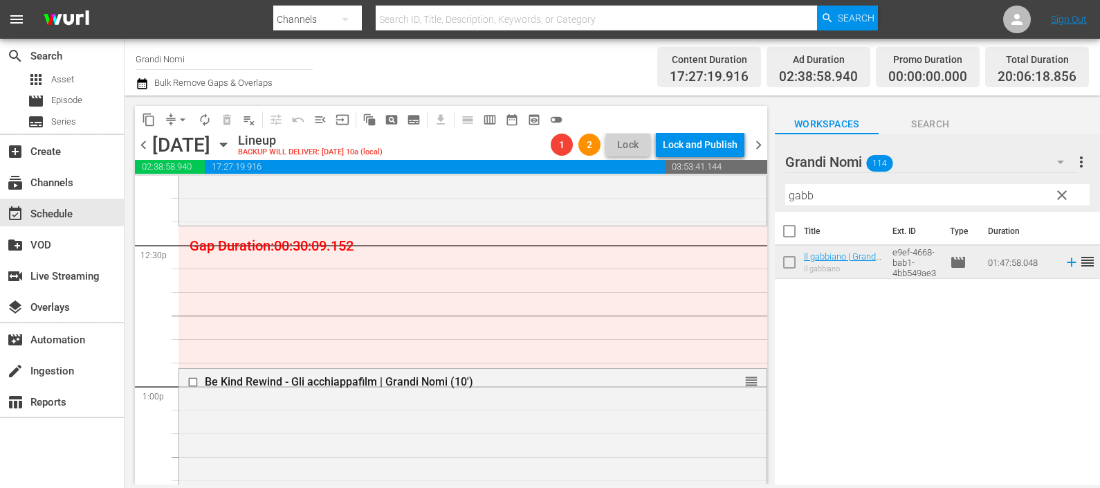
scroll to position [3374, 0]
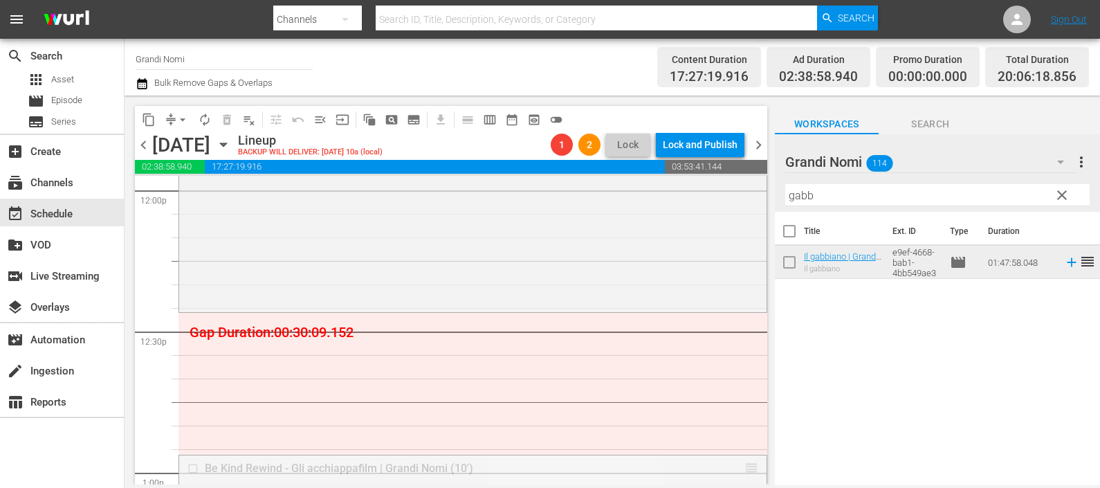
drag, startPoint x: 735, startPoint y: 466, endPoint x: 720, endPoint y: 313, distance: 154.4
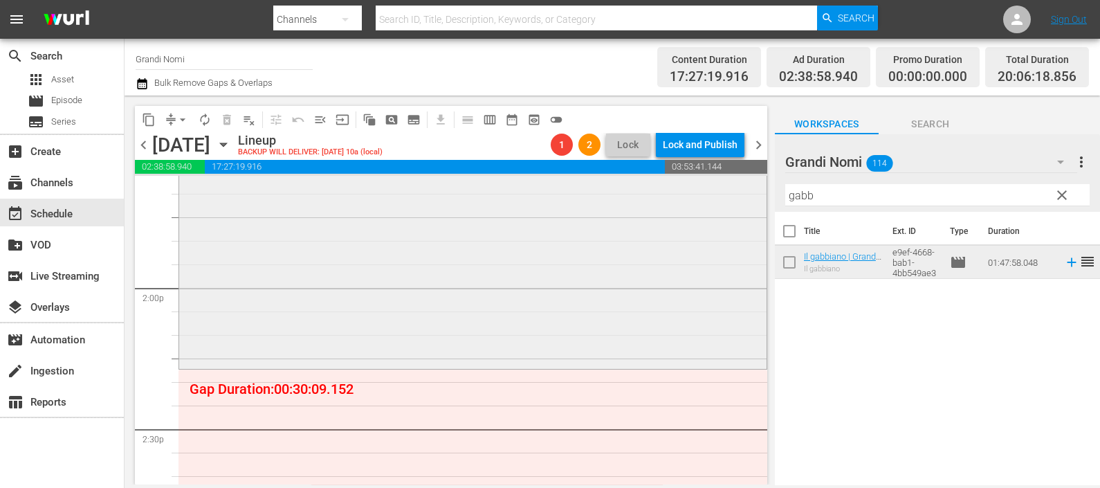
scroll to position [3893, 0]
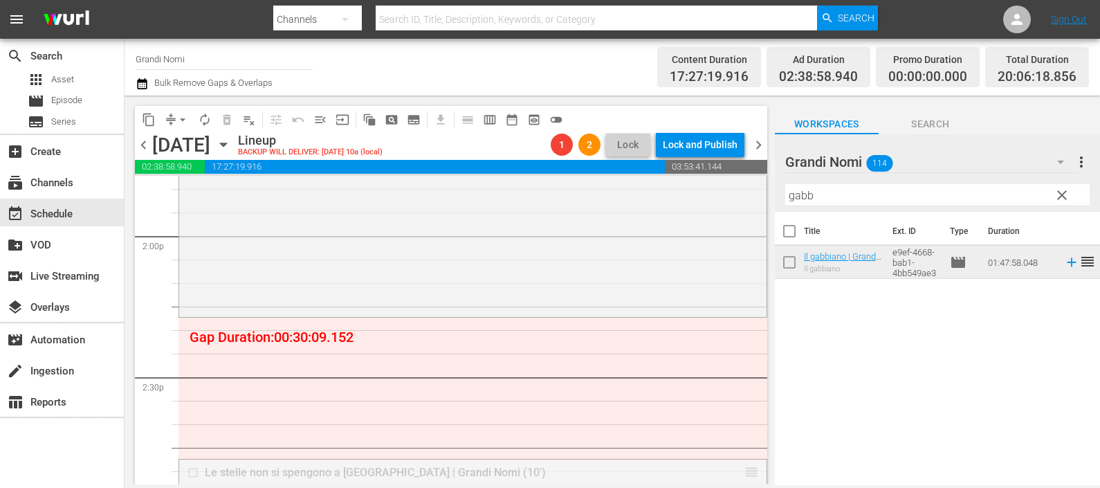
drag, startPoint x: 739, startPoint y: 466, endPoint x: 703, endPoint y: 329, distance: 141.9
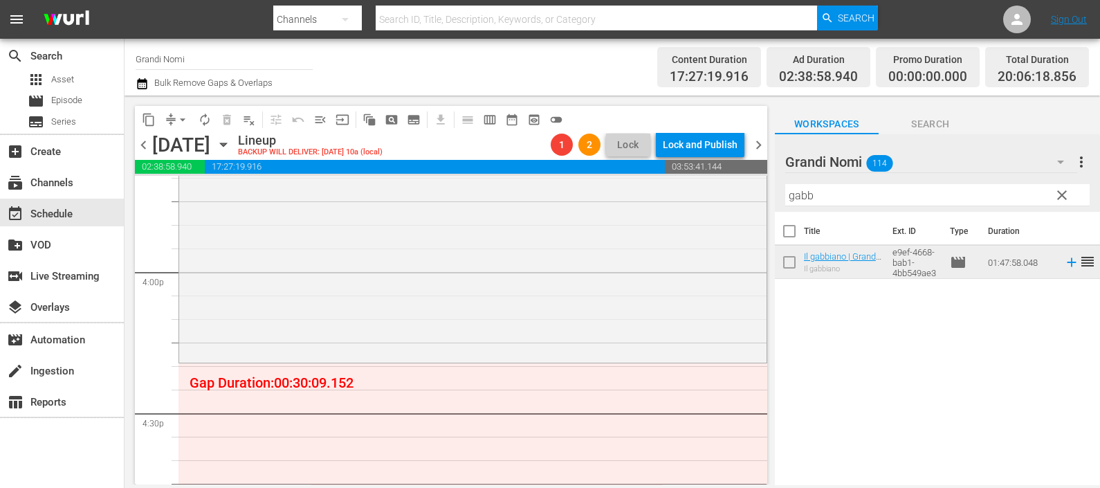
scroll to position [4498, 0]
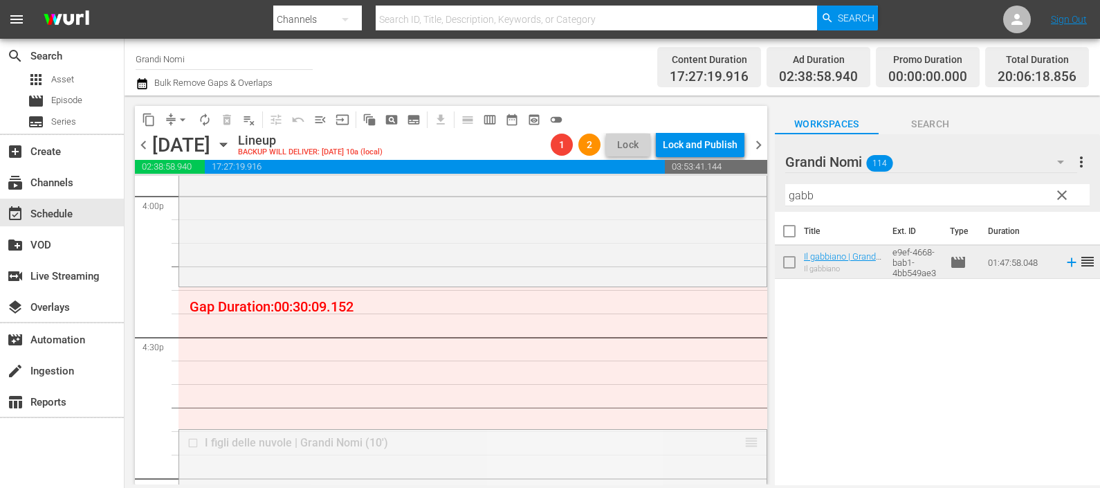
drag, startPoint x: 736, startPoint y: 444, endPoint x: 718, endPoint y: 293, distance: 152.0
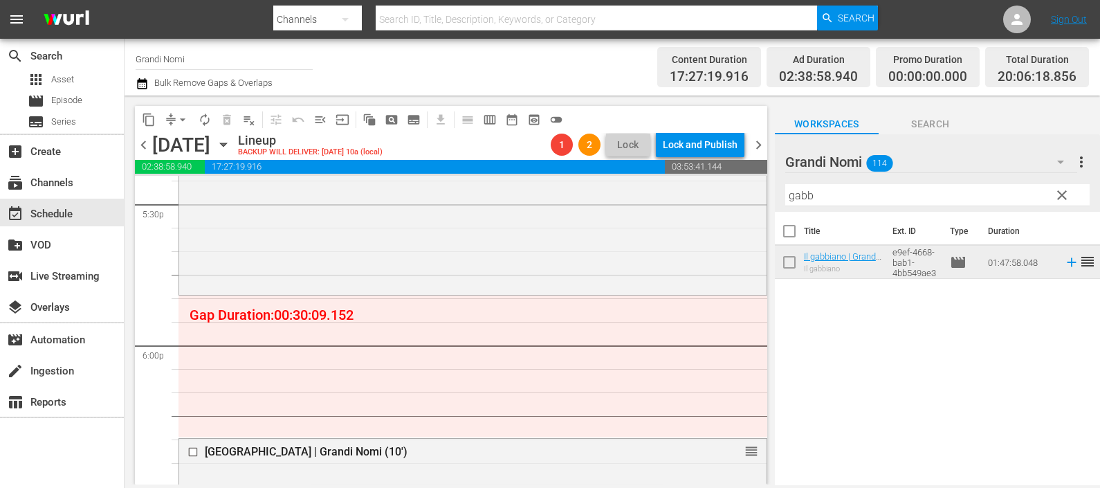
scroll to position [5017, 0]
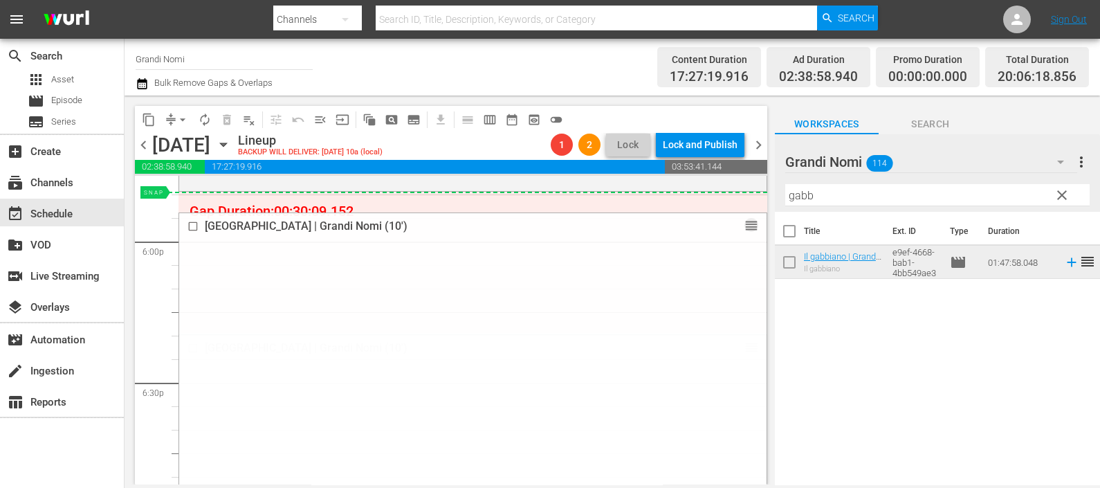
drag, startPoint x: 732, startPoint y: 350, endPoint x: 725, endPoint y: 204, distance: 146.2
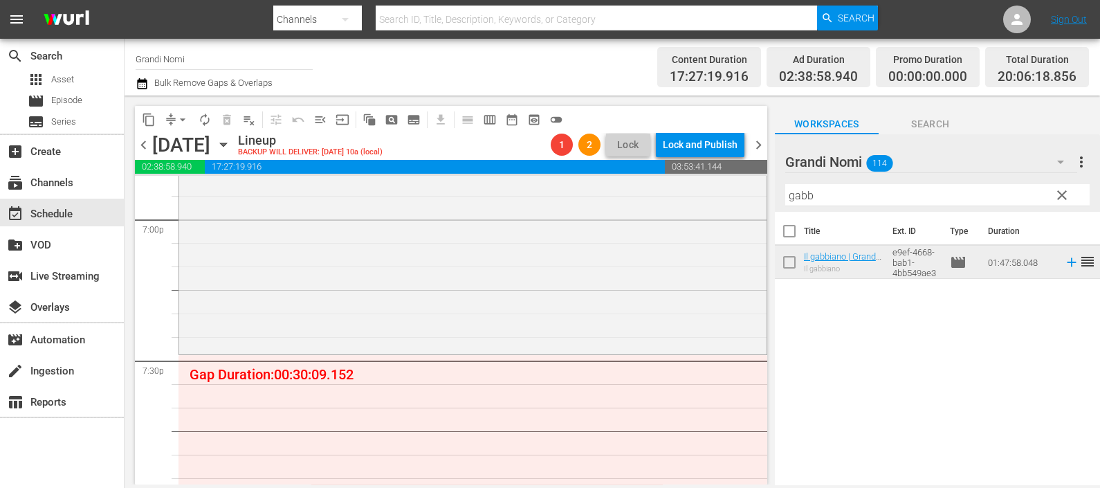
scroll to position [5363, 0]
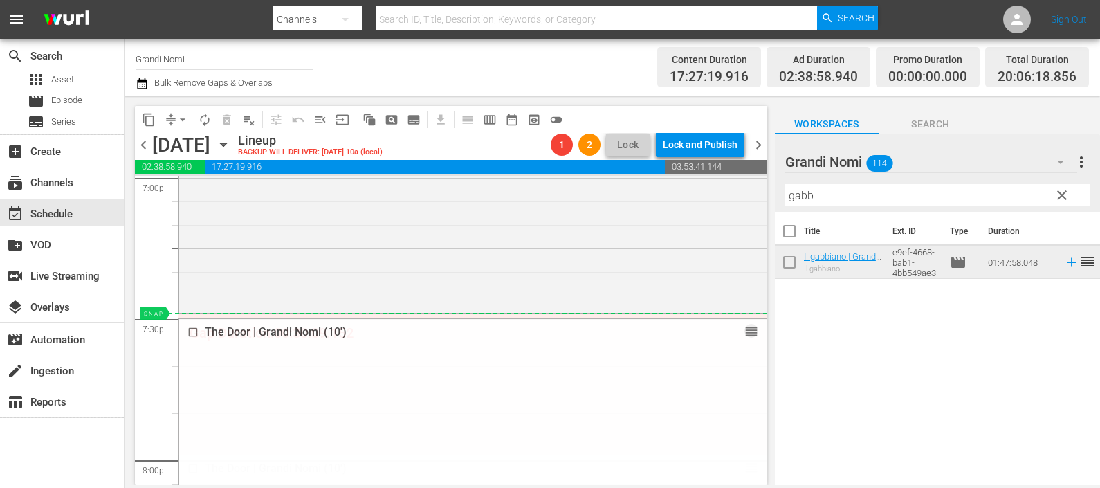
drag, startPoint x: 739, startPoint y: 471, endPoint x: 716, endPoint y: 316, distance: 157.4
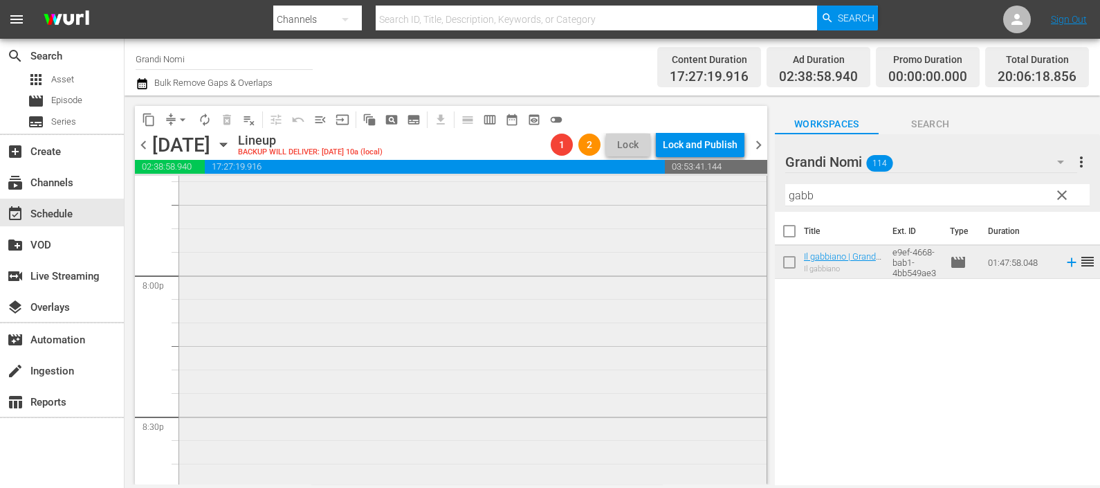
scroll to position [5450, 0]
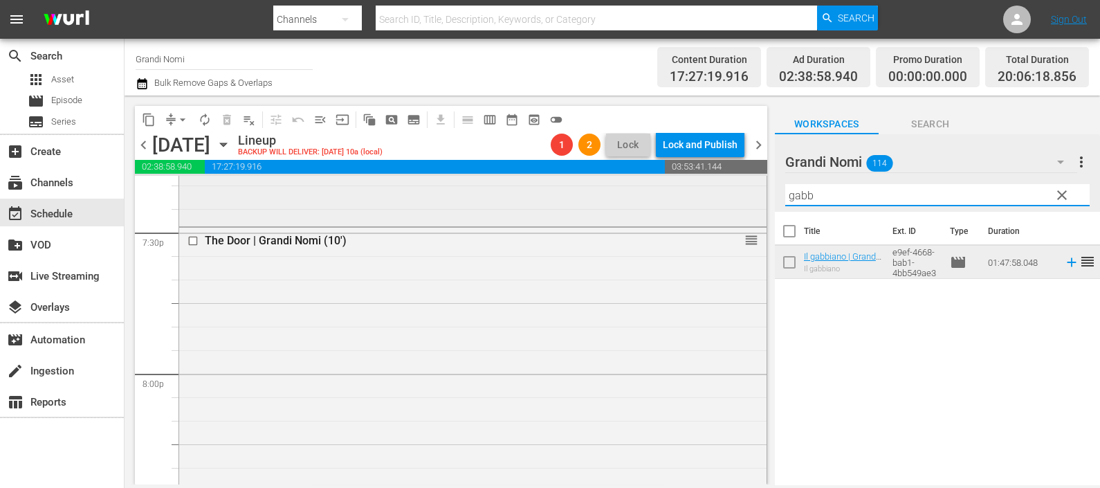
drag, startPoint x: 832, startPoint y: 197, endPoint x: 744, endPoint y: 216, distance: 90.0
click at [744, 215] on div "content_copy compress arrow_drop_down autorenew_outlined delete_forever_outline…" at bounding box center [613, 290] width 976 height 389
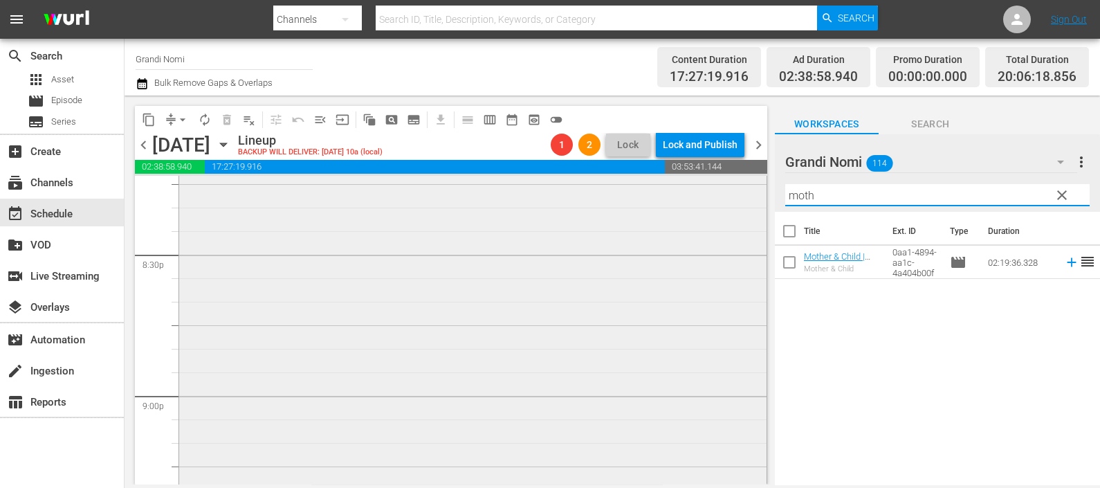
scroll to position [5883, 0]
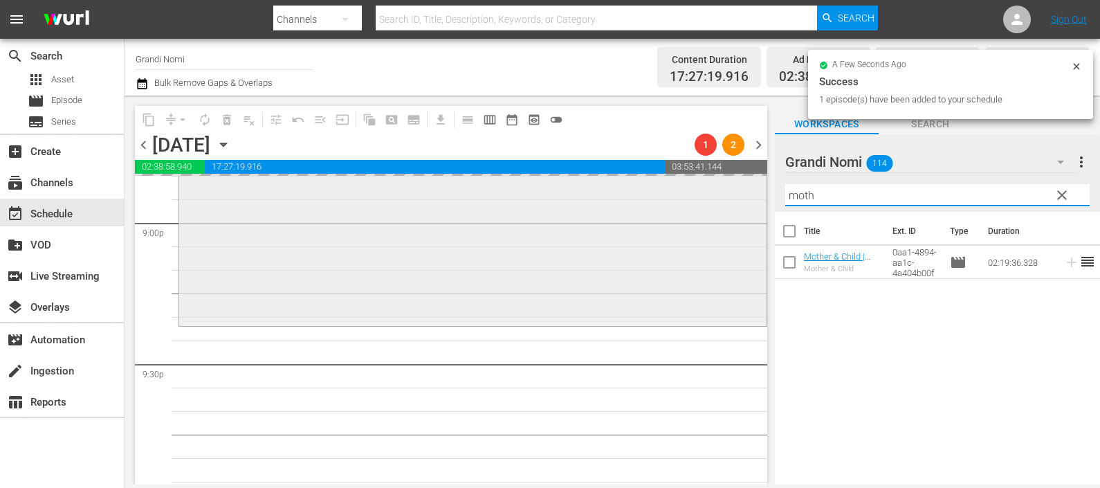
click at [733, 185] on div "content_copy compress arrow_drop_down autorenew_outlined delete_forever_outline…" at bounding box center [613, 290] width 976 height 389
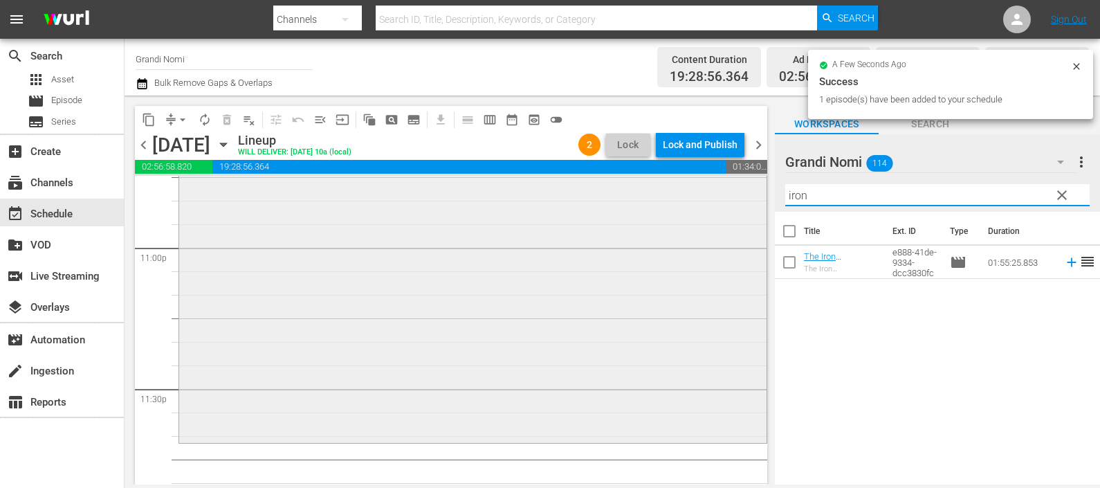
scroll to position [6468, 0]
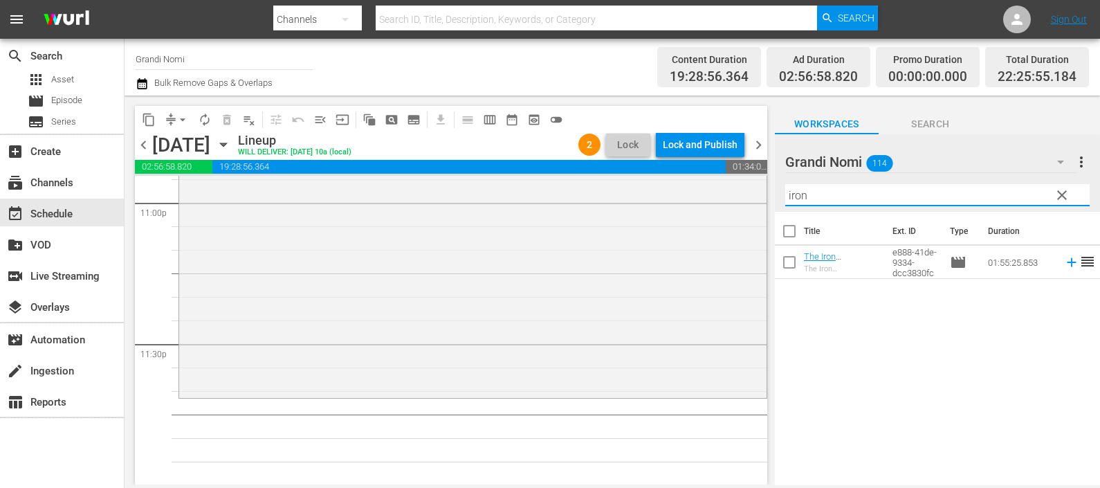
type input "iron"
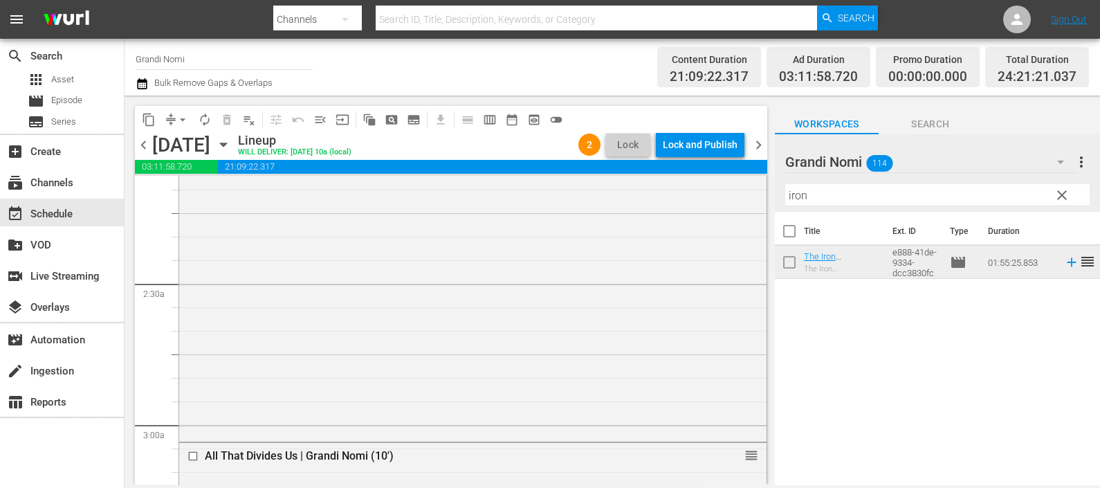
scroll to position [0, 0]
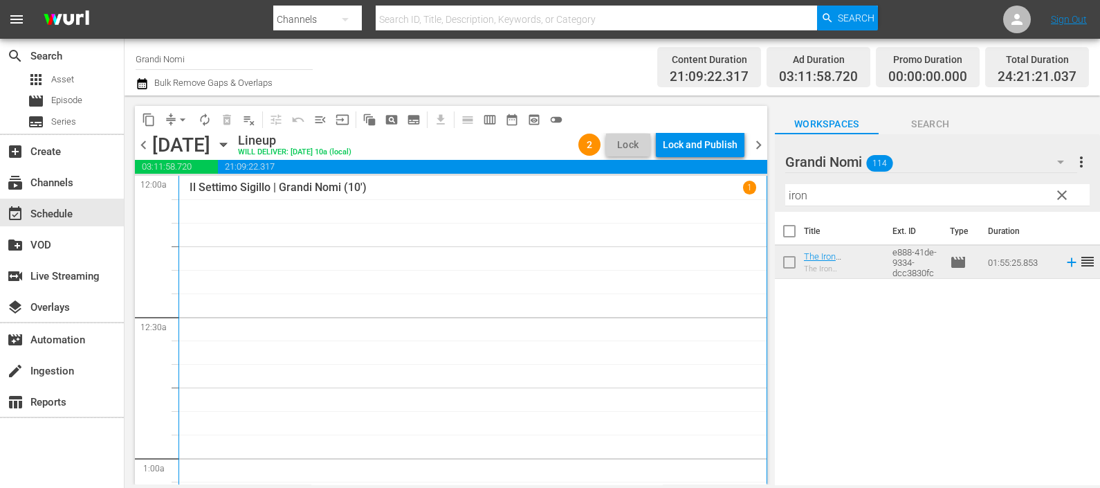
click at [143, 80] on icon "button" at bounding box center [142, 83] width 10 height 11
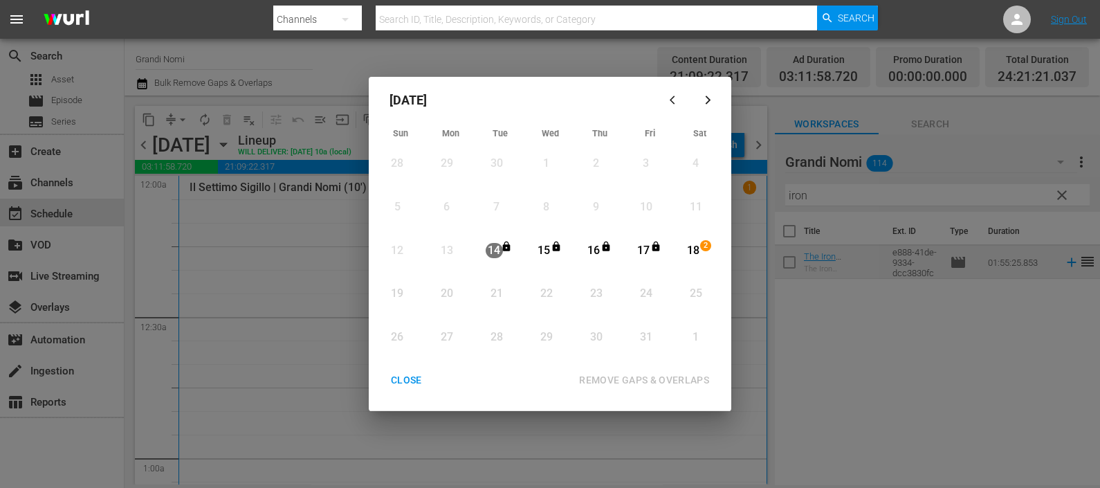
click at [686, 249] on div "18" at bounding box center [693, 251] width 17 height 16
click at [639, 377] on div "REMOVE GAPS & OVERLAPS" at bounding box center [644, 380] width 152 height 17
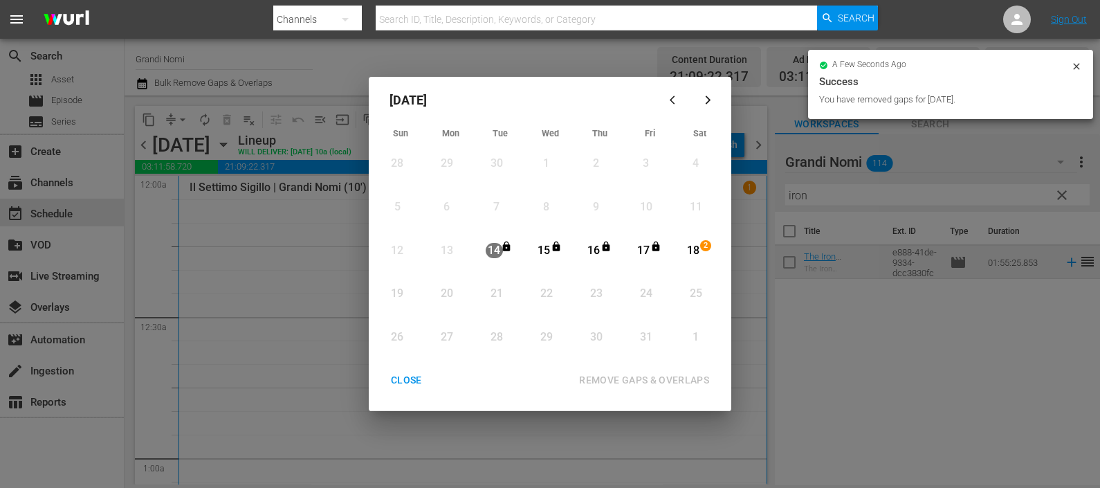
click at [417, 381] on div "CLOSE" at bounding box center [406, 380] width 53 height 17
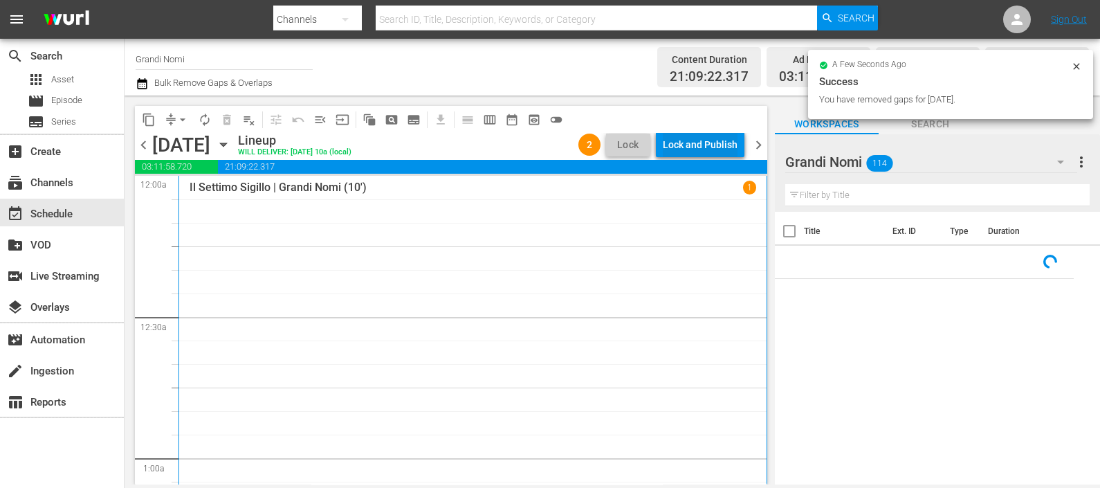
click at [699, 145] on div "Lock and Publish" at bounding box center [700, 144] width 75 height 25
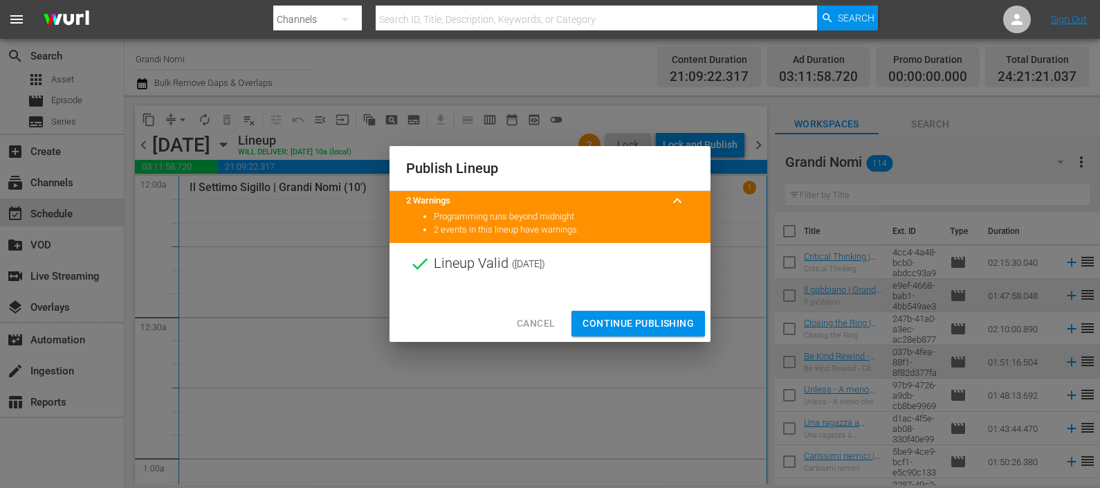
click at [644, 326] on span "Continue Publishing" at bounding box center [638, 323] width 111 height 17
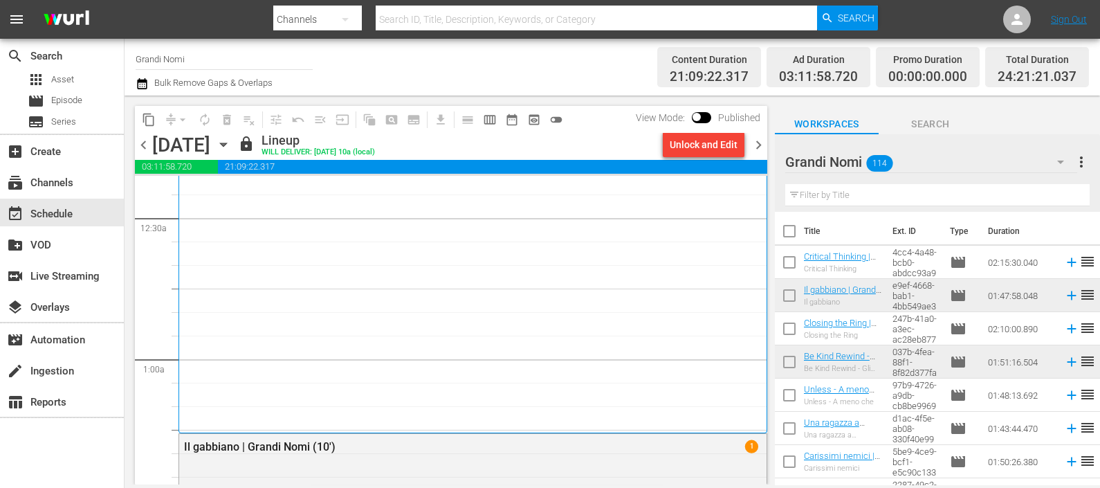
scroll to position [172, 0]
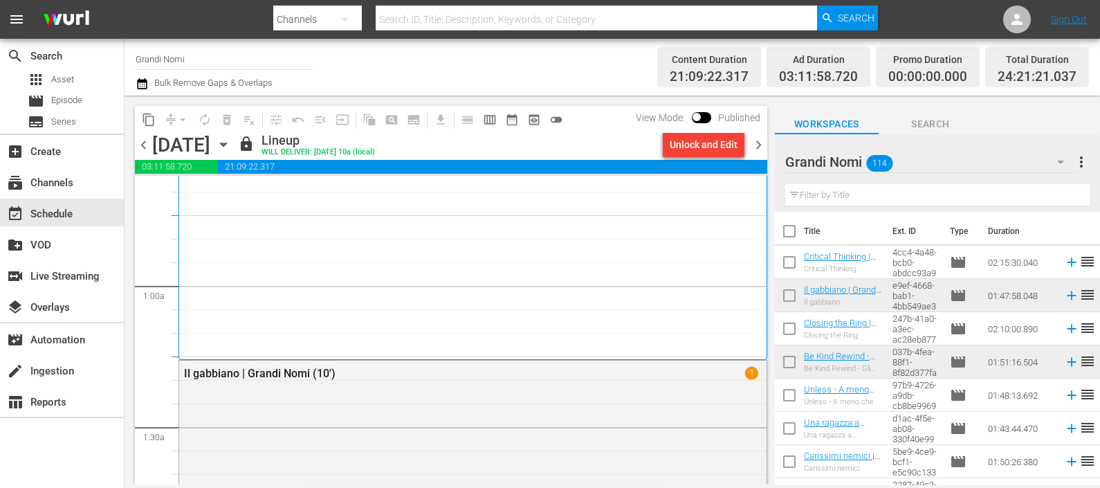
click at [761, 143] on span "chevron_right" at bounding box center [758, 144] width 17 height 17
